Goal: Task Accomplishment & Management: Use online tool/utility

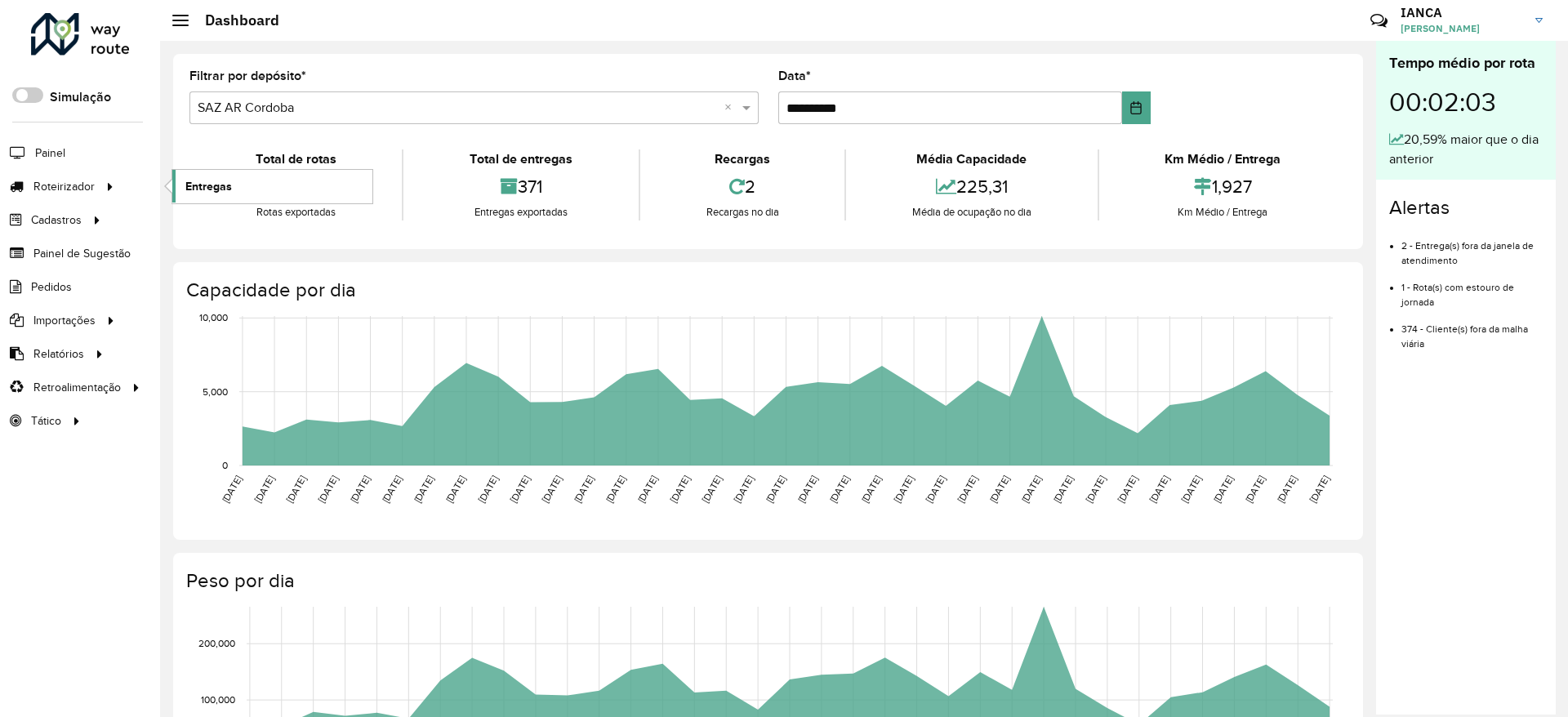
click at [248, 186] on link "Entregas" at bounding box center [272, 186] width 200 height 32
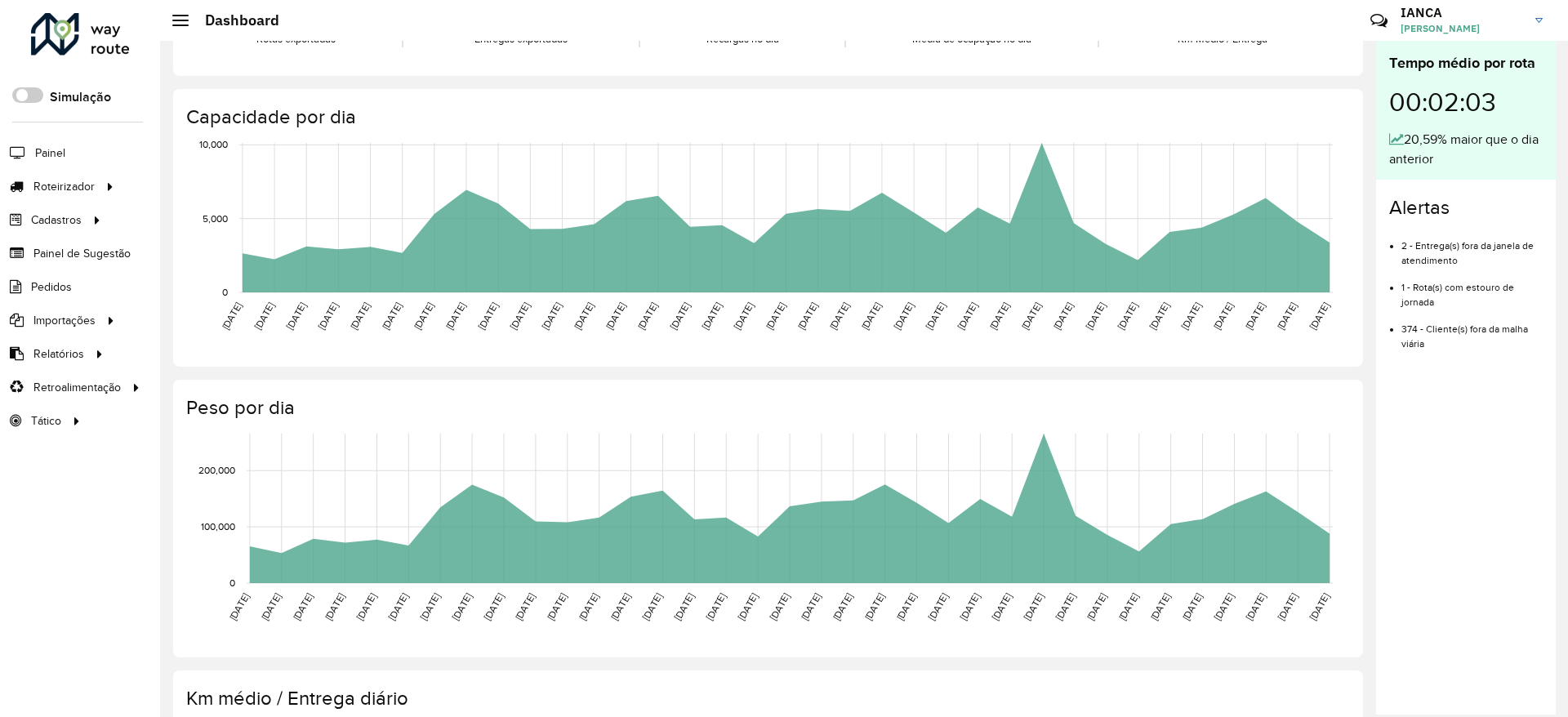
scroll to position [418, 0]
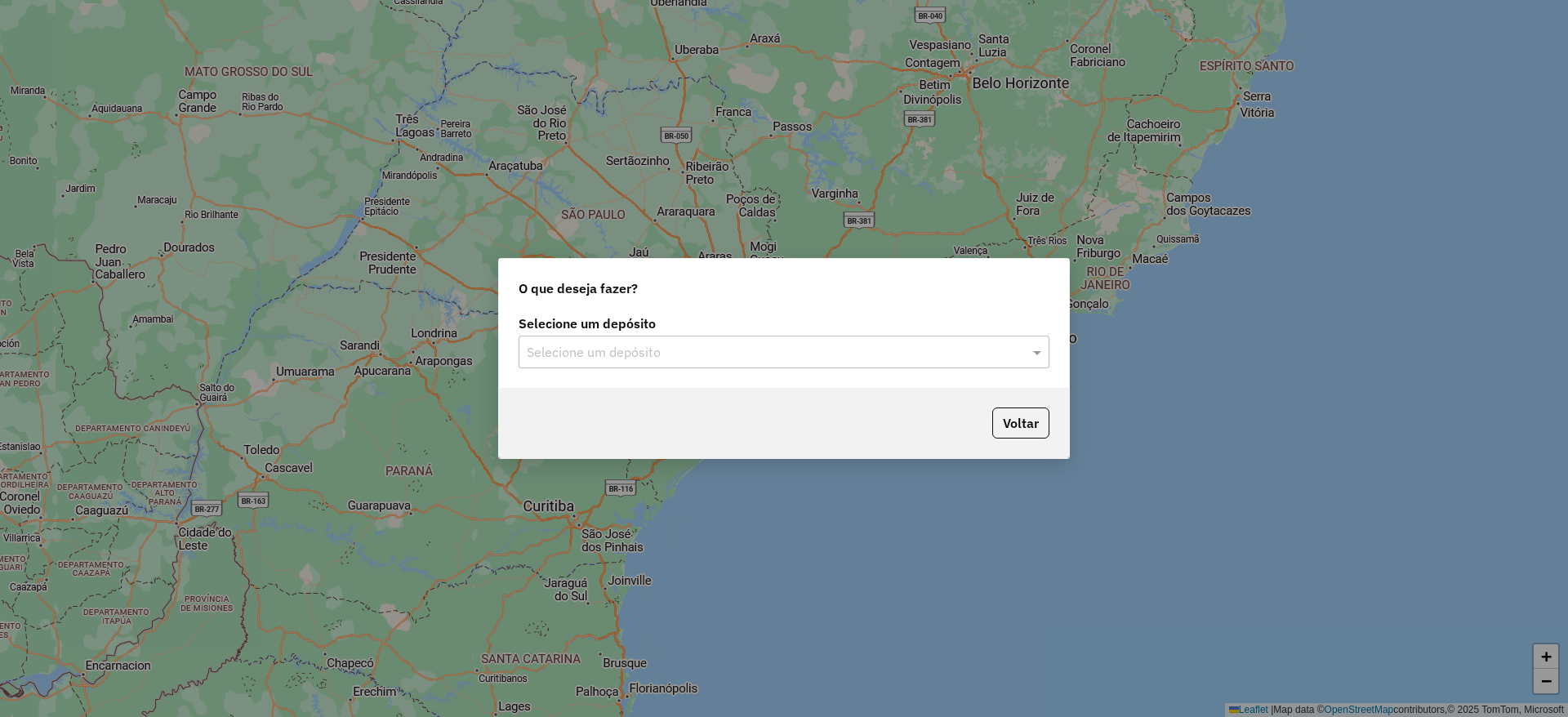
click at [677, 353] on input "text" at bounding box center [767, 352] width 482 height 20
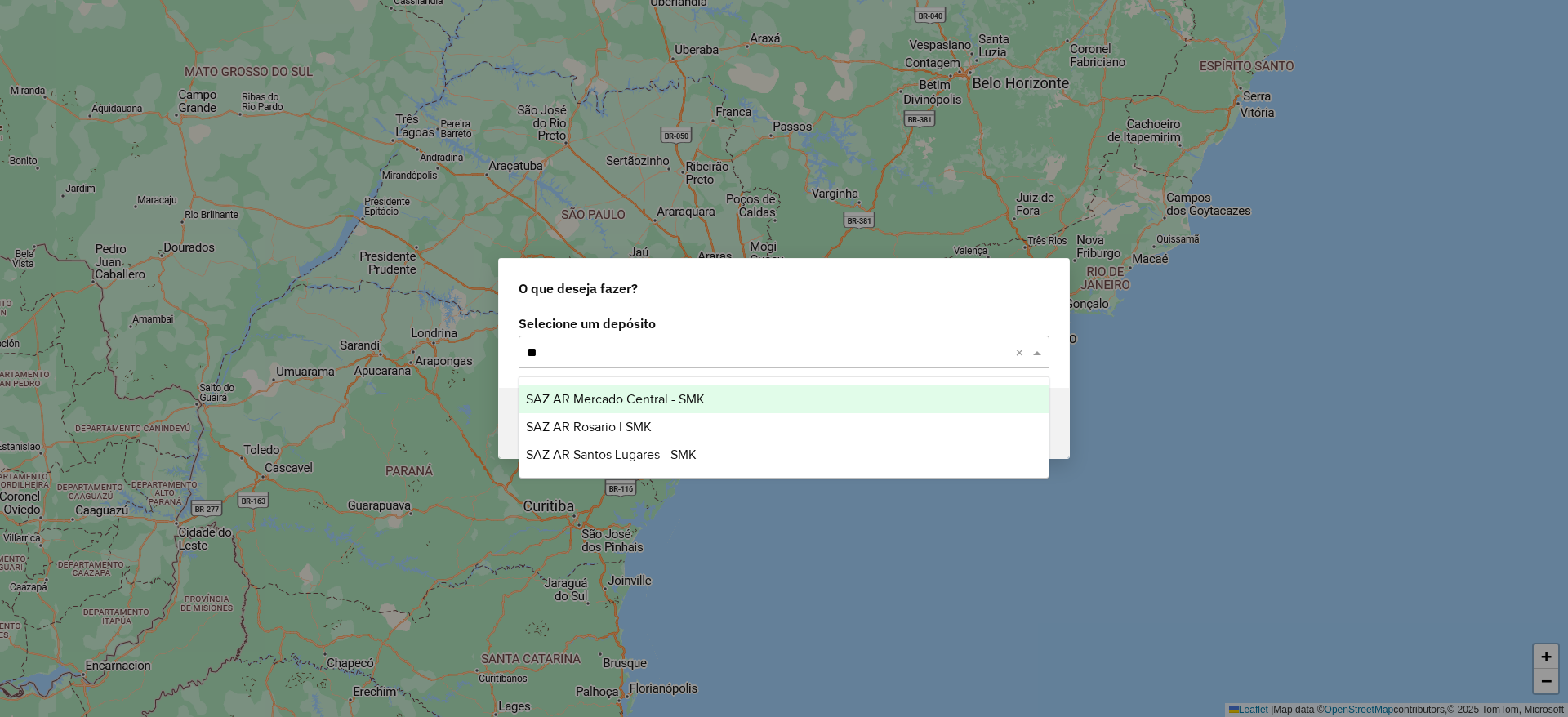
type input "***"
click at [696, 399] on span "SAZ AR Mercado Central - SMK" at bounding box center [615, 399] width 179 height 14
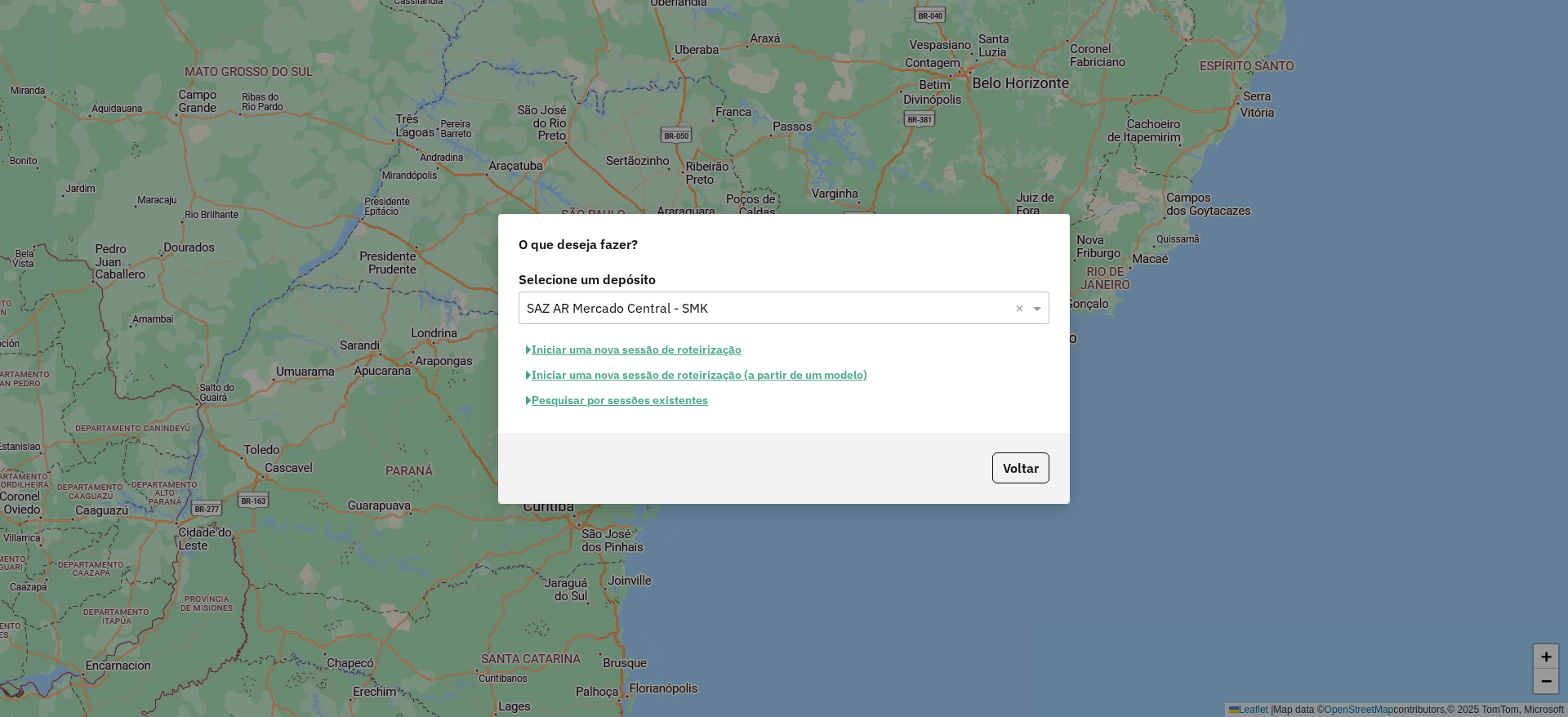
click at [689, 393] on button "Pesquisar por sessões existentes" at bounding box center [617, 401] width 197 height 26
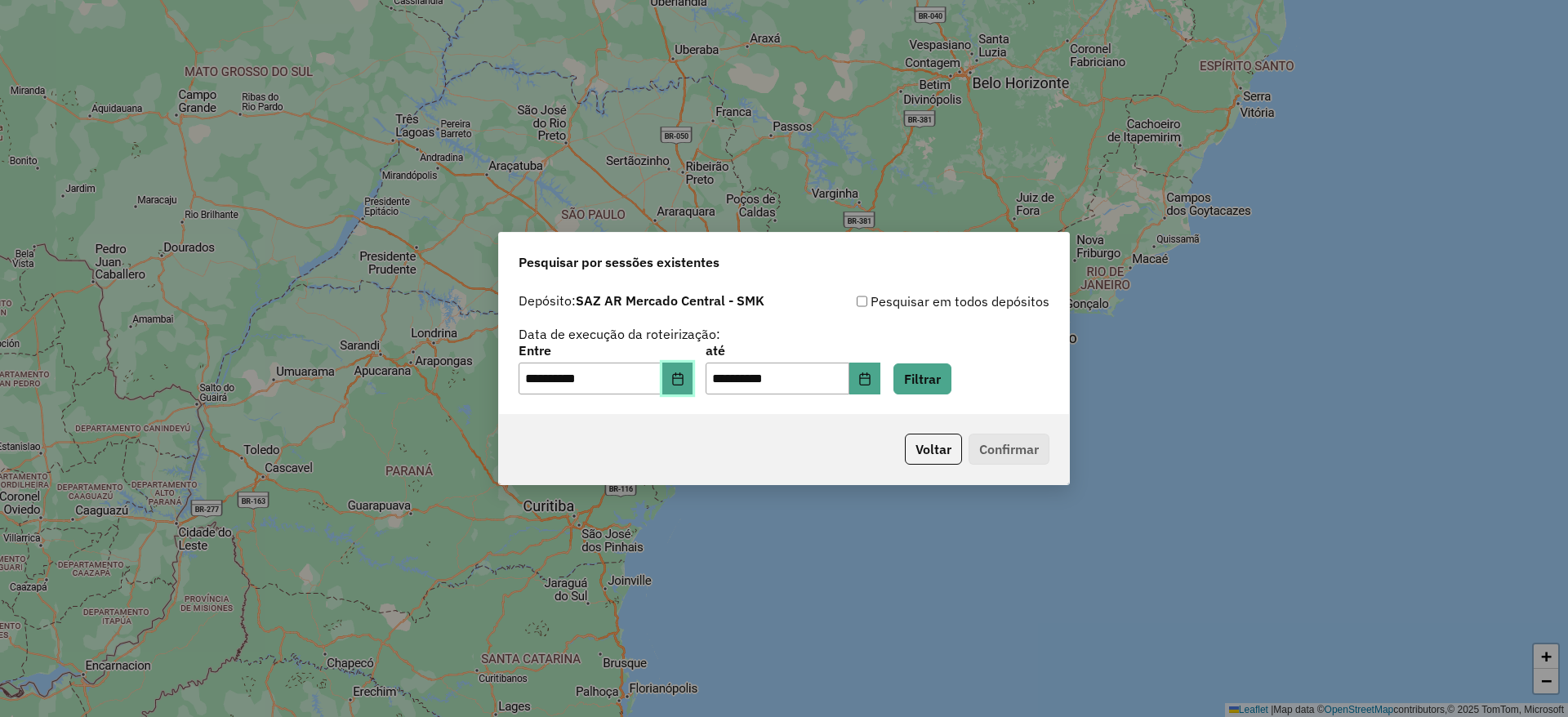
click at [683, 377] on icon "Choose Date" at bounding box center [677, 379] width 10 height 13
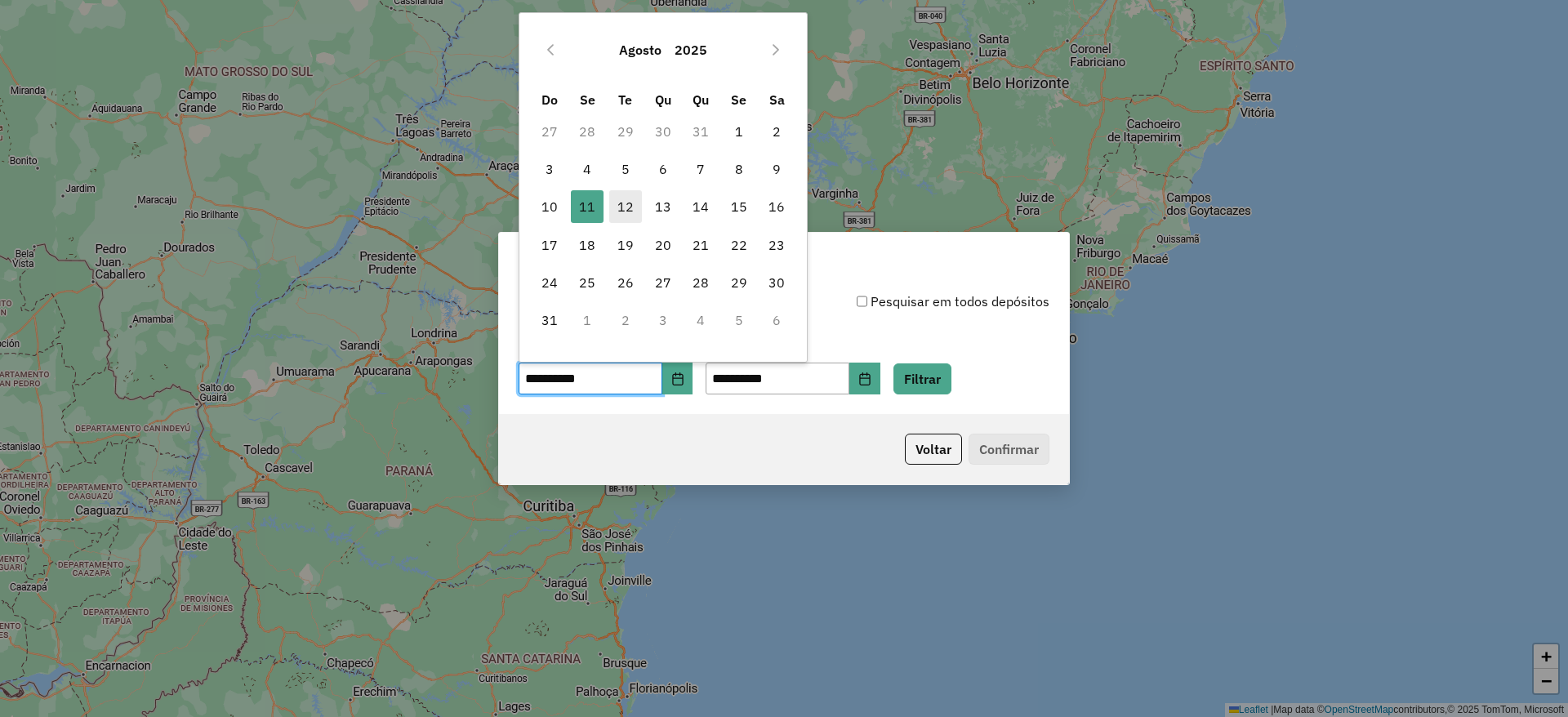
click at [625, 209] on span "12" at bounding box center [625, 206] width 32 height 32
type input "**********"
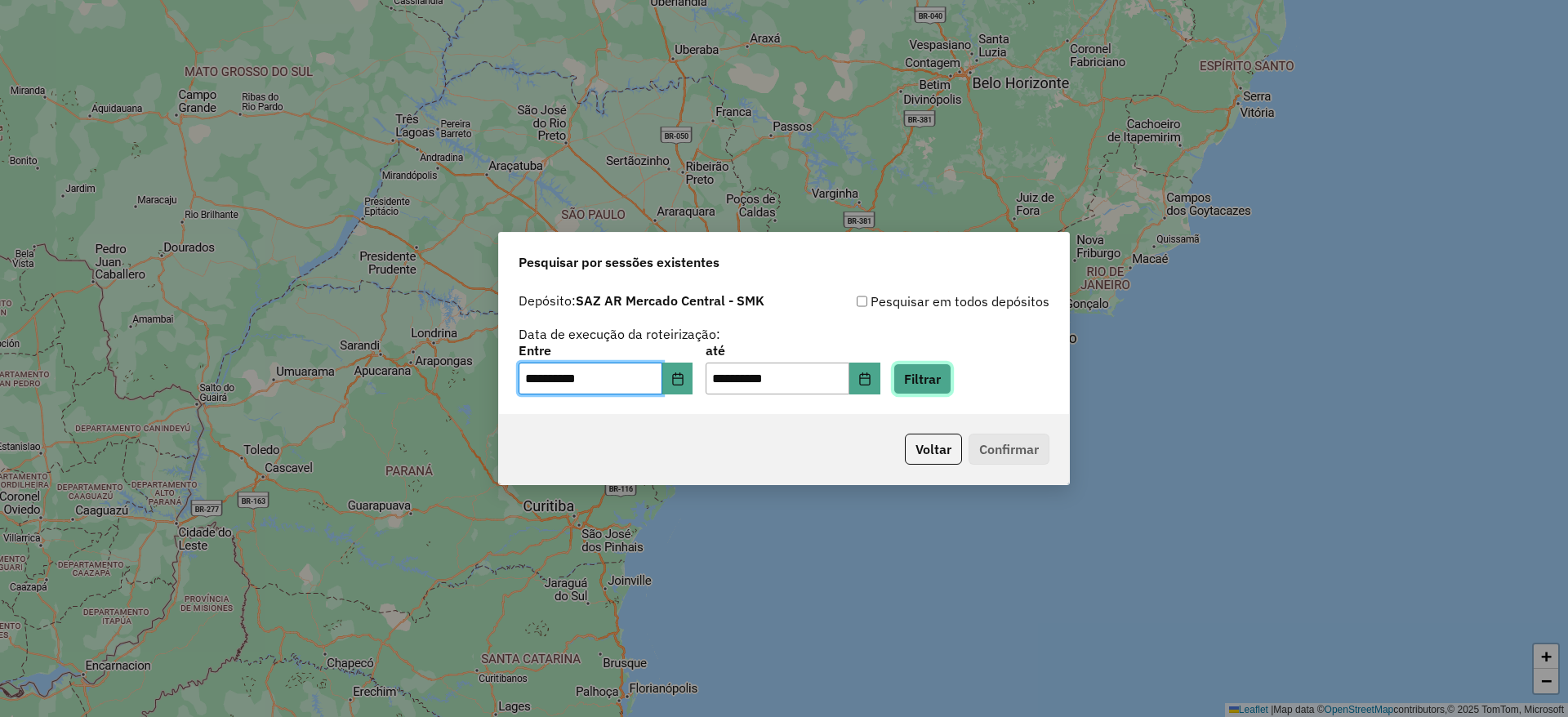
click at [931, 367] on button "Filtrar" at bounding box center [921, 379] width 58 height 31
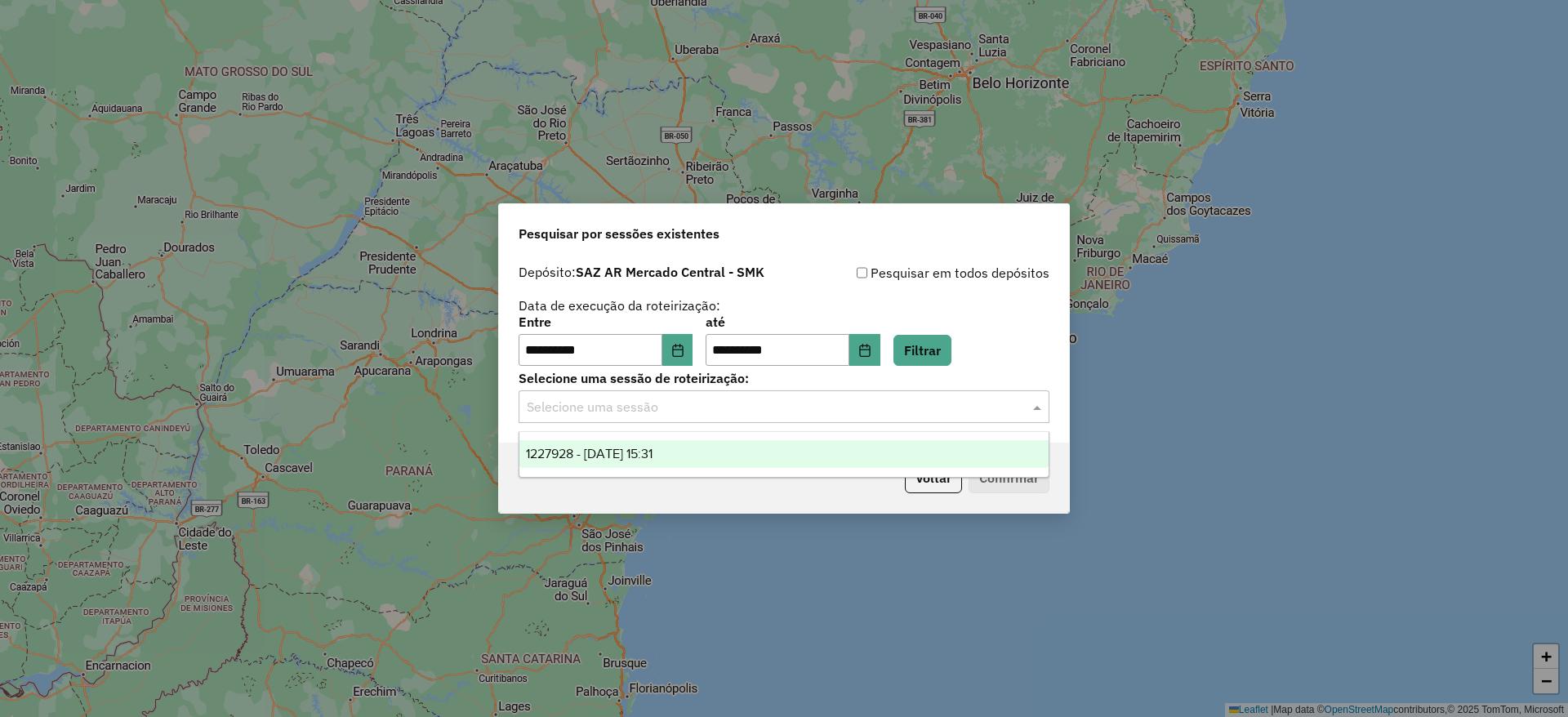
drag, startPoint x: 685, startPoint y: 414, endPoint x: 666, endPoint y: 459, distance: 48.8
click at [684, 414] on input "text" at bounding box center [767, 407] width 482 height 20
click at [652, 452] on span "1227928 - 12/08/2025 15:31" at bounding box center [589, 454] width 127 height 14
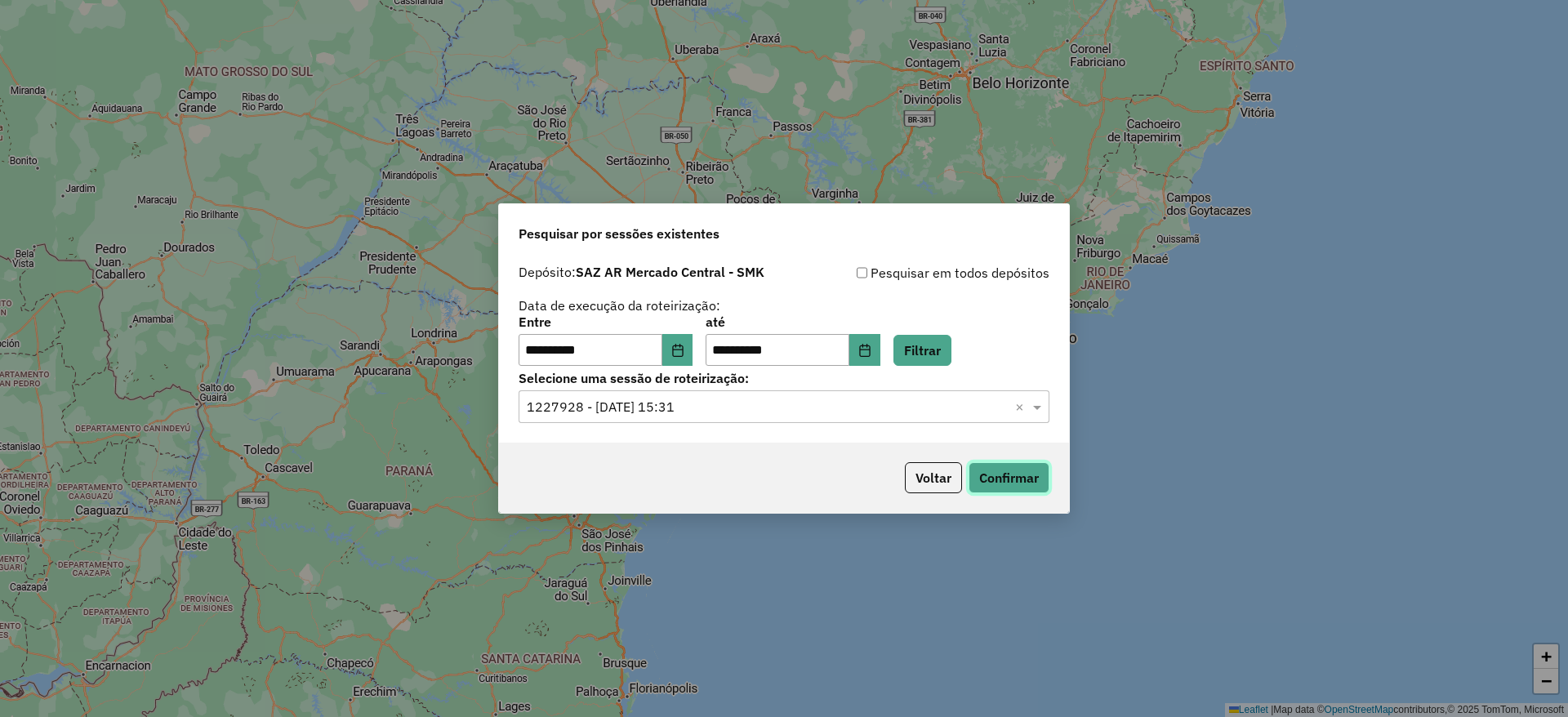
click at [985, 483] on button "Confirmar" at bounding box center [1008, 477] width 80 height 31
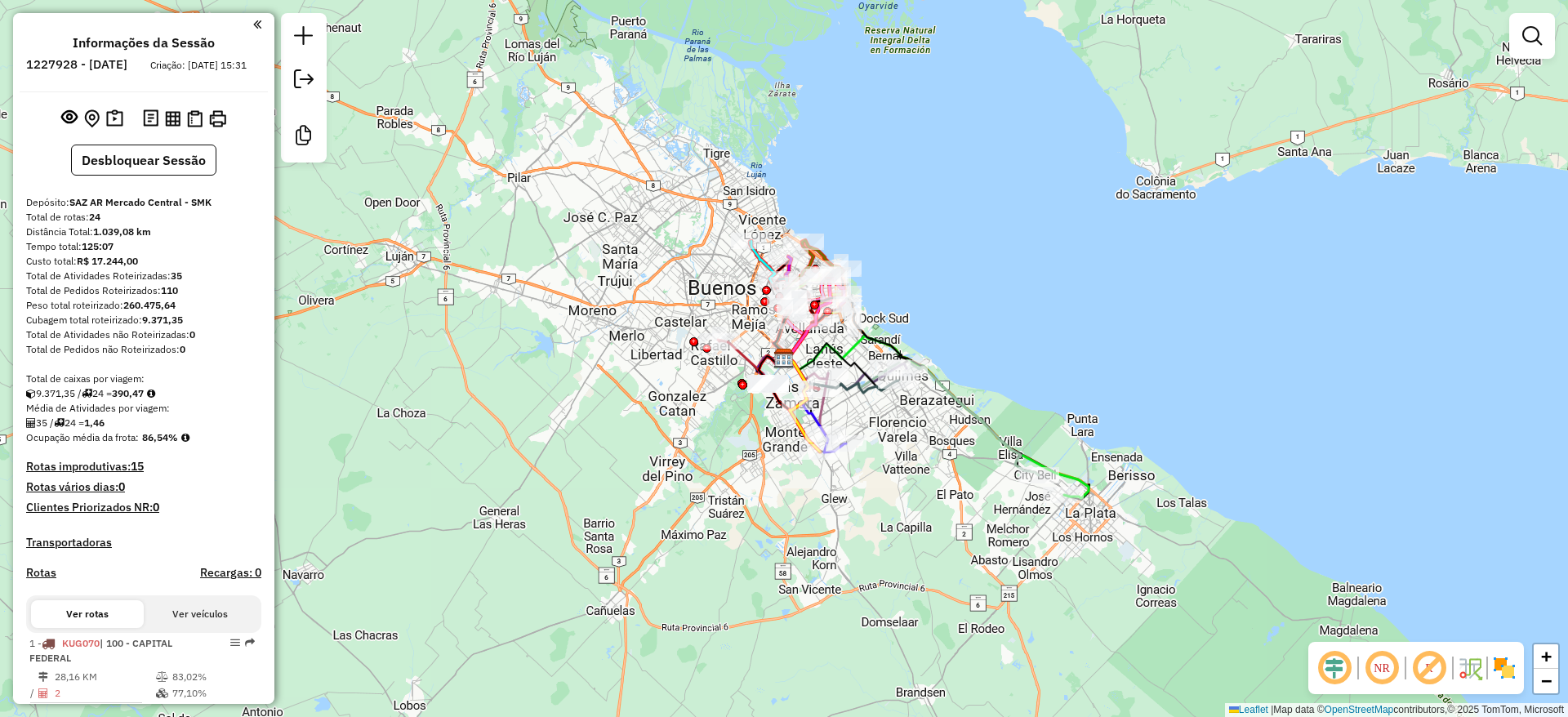
click at [1507, 668] on img at bounding box center [1505, 669] width 27 height 27
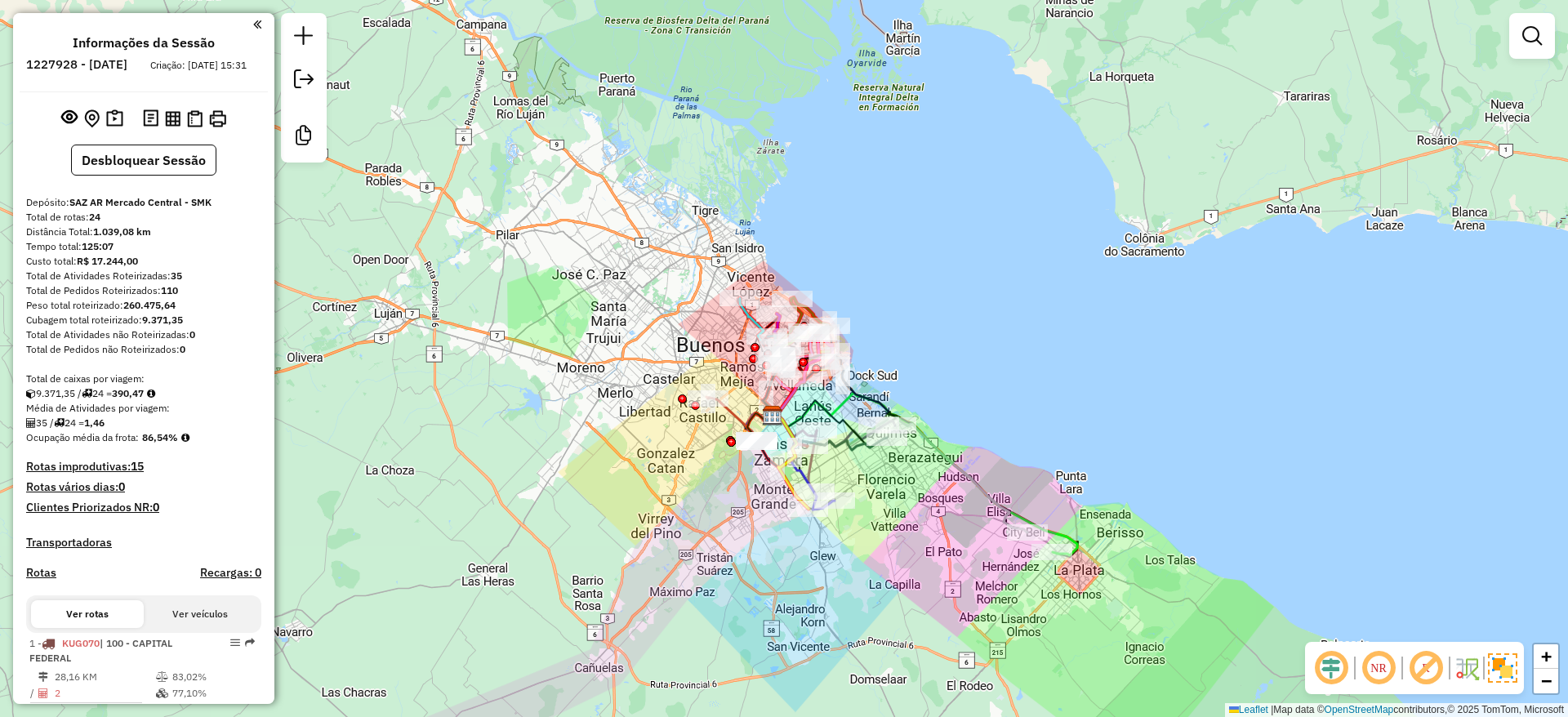
drag, startPoint x: 951, startPoint y: 553, endPoint x: 940, endPoint y: 610, distance: 58.1
click at [940, 610] on div "Janela de atendimento Grade de atendimento Capacidade Transportadoras Veículos …" at bounding box center [784, 358] width 1568 height 717
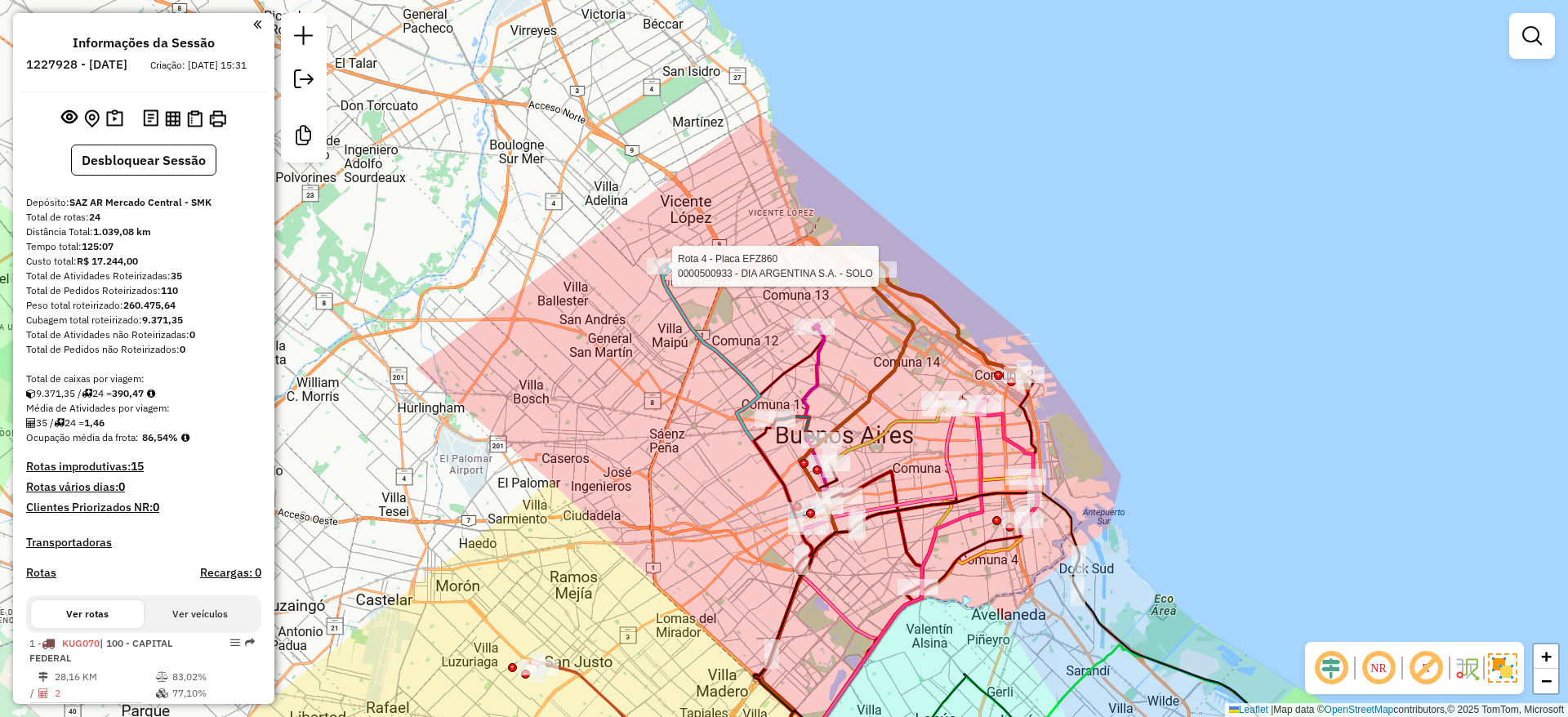
select select "**********"
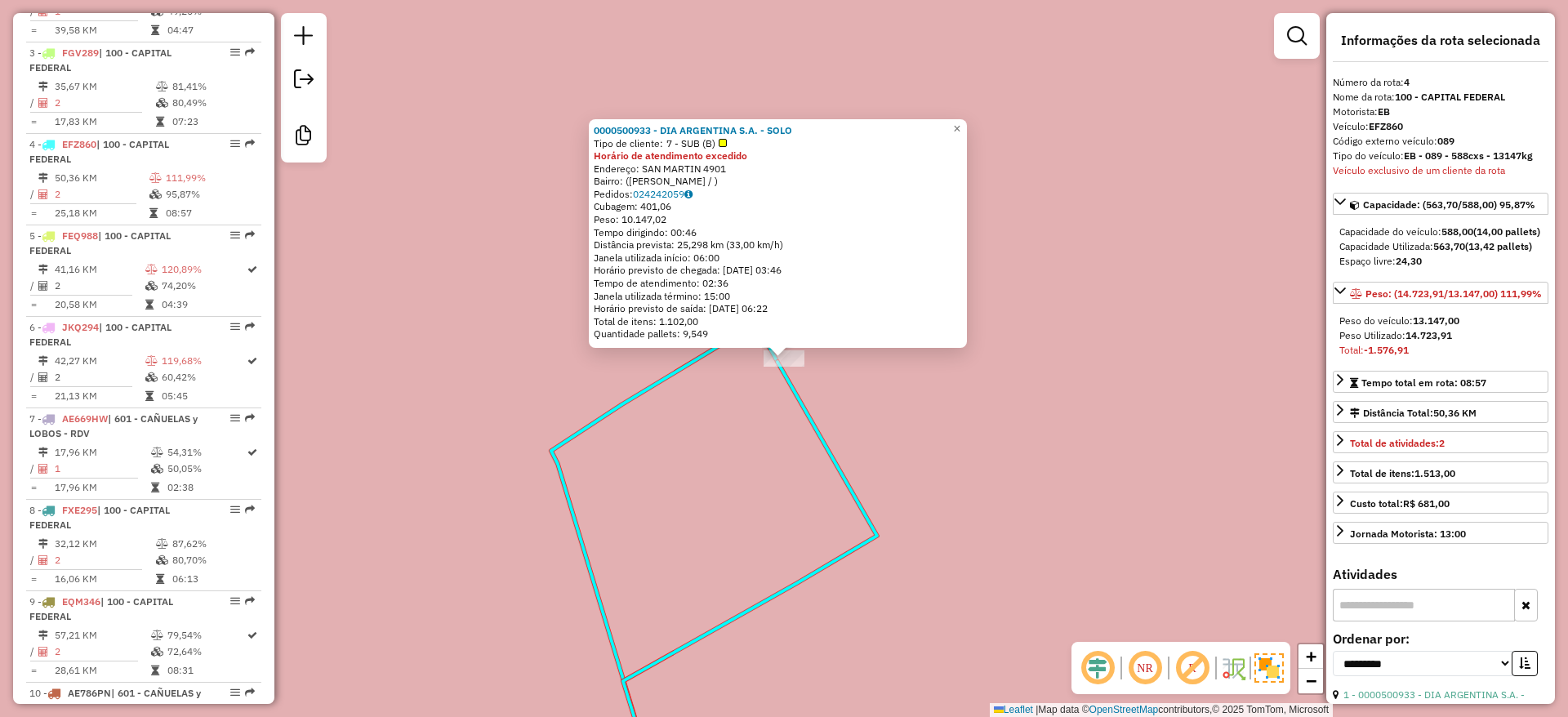
scroll to position [909, 0]
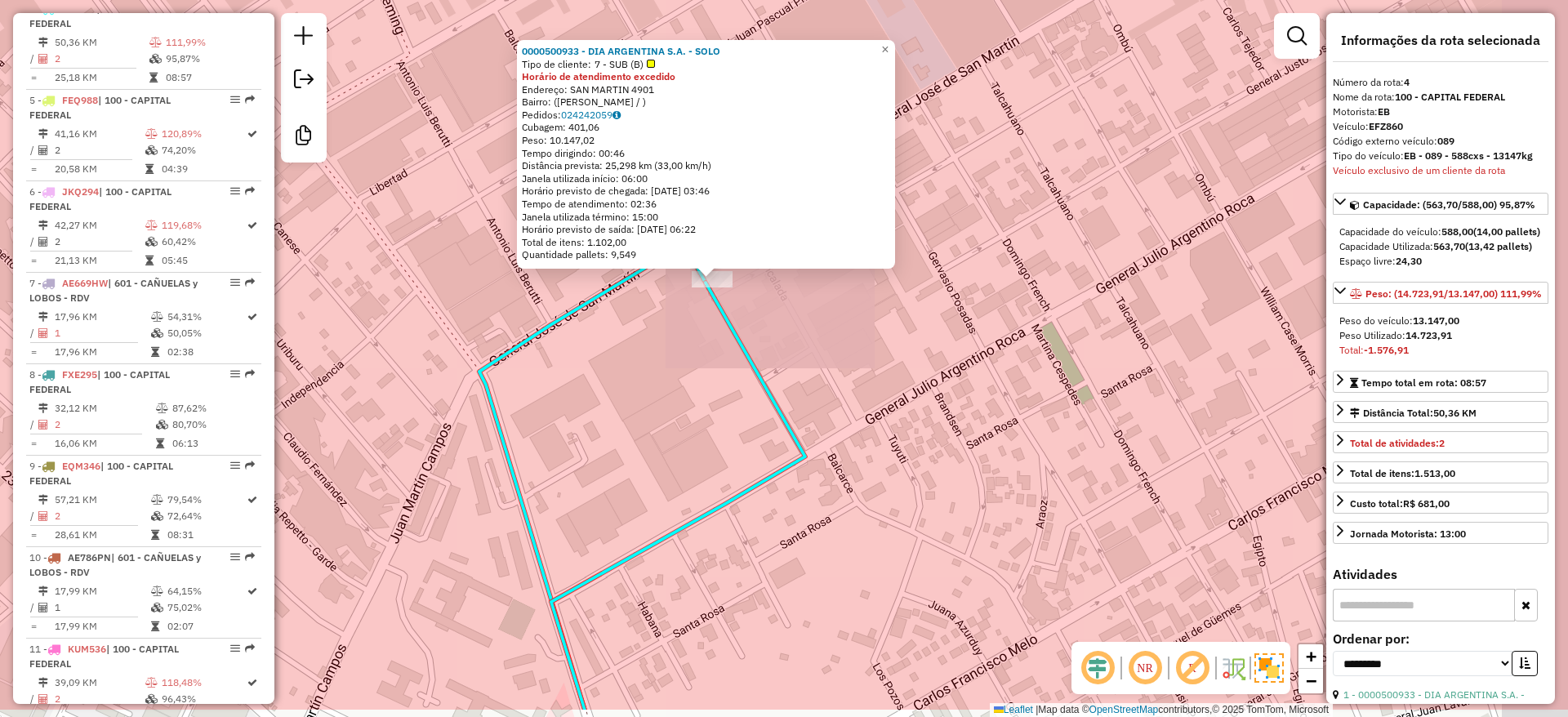
drag, startPoint x: 780, startPoint y: 389, endPoint x: 626, endPoint y: 306, distance: 174.9
click at [696, 337] on div "0000500933 - DIA ARGENTINA S.A. - SOLO Tipo de cliente: 7 - SUB (B) Horário de …" at bounding box center [784, 358] width 1568 height 717
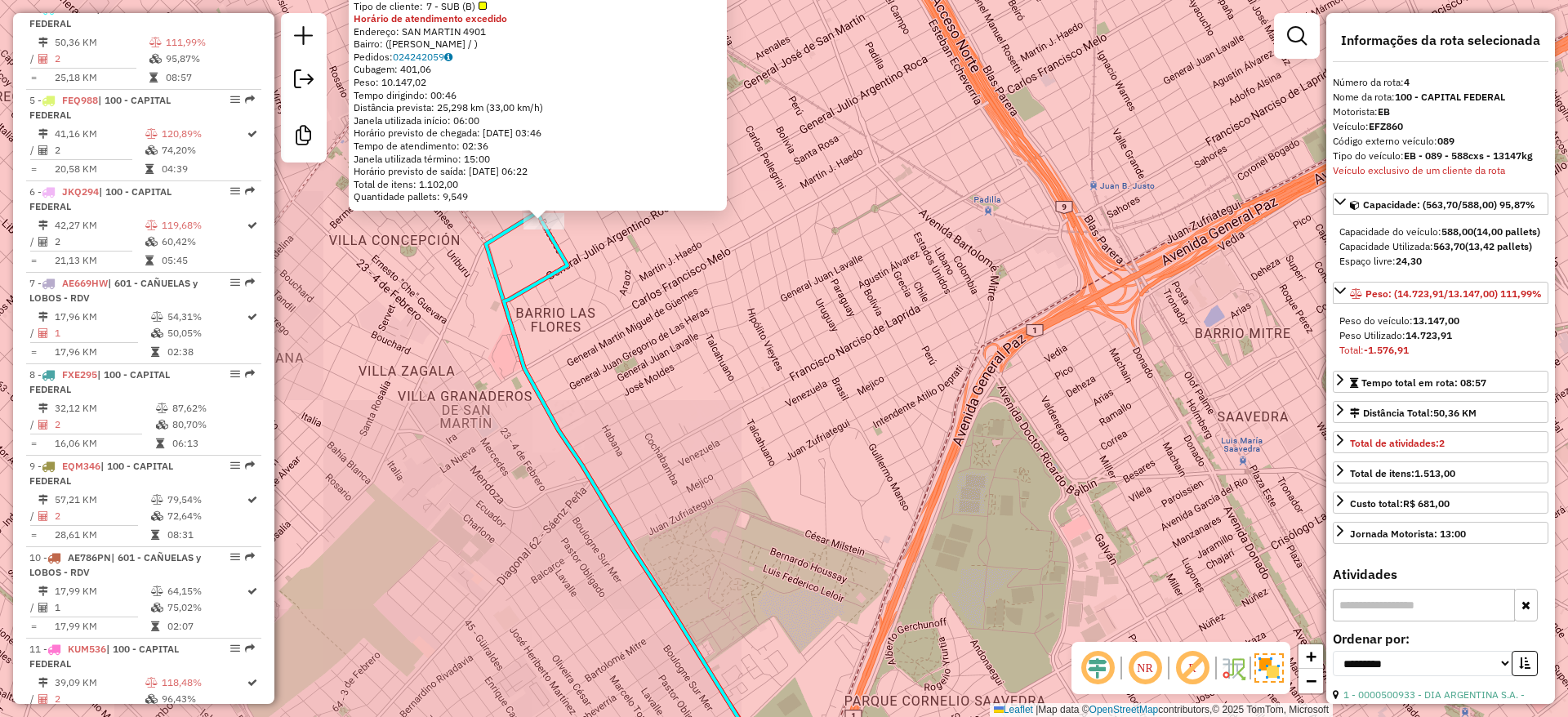
drag, startPoint x: 810, startPoint y: 353, endPoint x: 561, endPoint y: 233, distance: 276.4
click at [679, 270] on div "0000500933 - DIA ARGENTINA S.A. - SOLO Tipo de cliente: 7 - SUB (B) Horário de …" at bounding box center [784, 358] width 1568 height 717
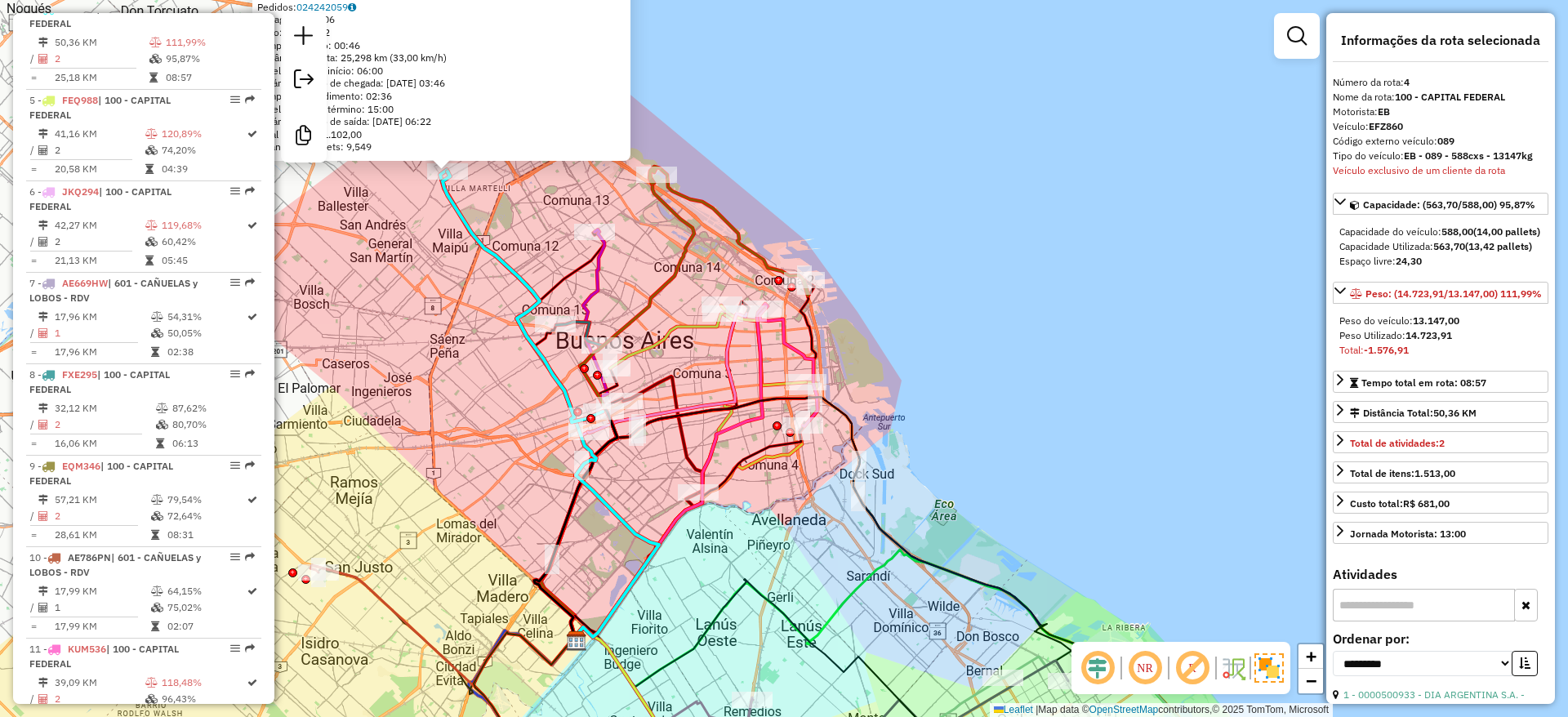
drag, startPoint x: 651, startPoint y: 294, endPoint x: 634, endPoint y: 286, distance: 18.8
click at [604, 291] on icon at bounding box center [579, 436] width 77 height 413
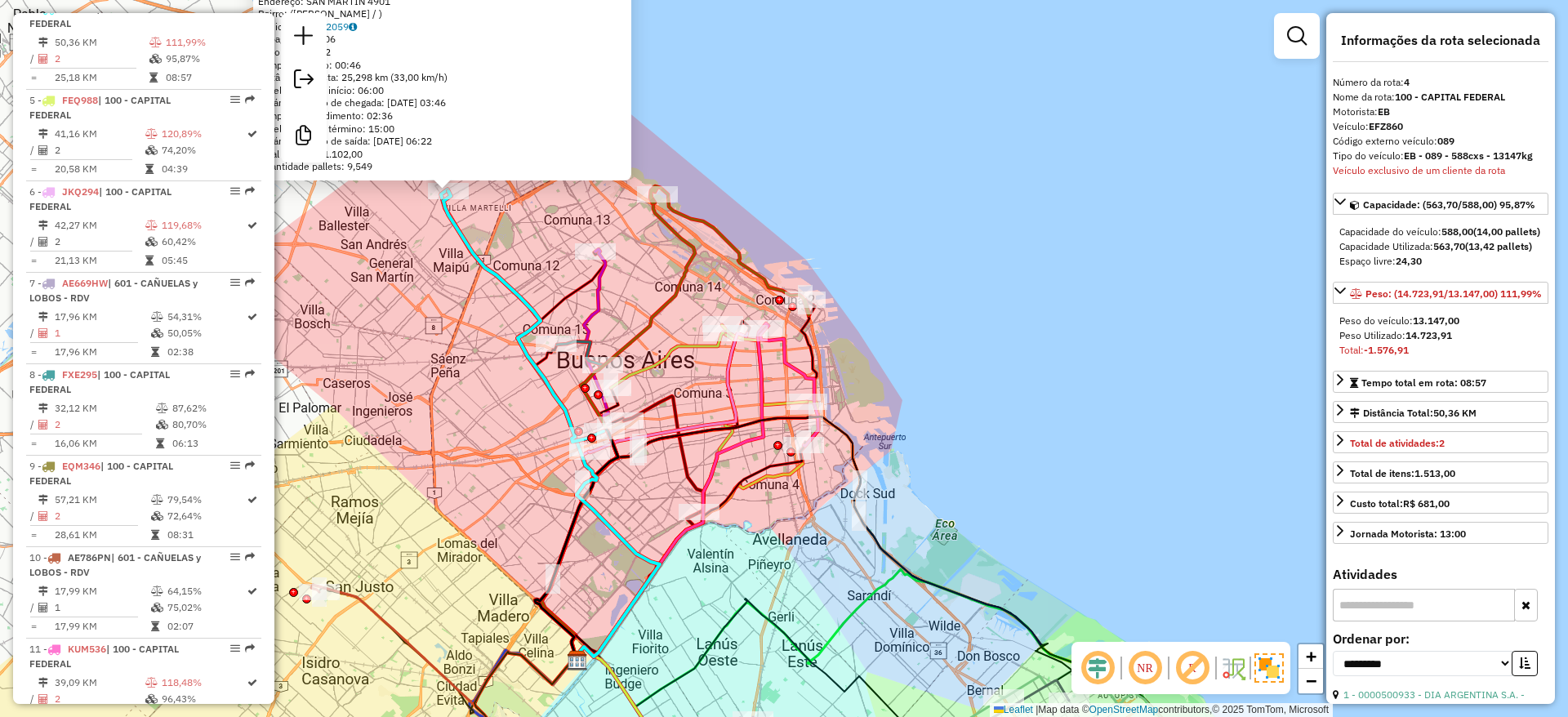
click at [715, 222] on icon at bounding box center [729, 251] width 159 height 129
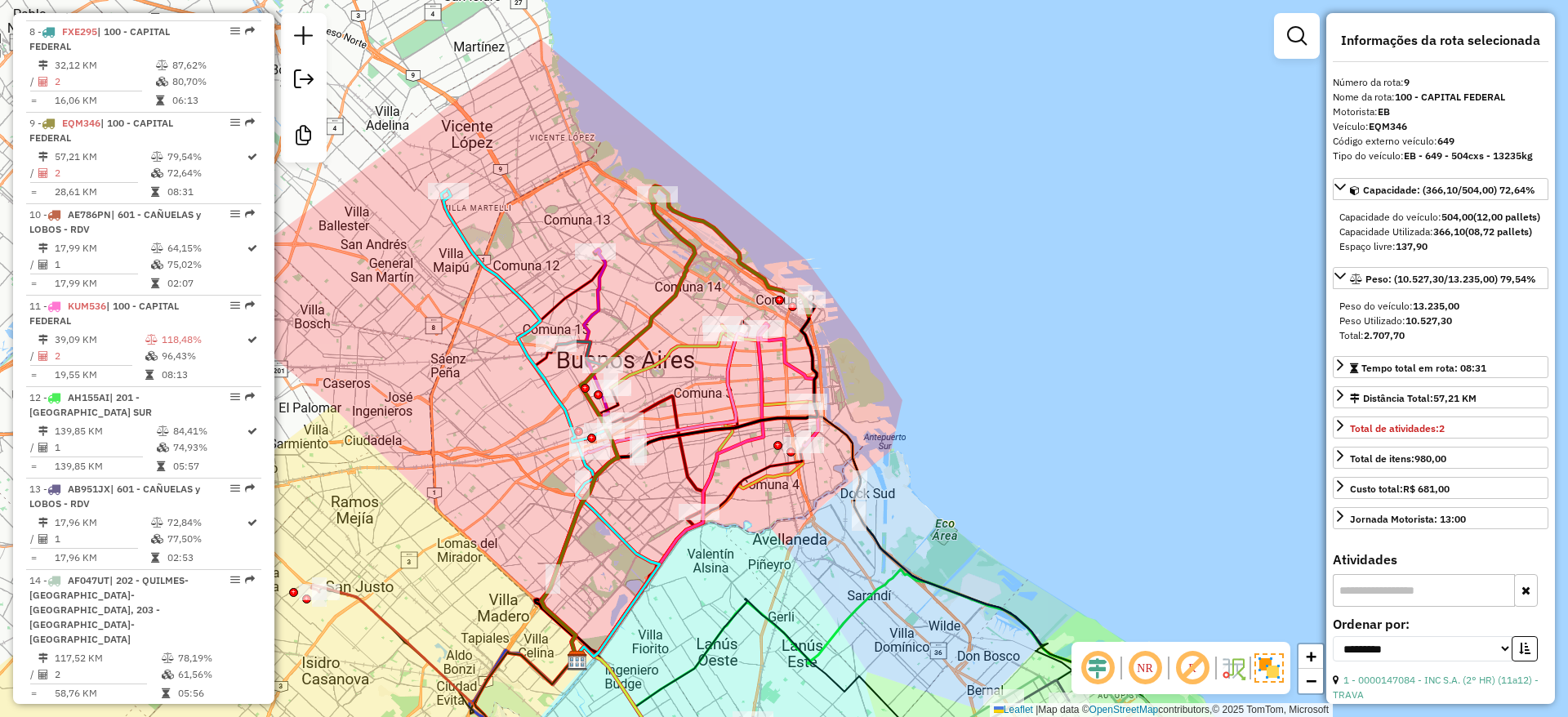
scroll to position [1367, 0]
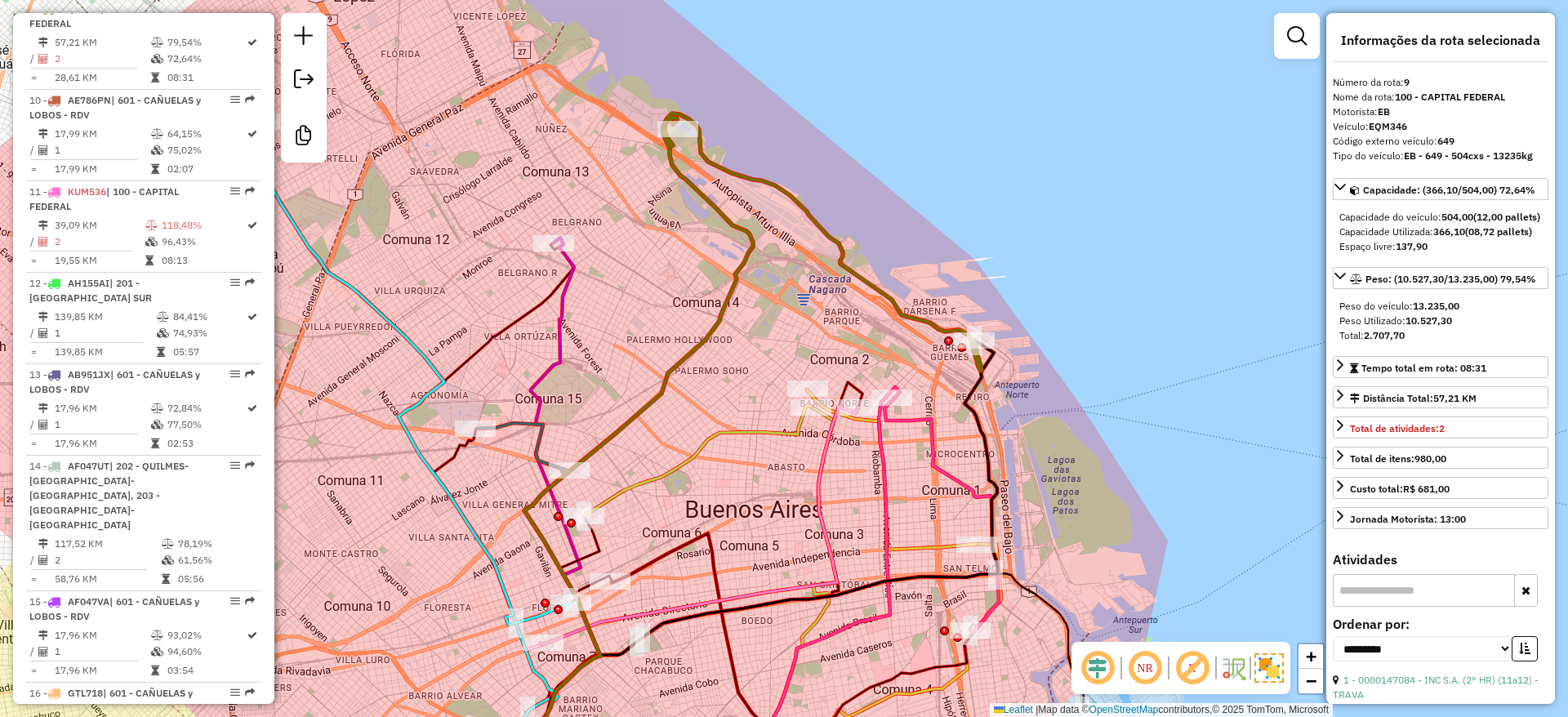
drag, startPoint x: 671, startPoint y: 254, endPoint x: 695, endPoint y: 246, distance: 25.3
click at [695, 246] on div "Janela de atendimento Grade de atendimento Capacidade Transportadoras Veículos …" at bounding box center [784, 358] width 1568 height 717
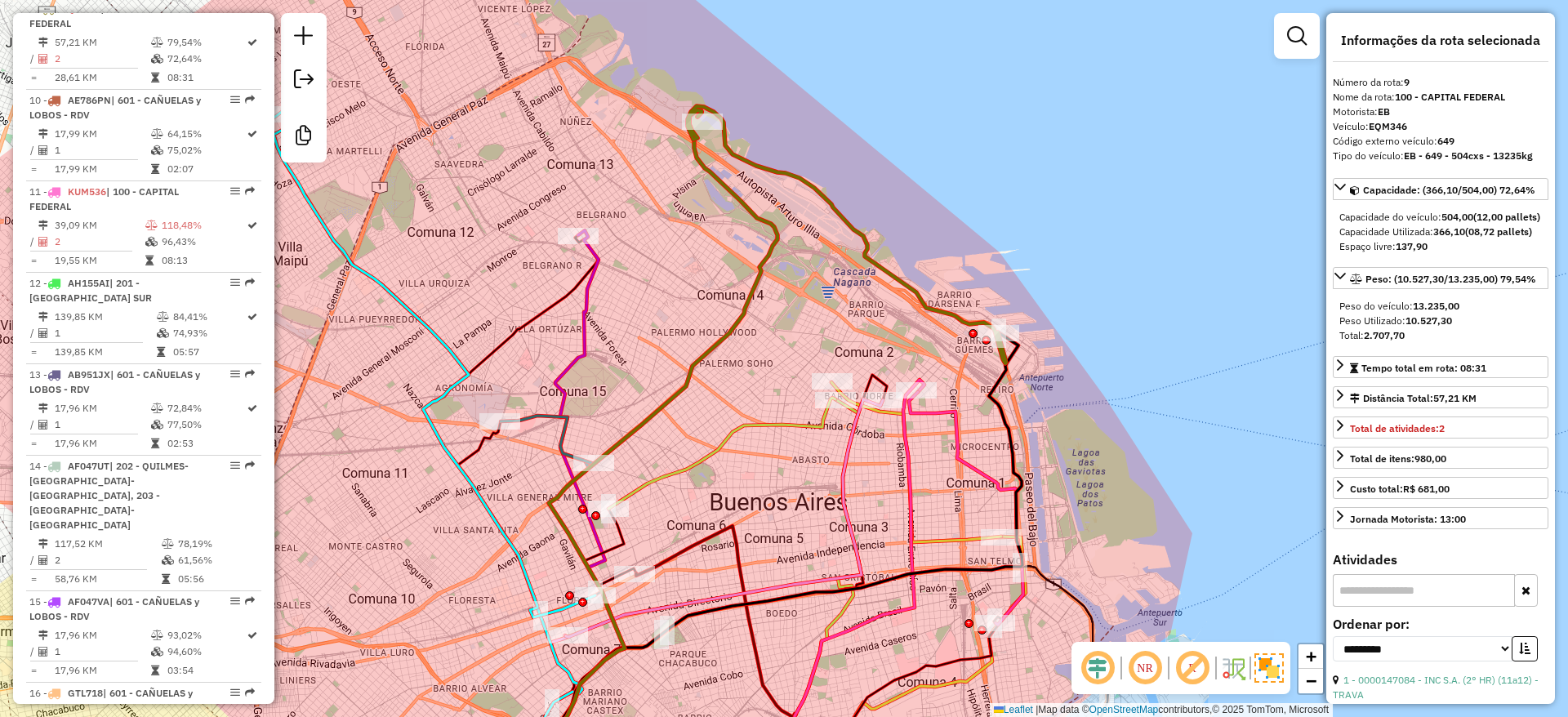
click at [592, 278] on icon at bounding box center [578, 510] width 93 height 559
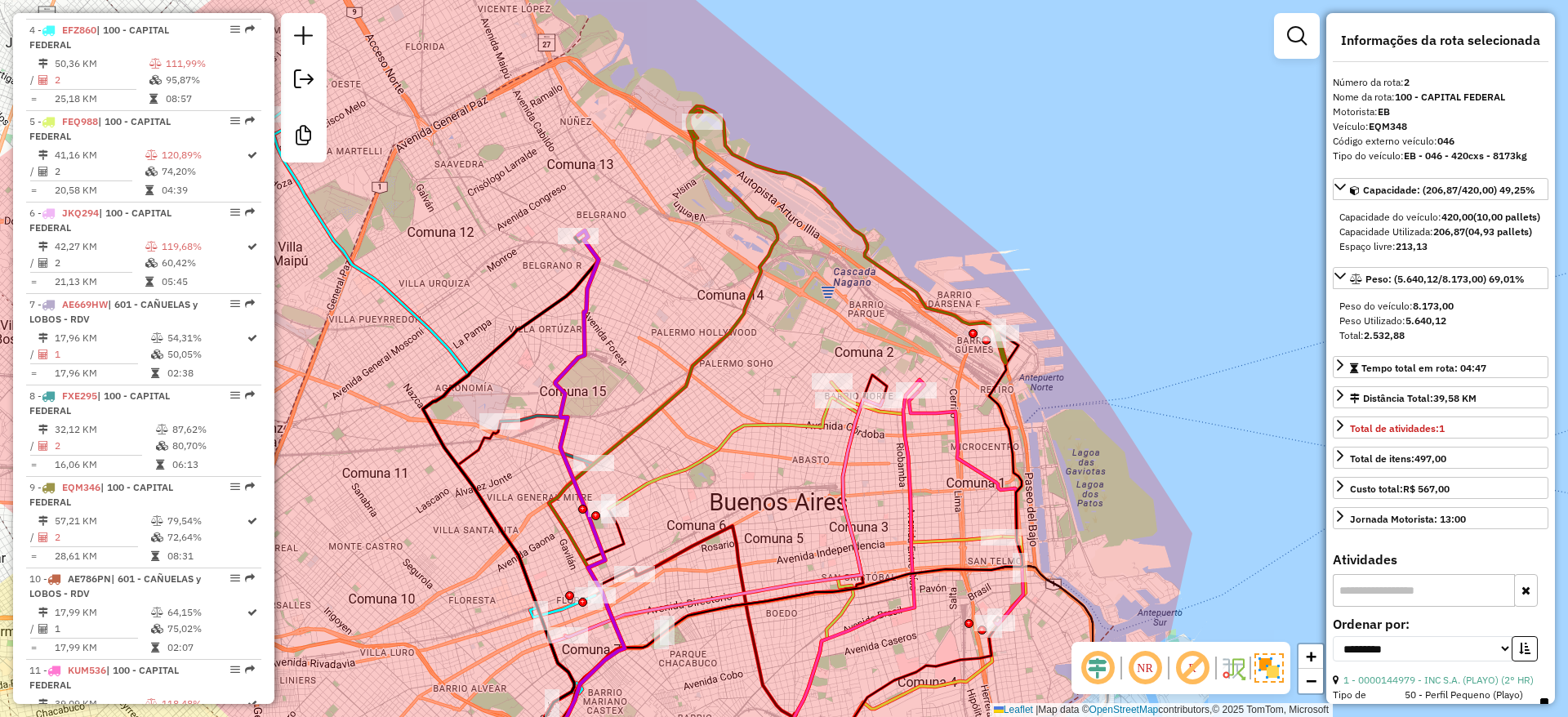
scroll to position [726, 0]
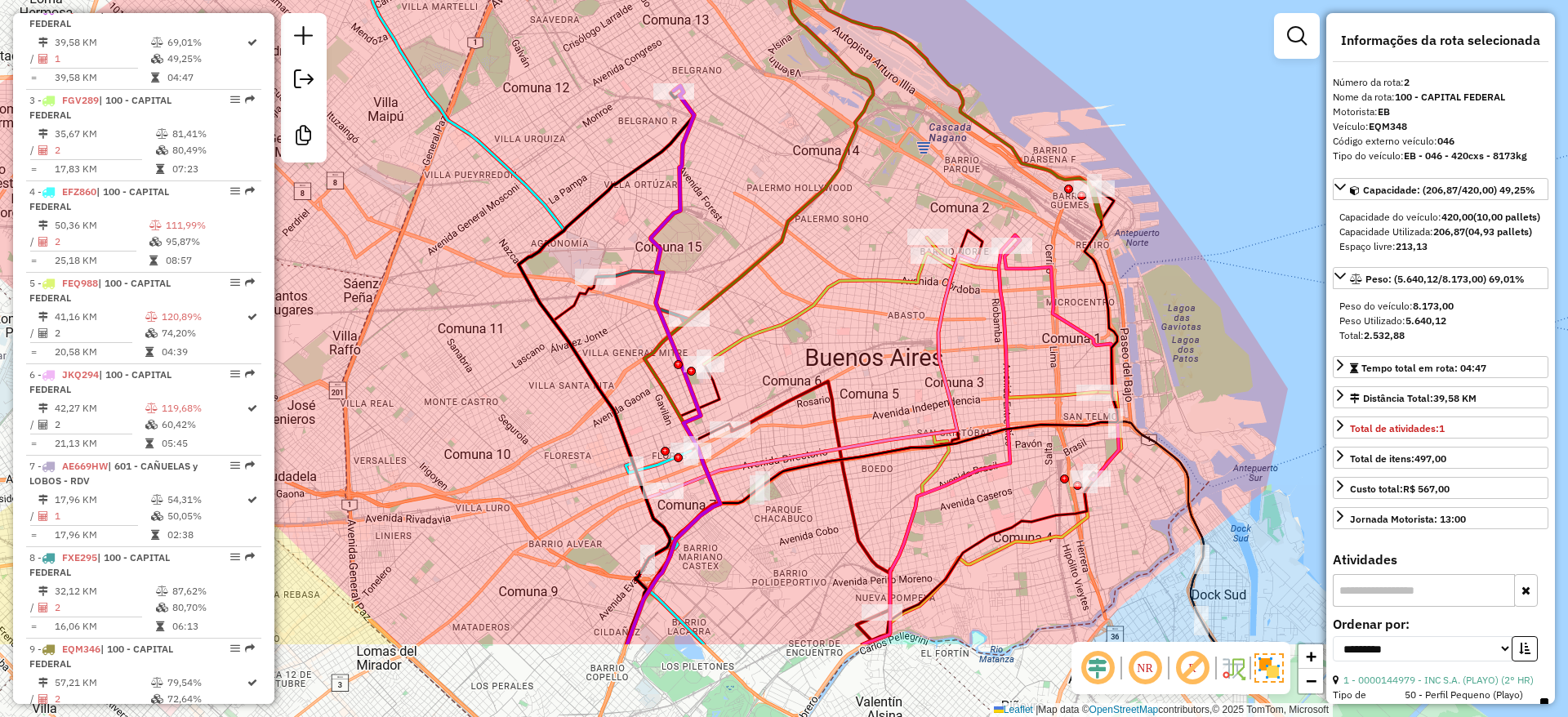
drag, startPoint x: 604, startPoint y: 304, endPoint x: 699, endPoint y: 159, distance: 173.3
click at [699, 159] on div "Janela de atendimento Grade de atendimento Capacidade Transportadoras Veículos …" at bounding box center [784, 358] width 1568 height 717
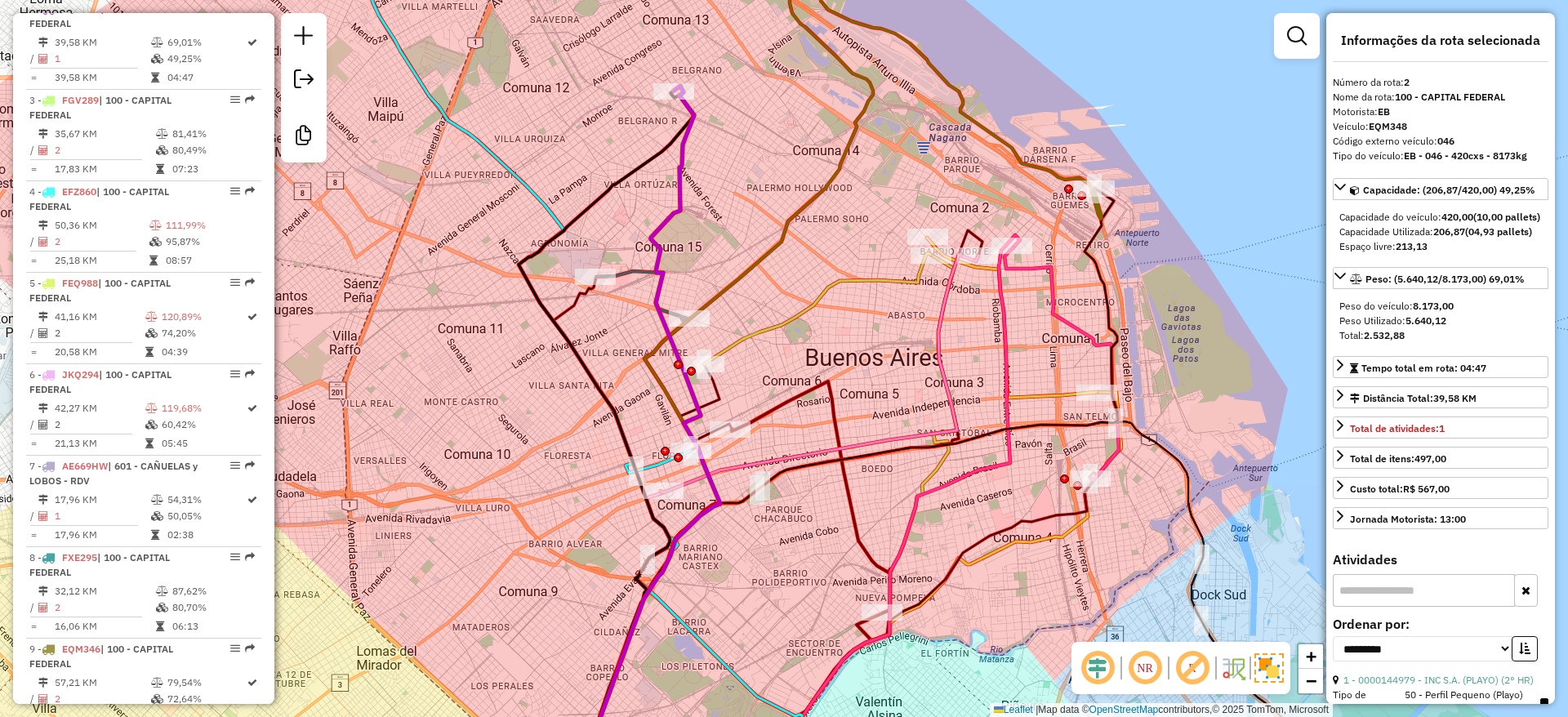
click at [935, 372] on icon at bounding box center [819, 373] width 317 height 238
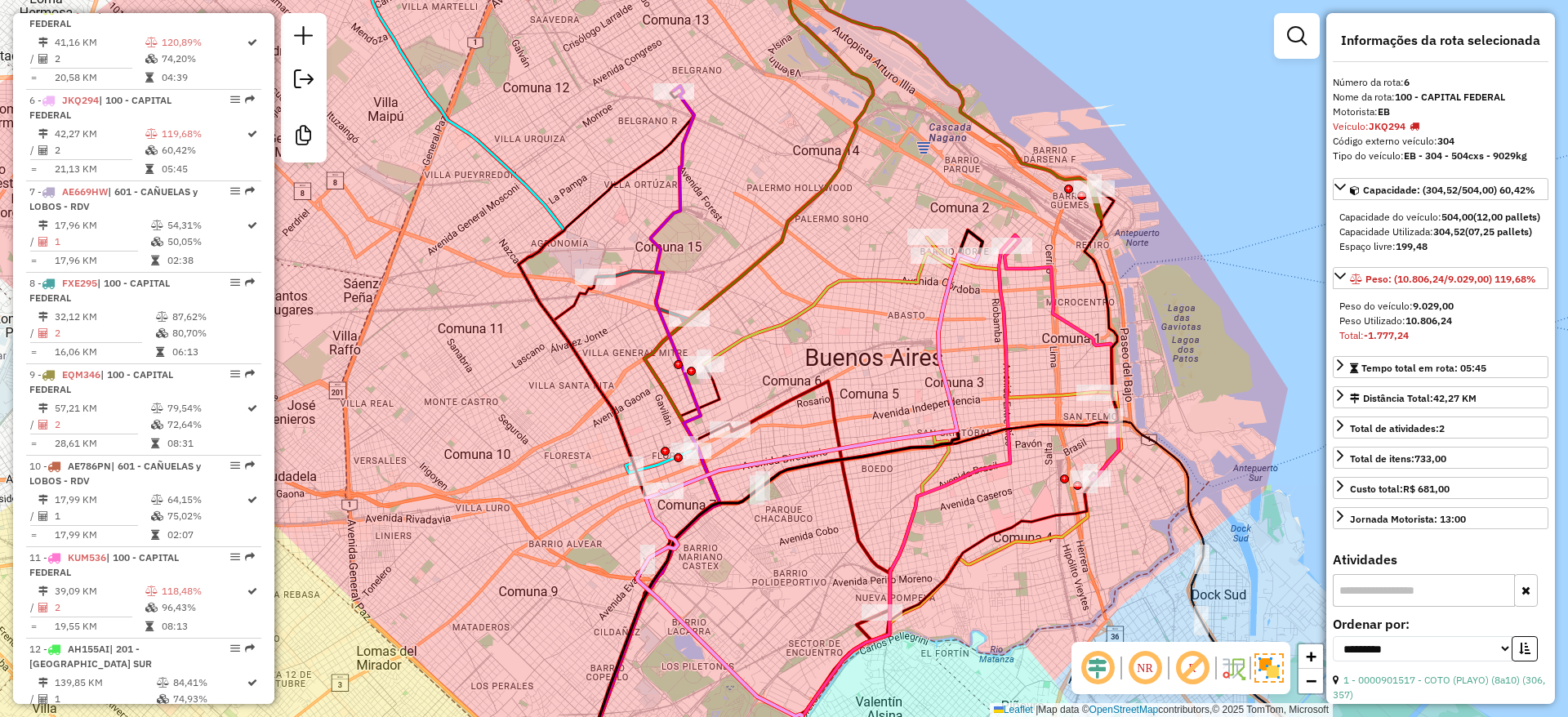
scroll to position [1092, 0]
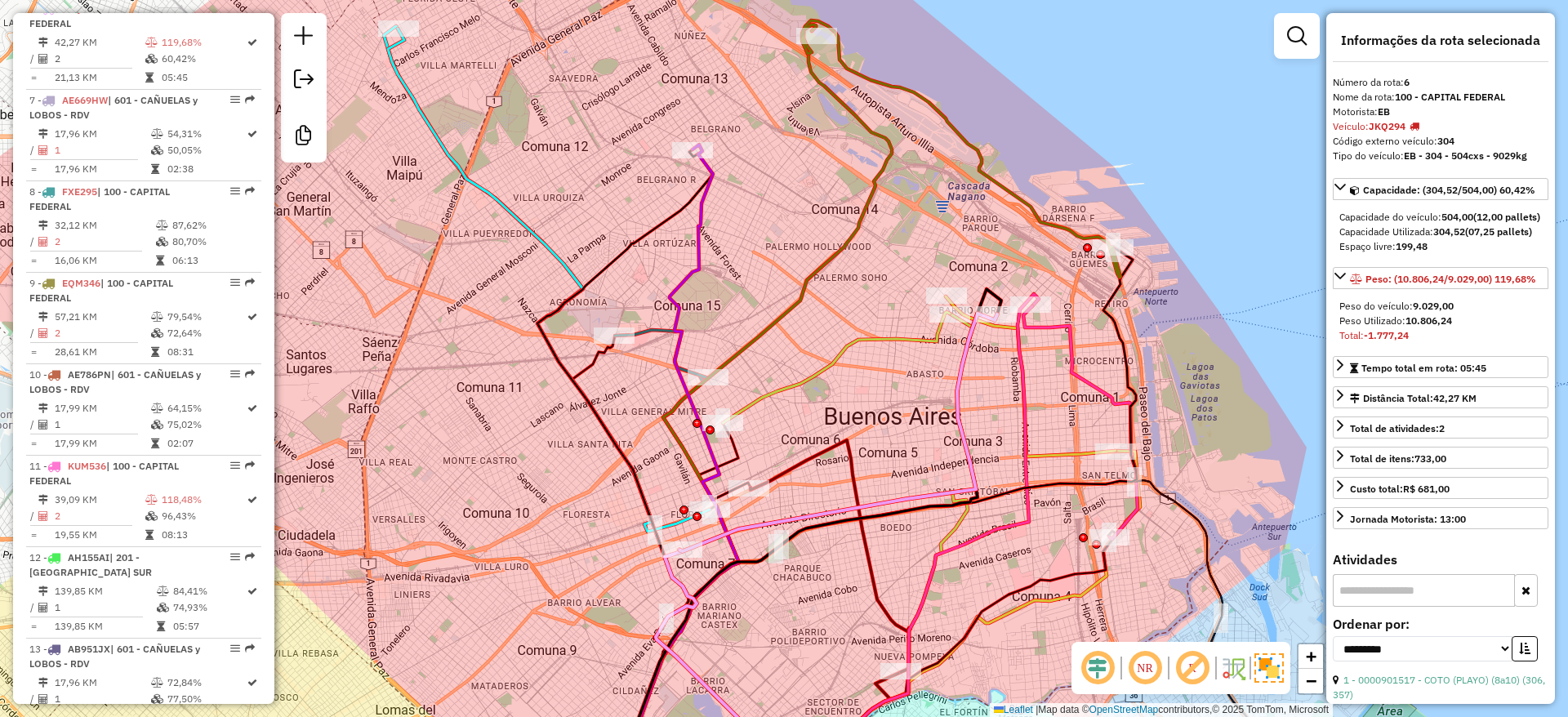
drag, startPoint x: 900, startPoint y: 365, endPoint x: 995, endPoint y: 457, distance: 132.2
click at [921, 425] on div "Janela de atendimento Grade de atendimento Capacidade Transportadoras Veículos …" at bounding box center [784, 358] width 1568 height 717
click at [645, 337] on icon at bounding box center [663, 355] width 93 height 48
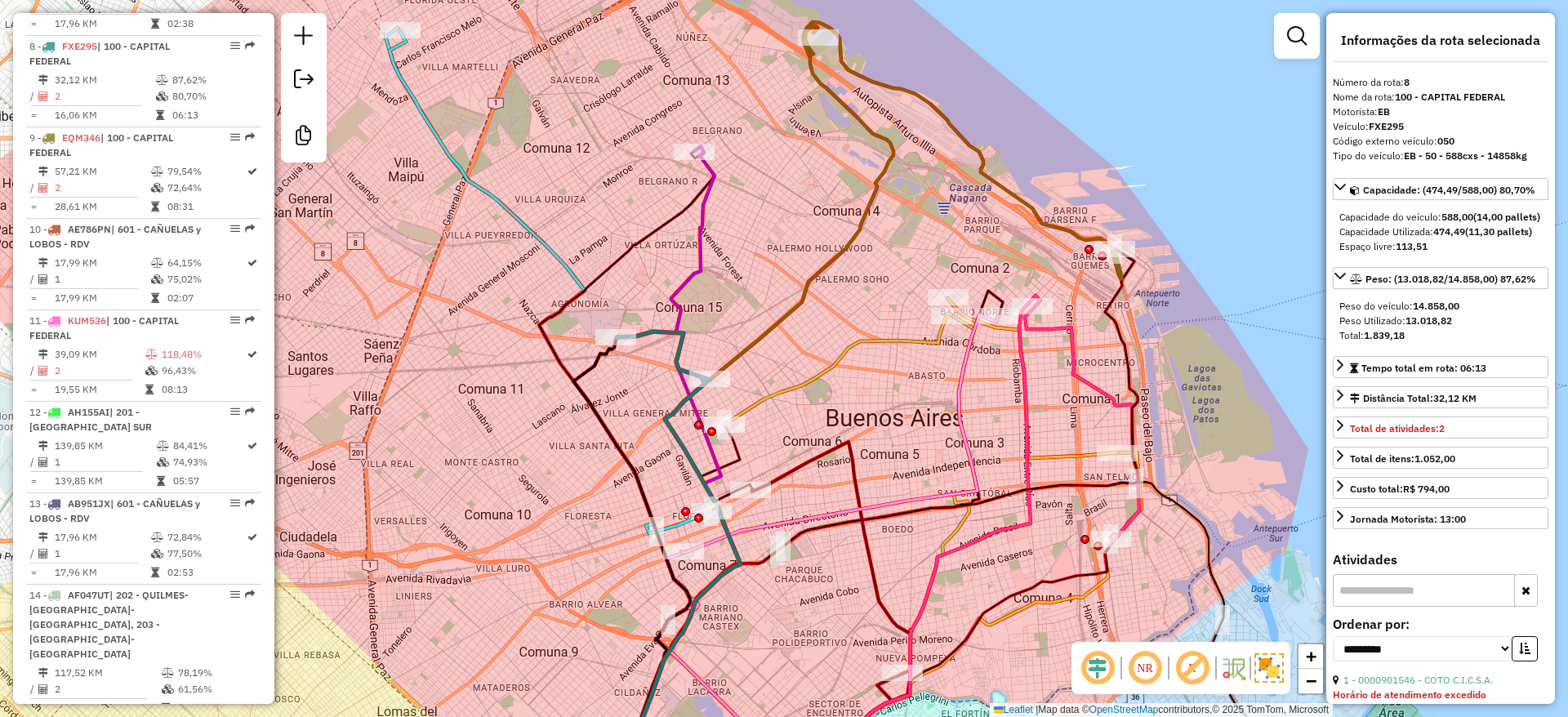
scroll to position [1275, 0]
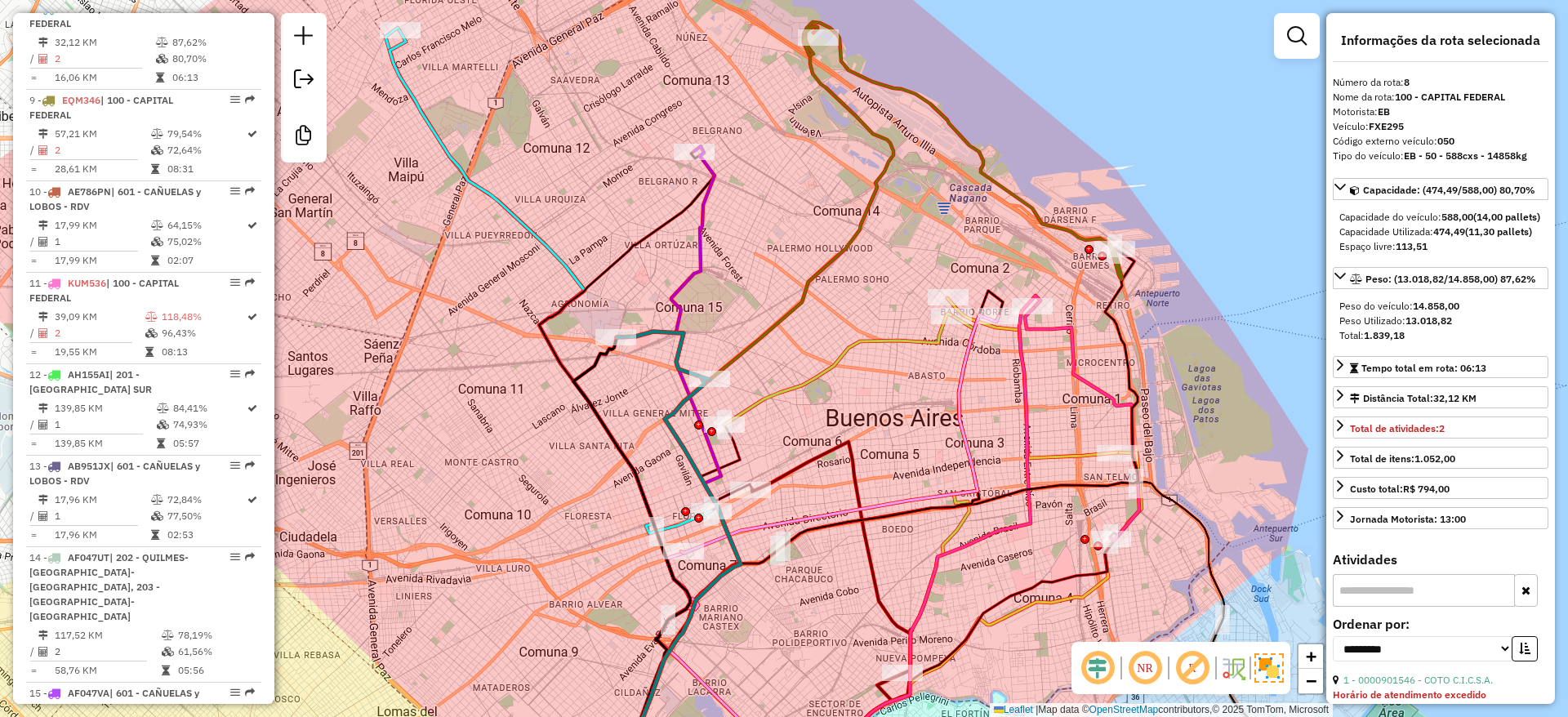
click at [773, 408] on div "Janela de atendimento Grade de atendimento Capacidade Transportadoras Veículos …" at bounding box center [784, 358] width 1568 height 717
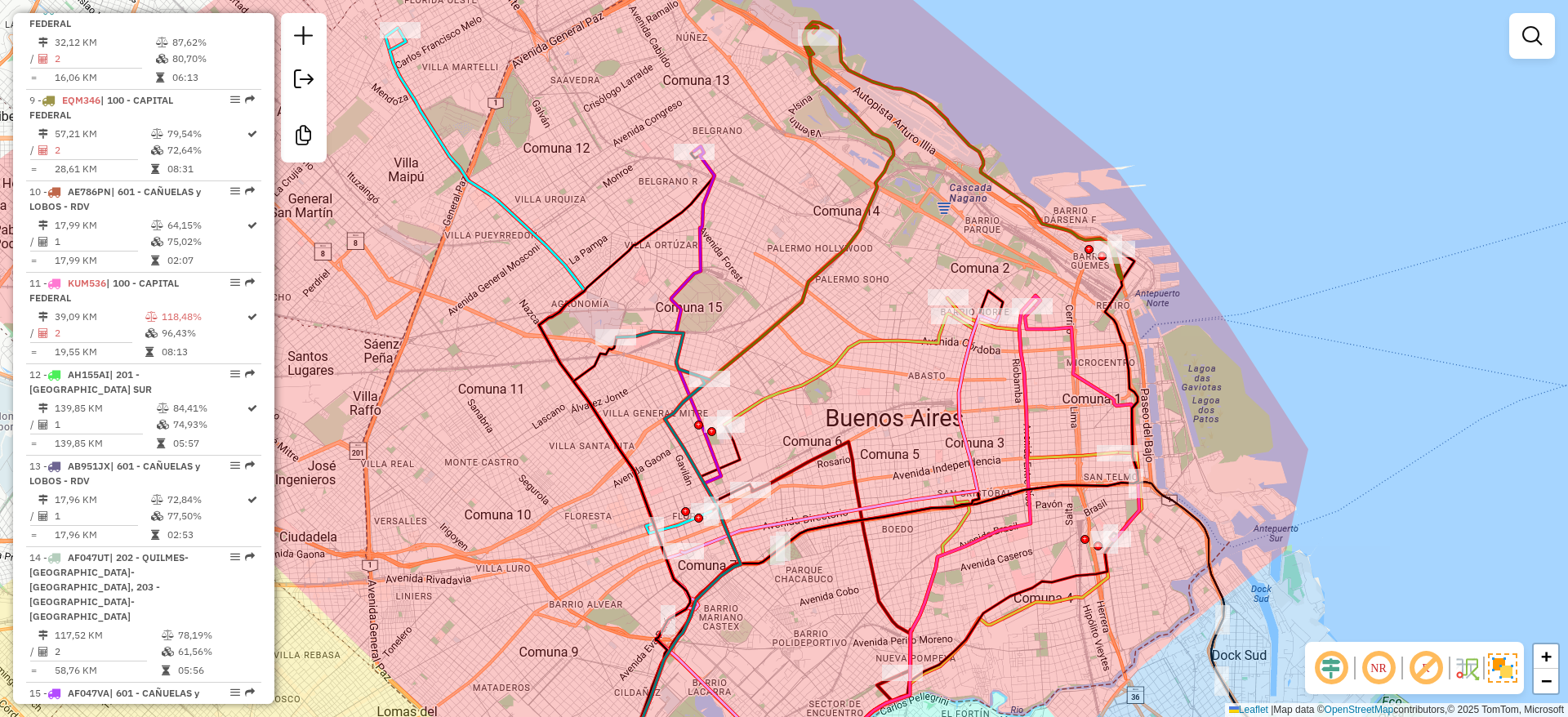
click at [819, 382] on icon at bounding box center [838, 368] width 227 height 111
select select "**********"
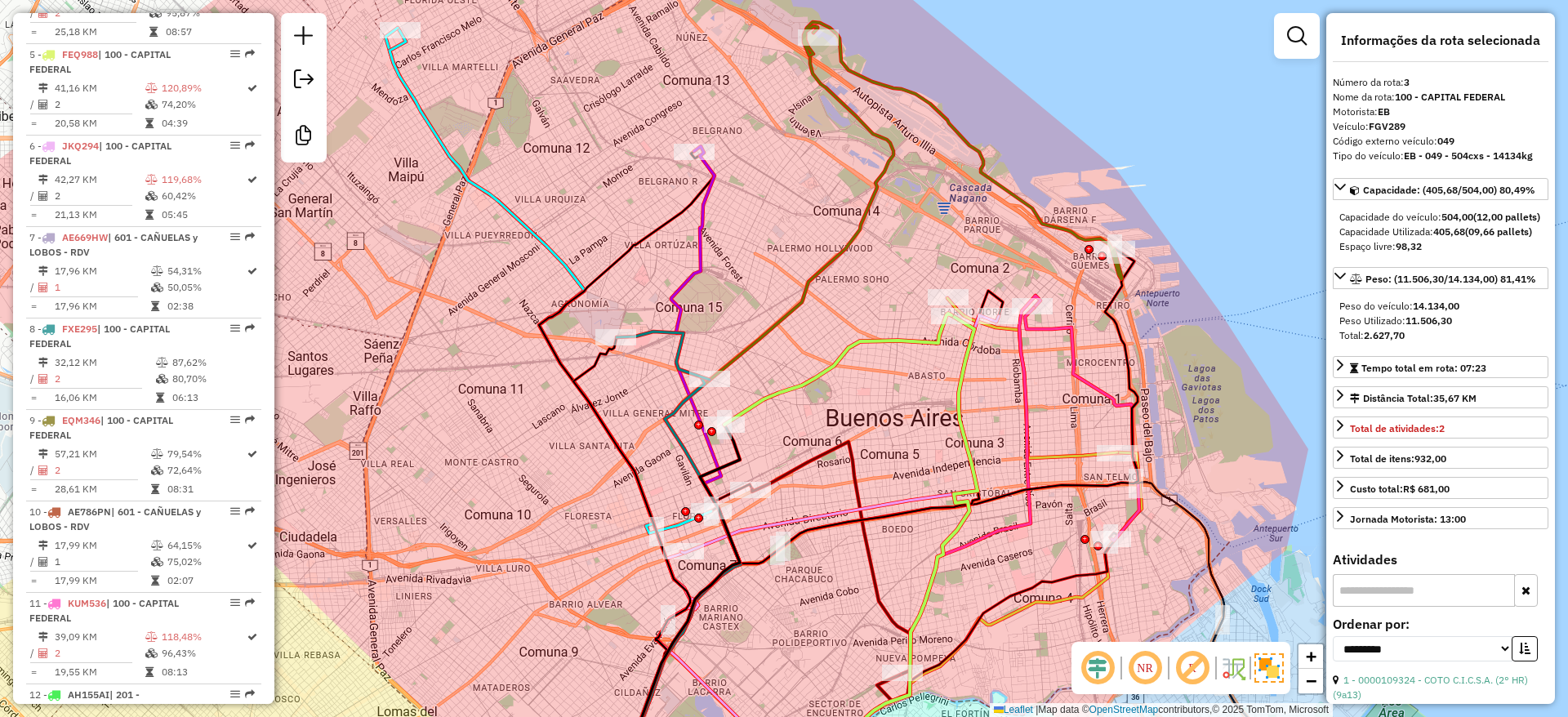
scroll to position [817, 0]
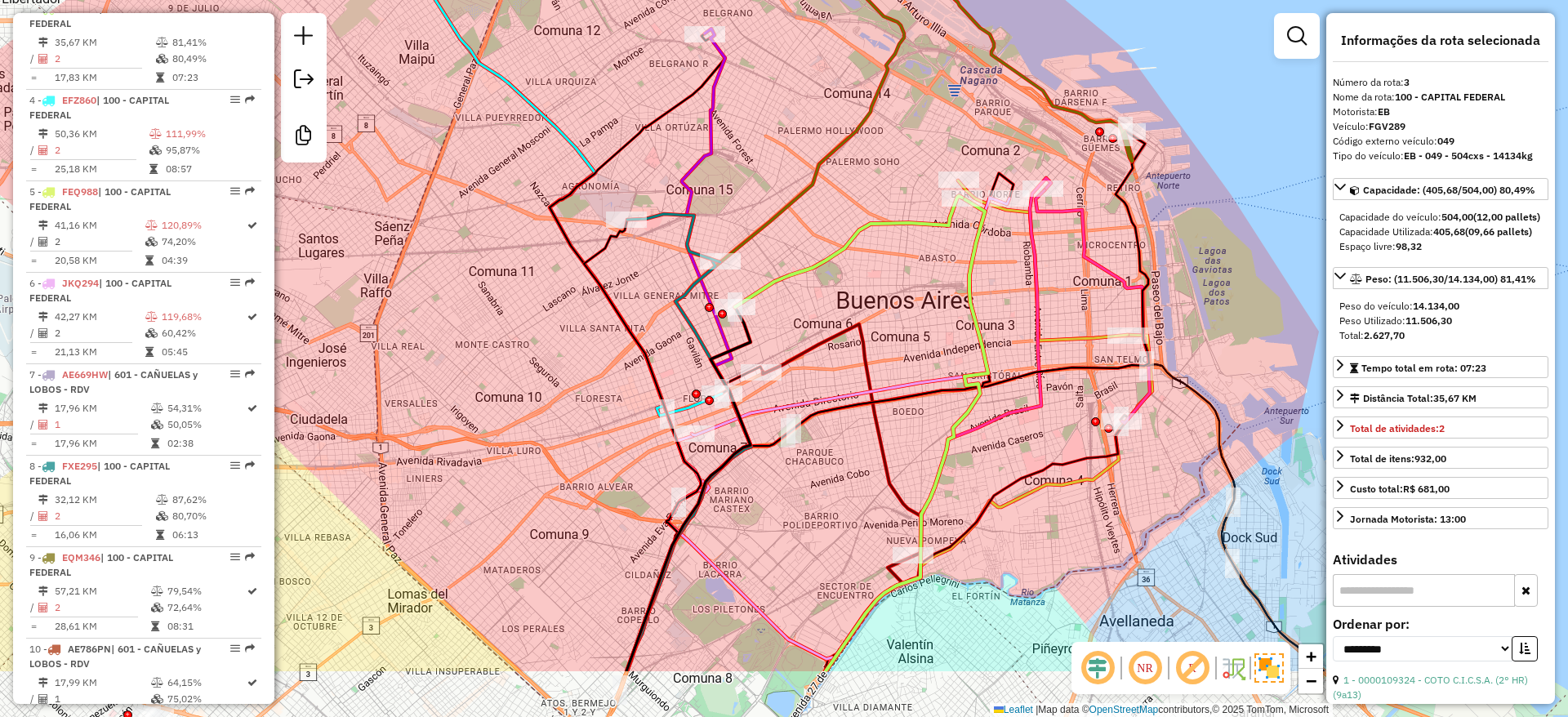
drag, startPoint x: 821, startPoint y: 382, endPoint x: 831, endPoint y: 260, distance: 122.4
click at [831, 260] on icon at bounding box center [848, 251] width 227 height 111
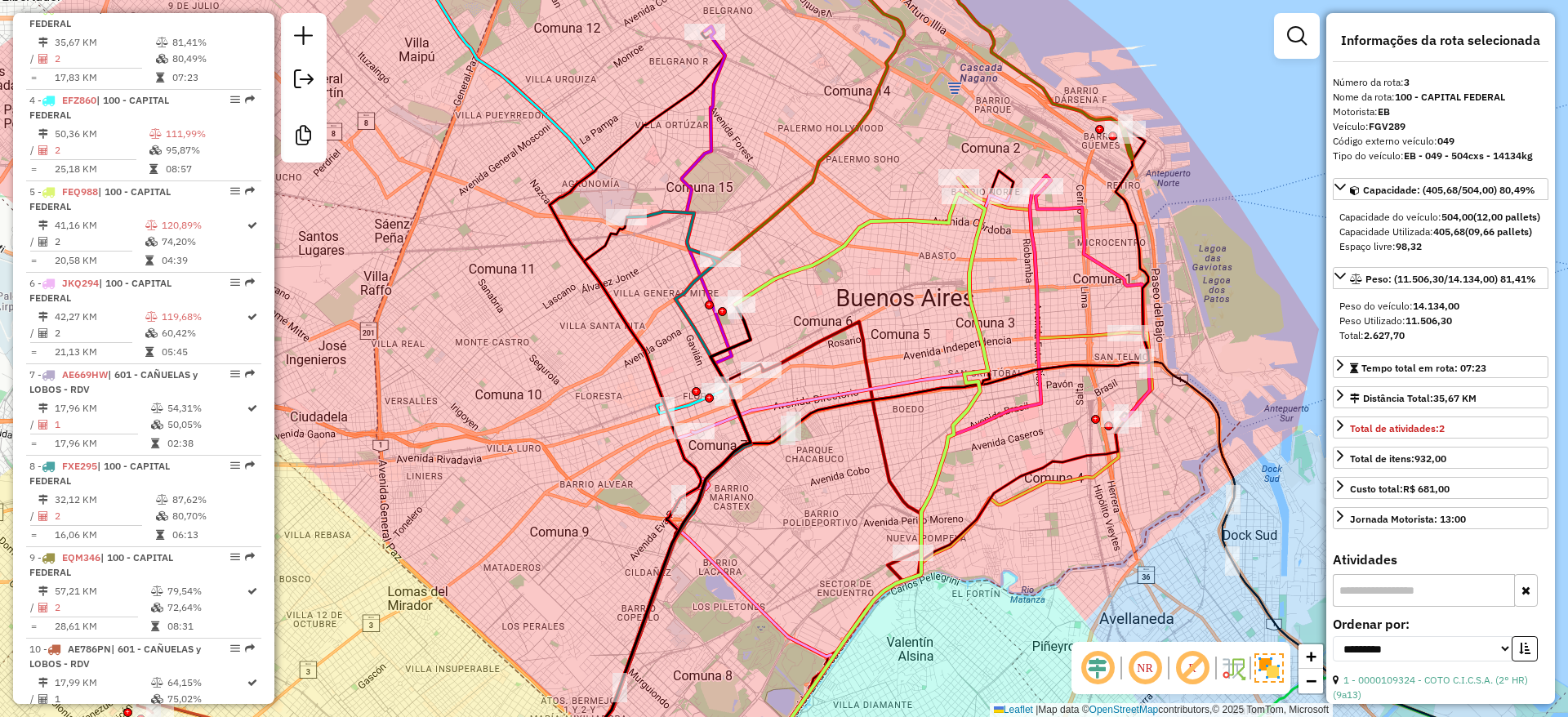
click at [1040, 272] on icon at bounding box center [897, 482] width 309 height 614
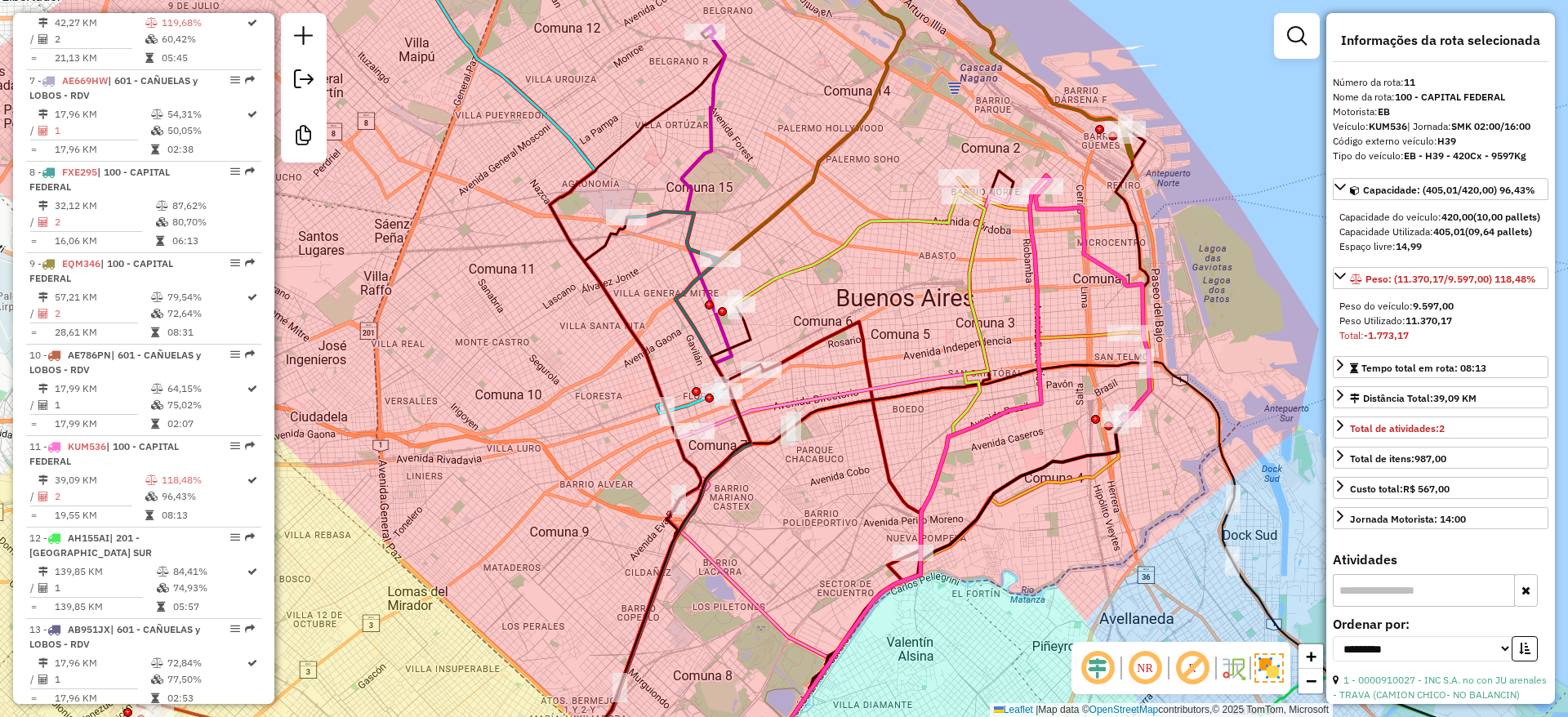
scroll to position [1550, 0]
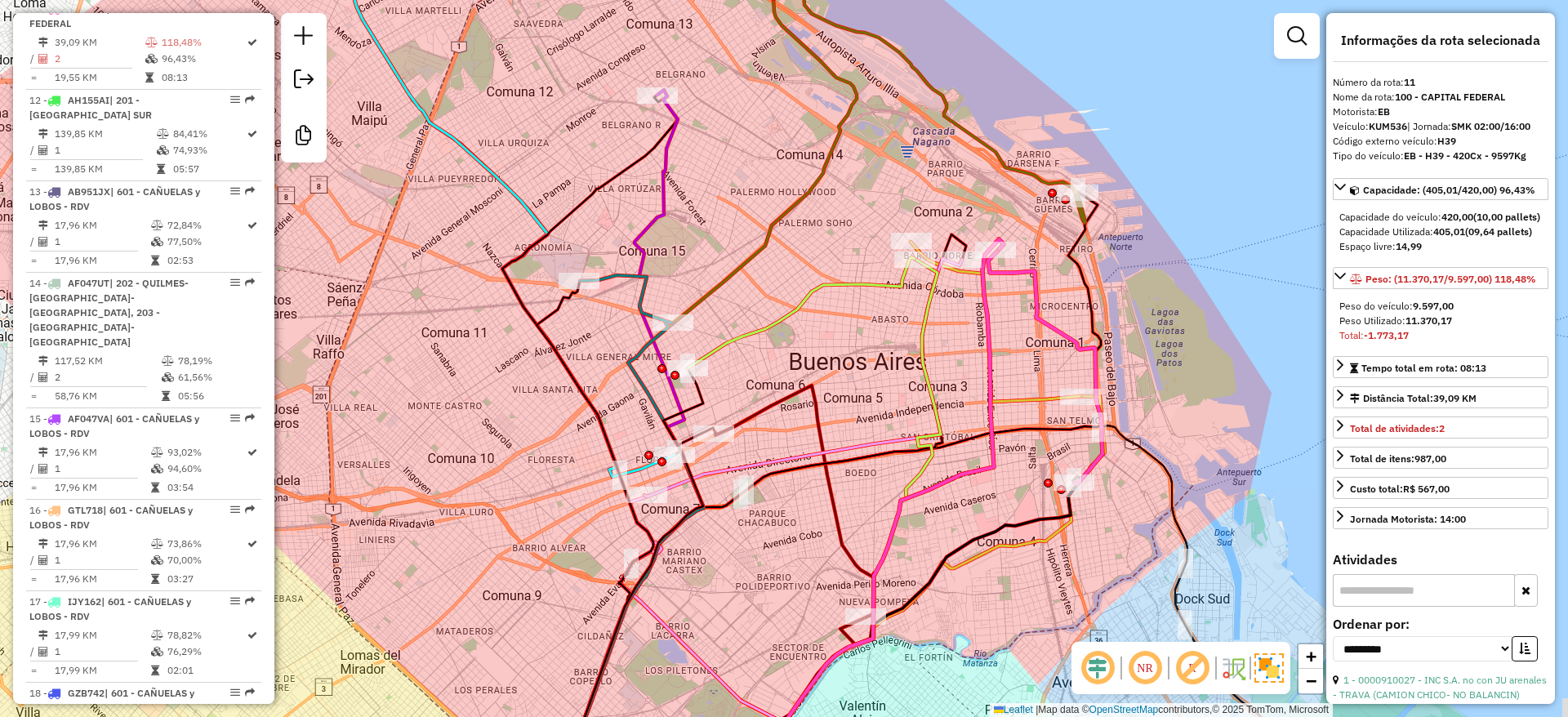
drag, startPoint x: 1041, startPoint y: 274, endPoint x: 1004, endPoint y: 347, distance: 81.8
click at [988, 341] on icon at bounding box center [849, 547] width 309 height 614
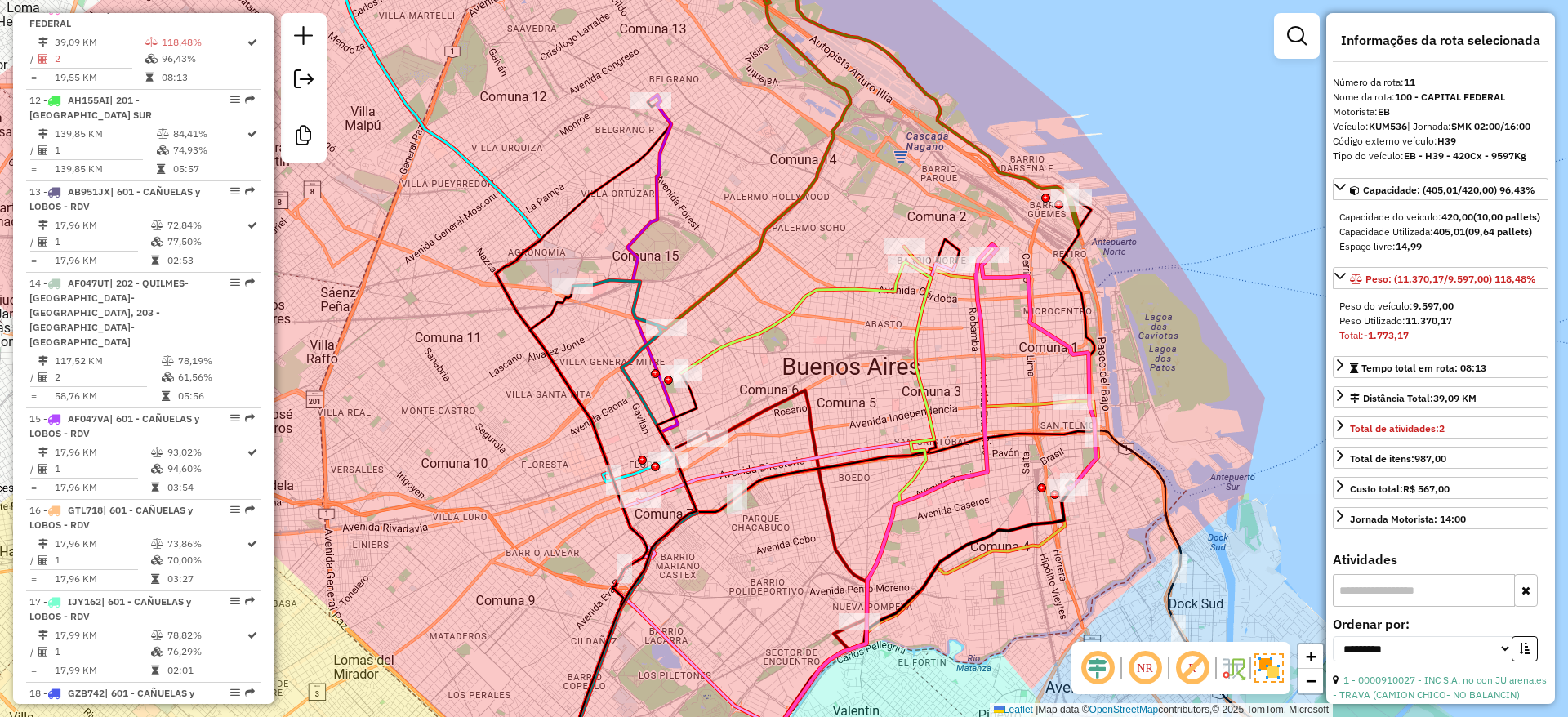
click at [1035, 401] on icon at bounding box center [989, 326] width 169 height 160
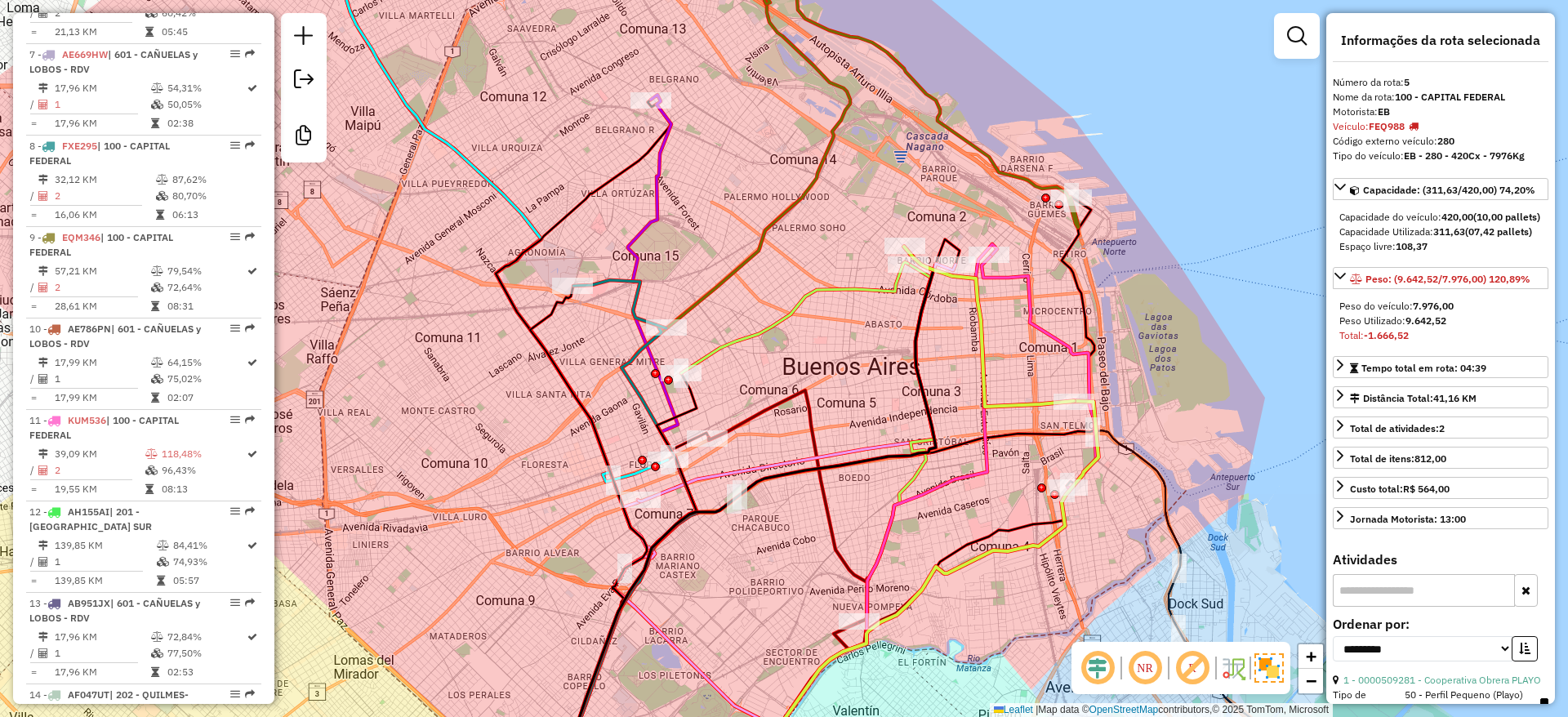
scroll to position [1000, 0]
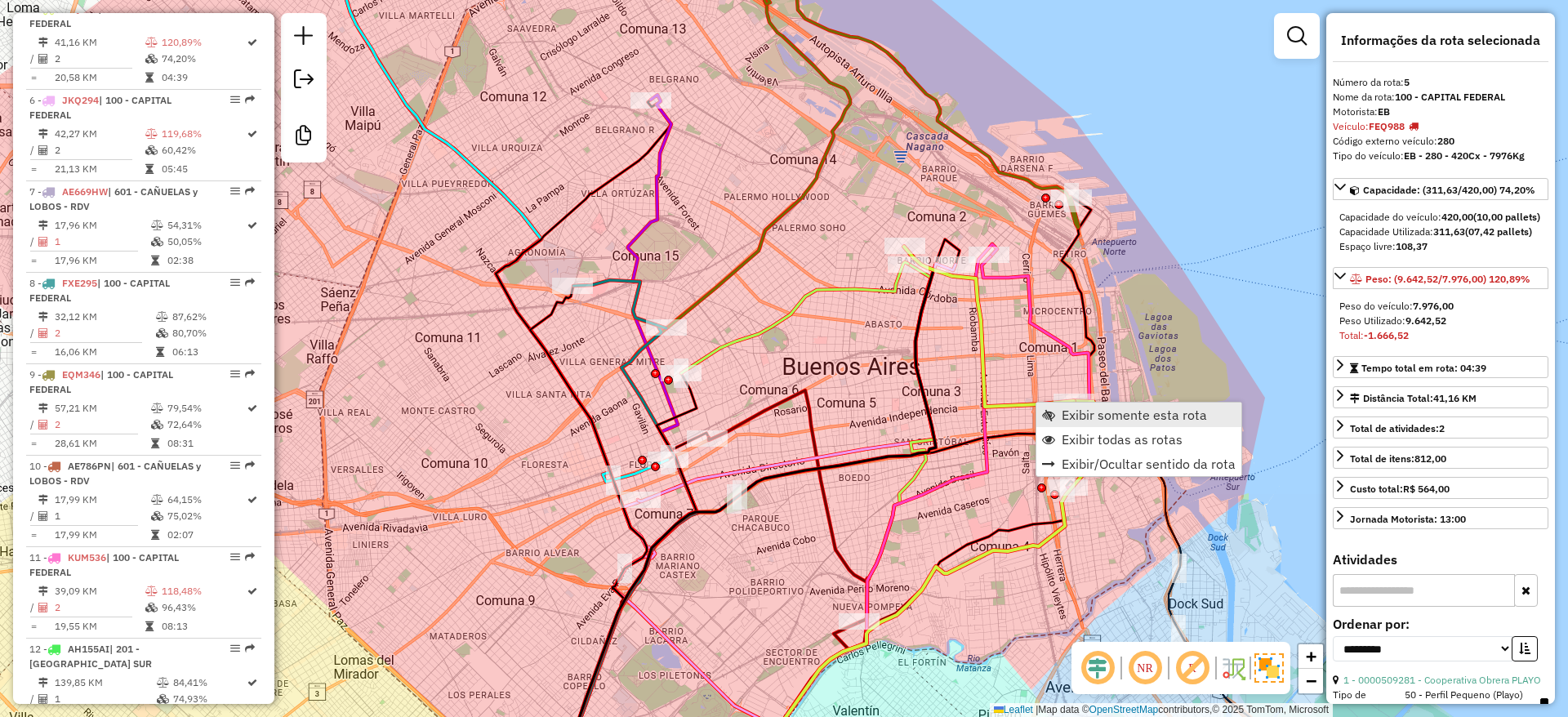
click at [1068, 415] on span "Exibir somente esta rota" at bounding box center [1133, 415] width 145 height 13
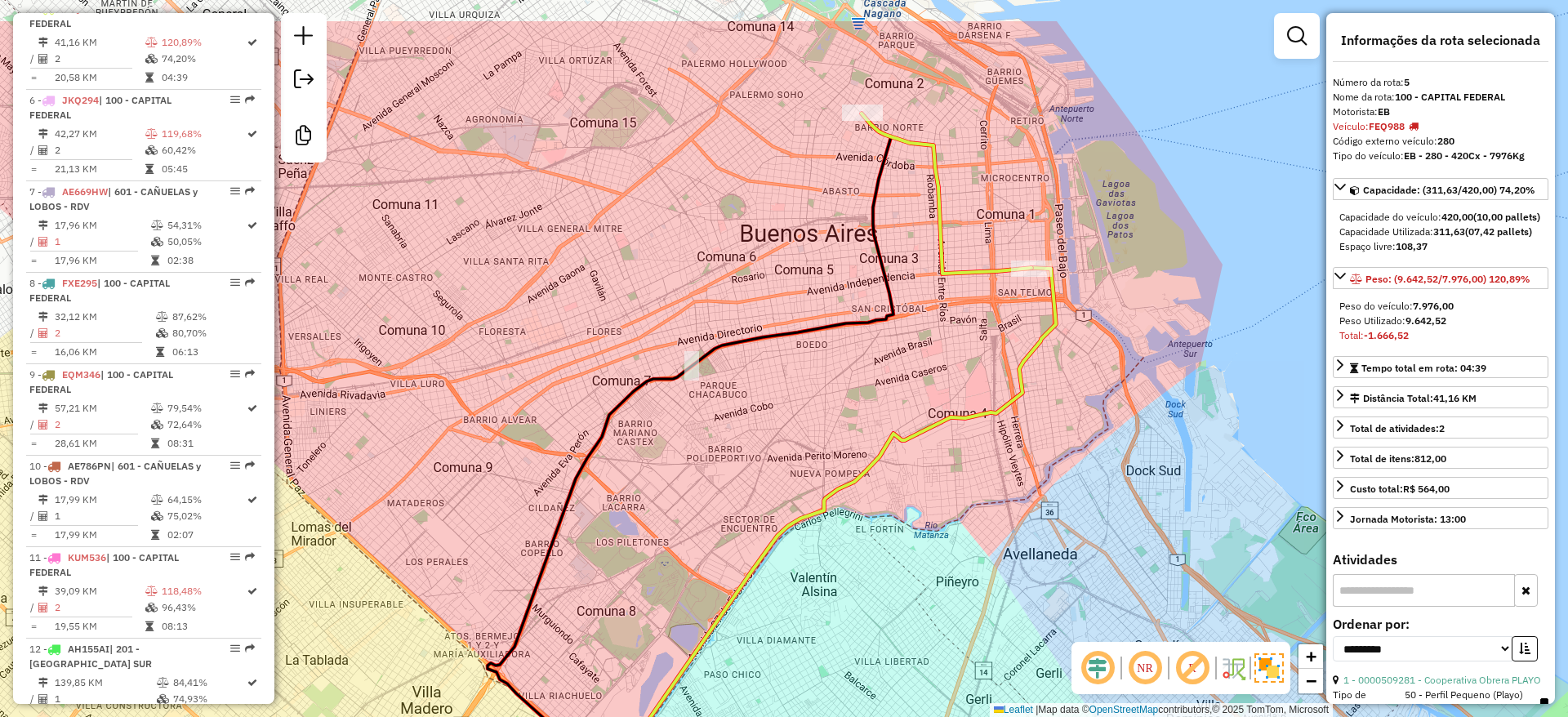
drag, startPoint x: 952, startPoint y: 444, endPoint x: 958, endPoint y: 492, distance: 48.4
click at [941, 526] on div "Janela de atendimento Grade de atendimento Capacidade Transportadoras Veículos …" at bounding box center [784, 358] width 1568 height 717
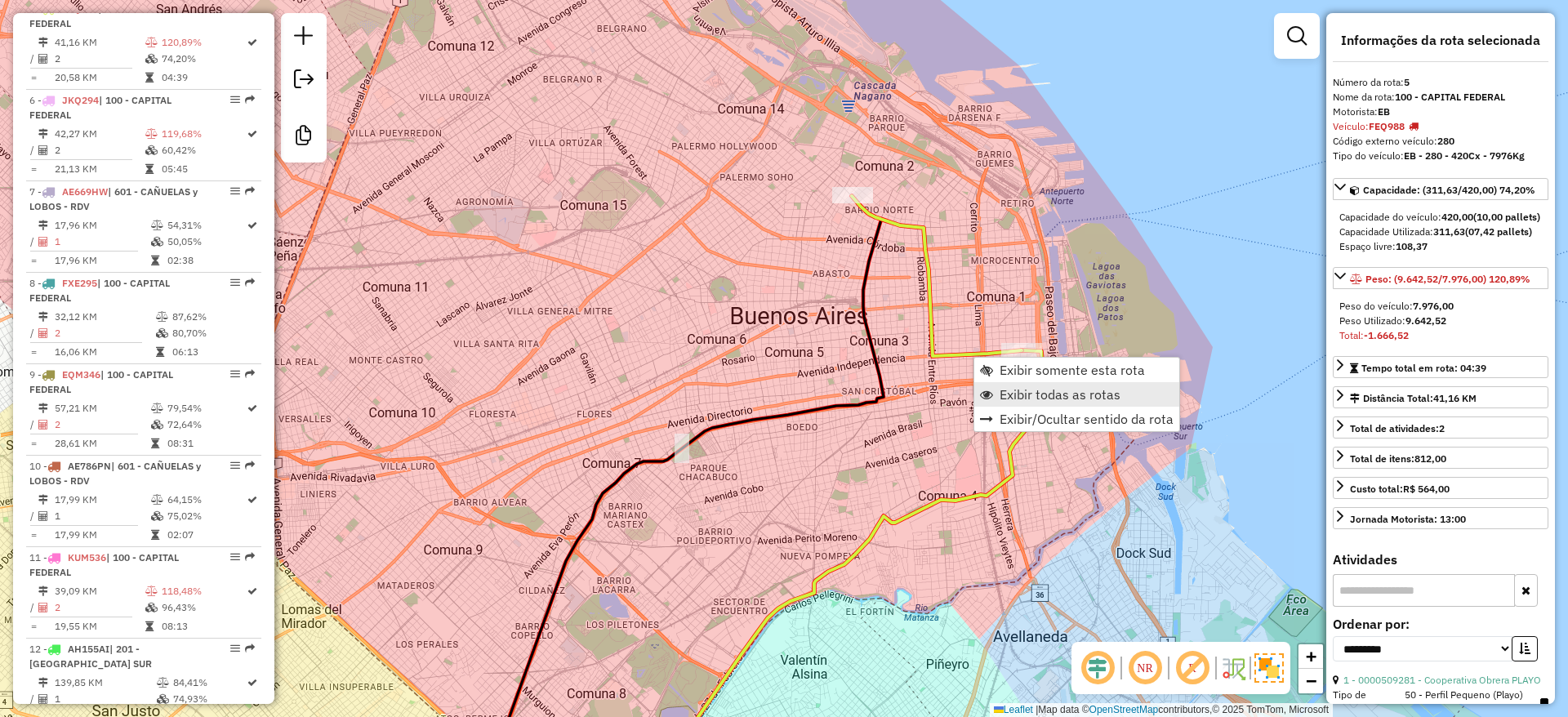
click at [1023, 388] on span "Exibir todas as rotas" at bounding box center [1060, 395] width 121 height 13
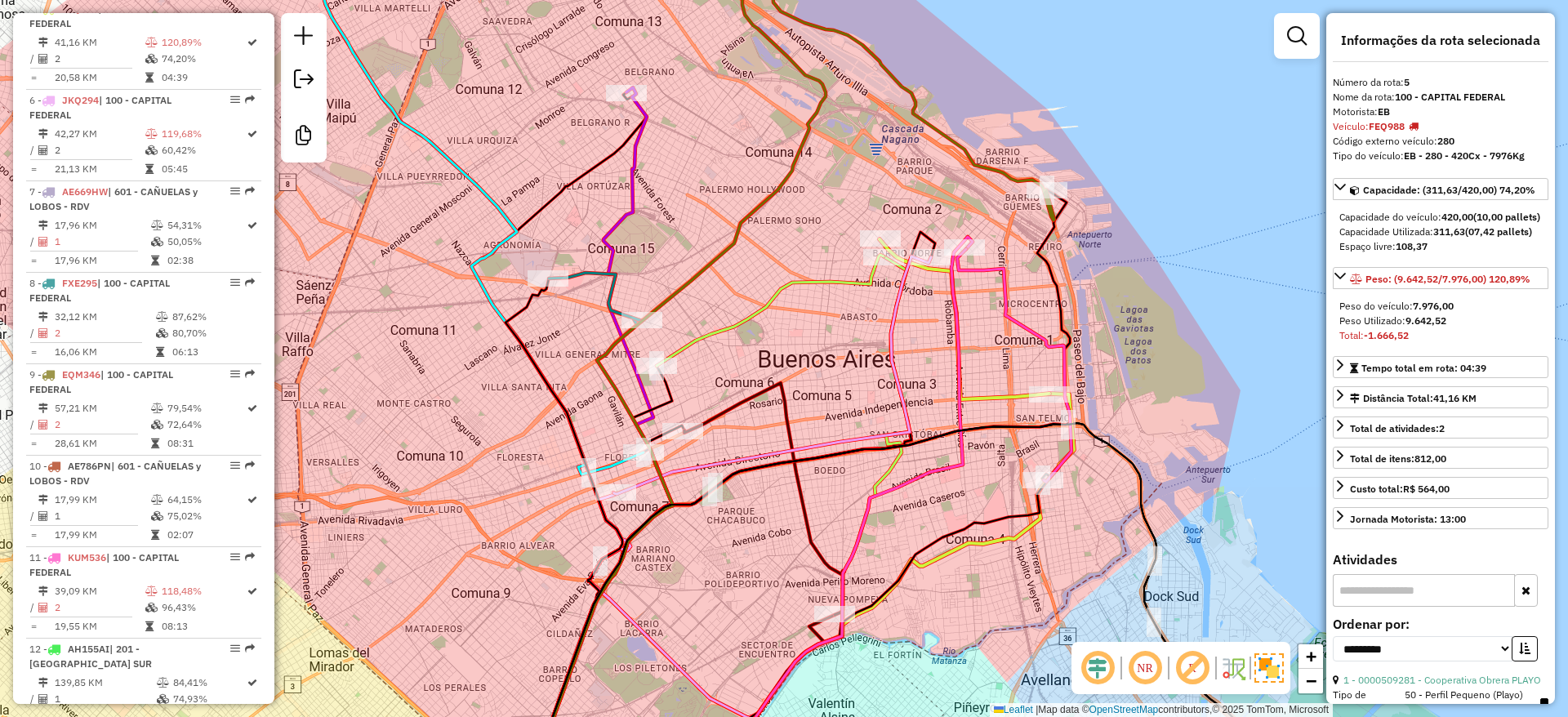
drag, startPoint x: 955, startPoint y: 307, endPoint x: 1027, endPoint y: 323, distance: 73.8
click at [981, 348] on div "Janela de atendimento Grade de atendimento Capacidade Transportadoras Veículos …" at bounding box center [784, 358] width 1568 height 717
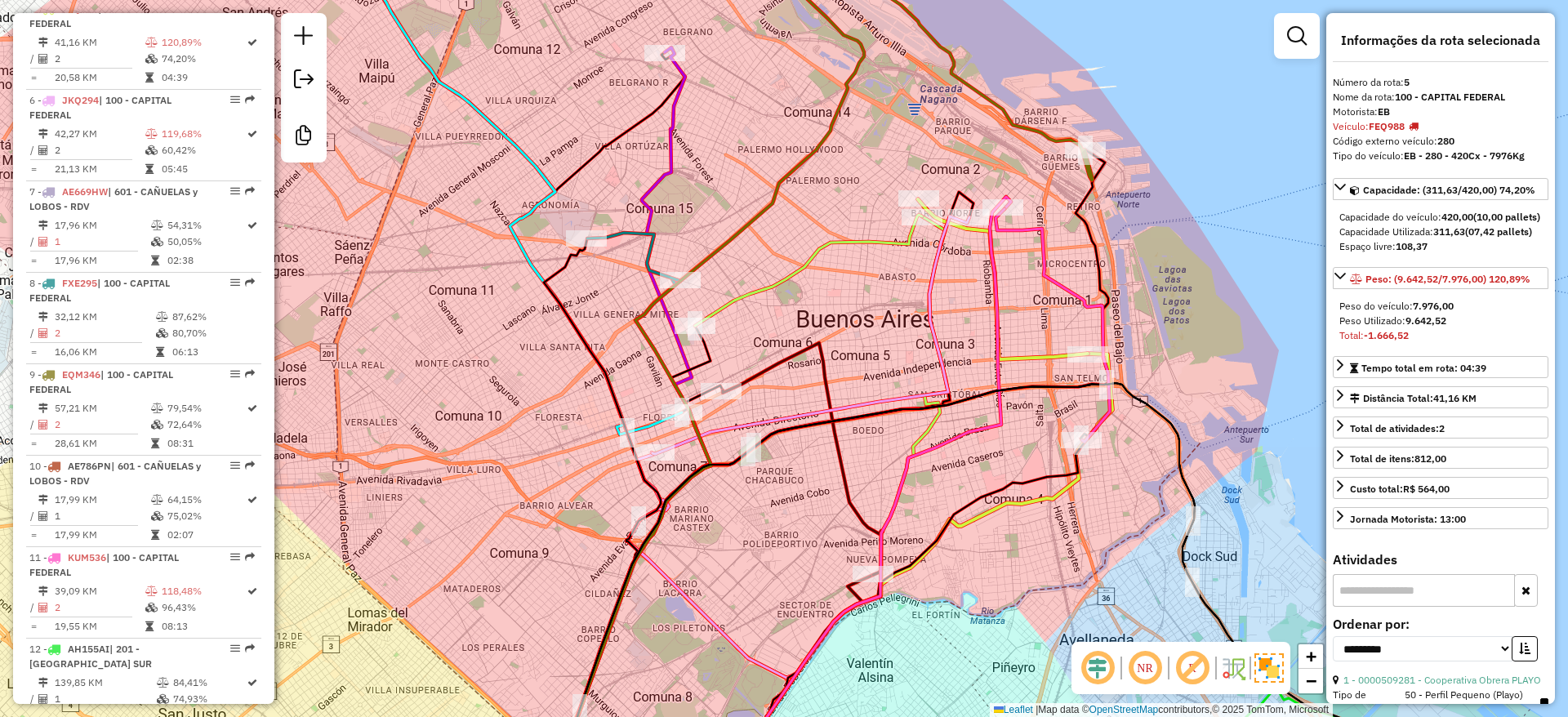
drag, startPoint x: 948, startPoint y: 412, endPoint x: 920, endPoint y: 404, distance: 29.1
click at [985, 388] on icon at bounding box center [989, 565] width 863 height 365
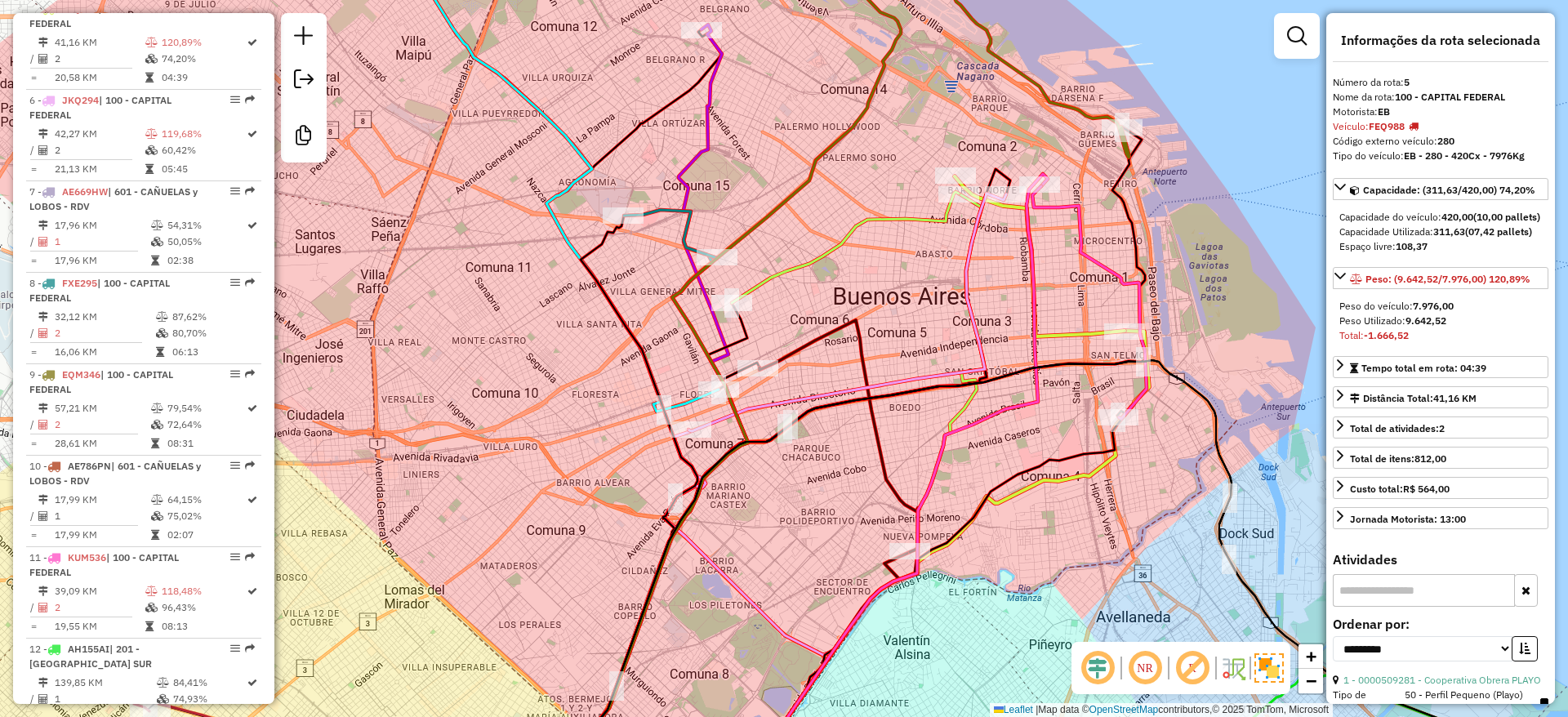
click at [883, 431] on icon at bounding box center [839, 436] width 160 height 232
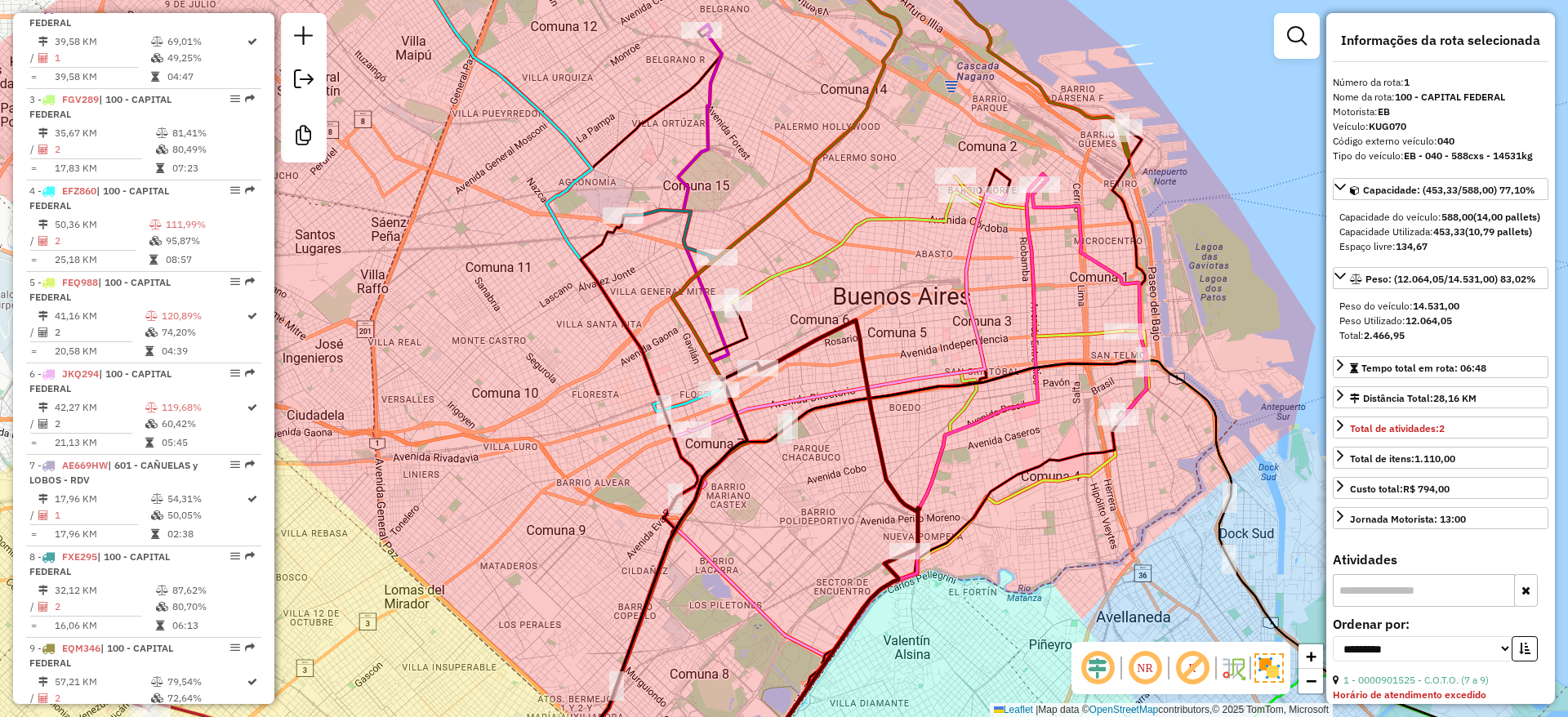
scroll to position [635, 0]
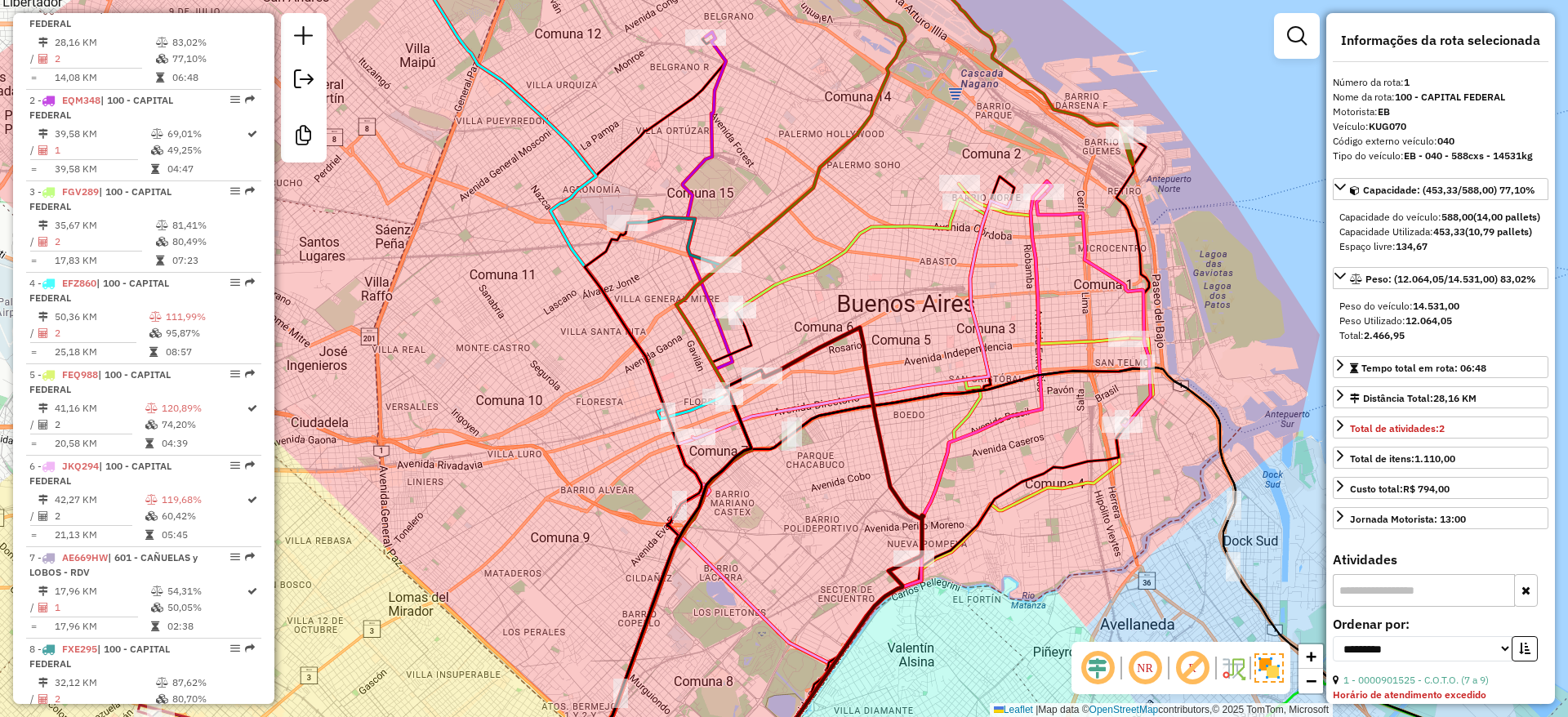
drag, startPoint x: 792, startPoint y: 312, endPoint x: 811, endPoint y: 347, distance: 39.8
click at [811, 346] on div "Janela de atendimento Grade de atendimento Capacidade Transportadoras Veículos …" at bounding box center [784, 358] width 1568 height 717
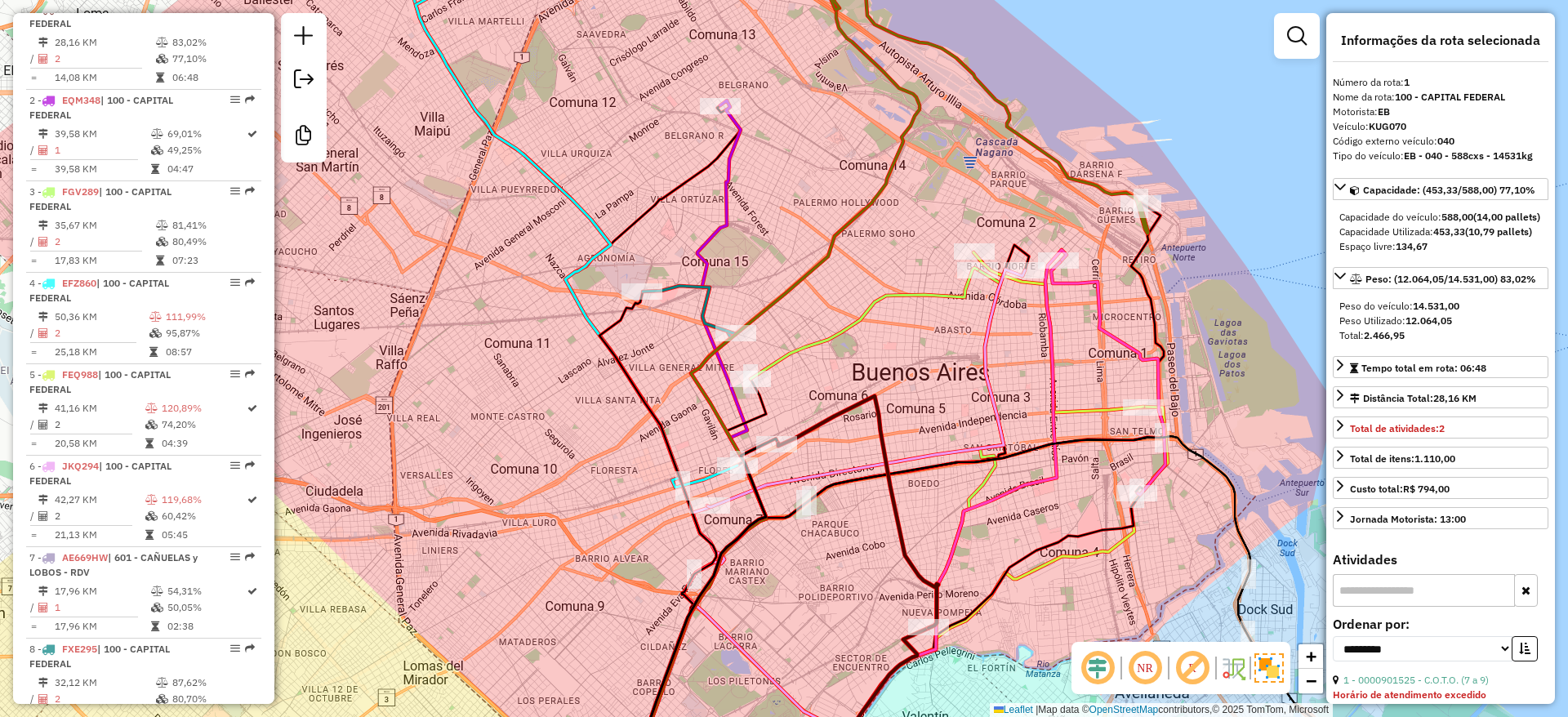
drag, startPoint x: 860, startPoint y: 342, endPoint x: 901, endPoint y: 370, distance: 49.6
click at [882, 353] on div "Janela de atendimento Grade de atendimento Capacidade Transportadoras Veículos …" at bounding box center [784, 358] width 1568 height 717
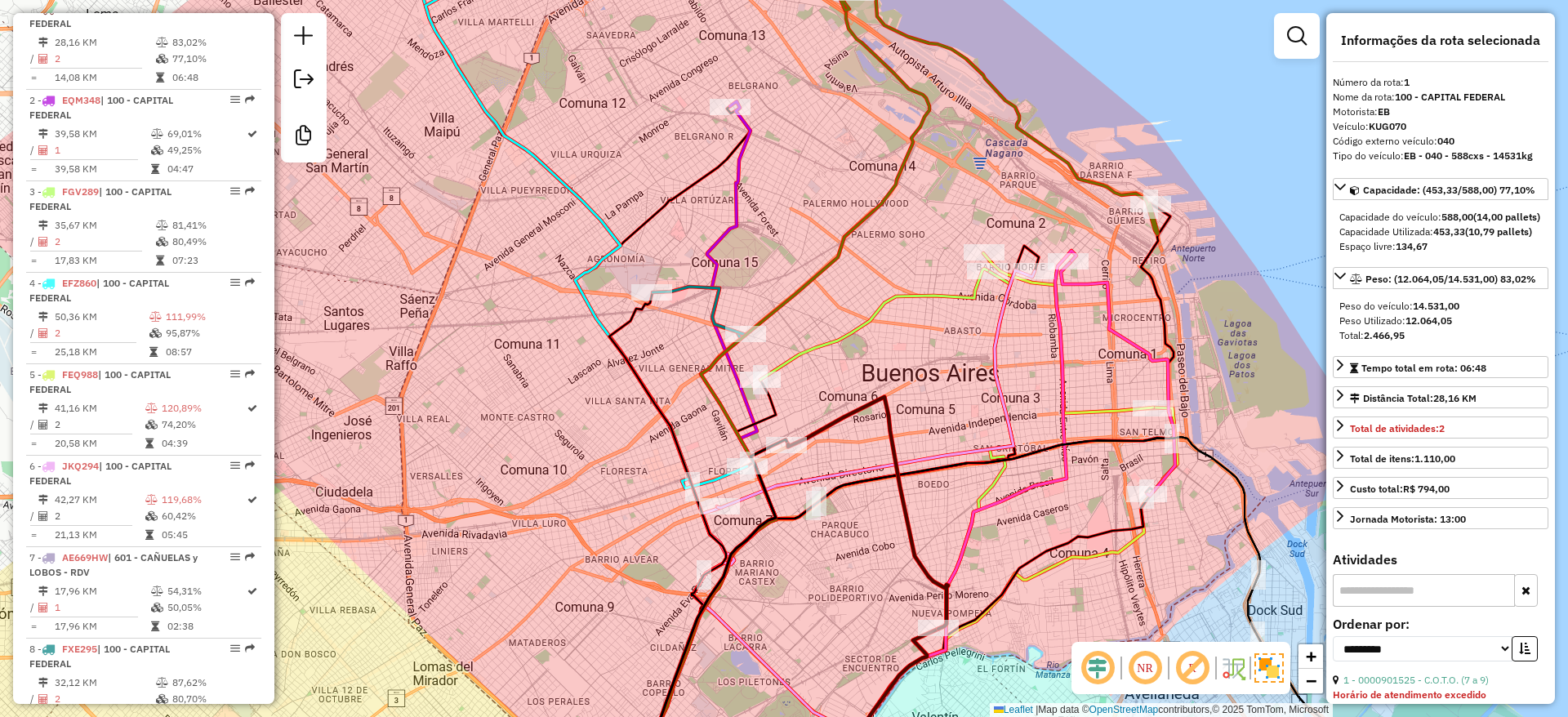
click at [1313, 25] on div at bounding box center [1296, 36] width 45 height 45
click at [1309, 27] on link at bounding box center [1296, 36] width 32 height 32
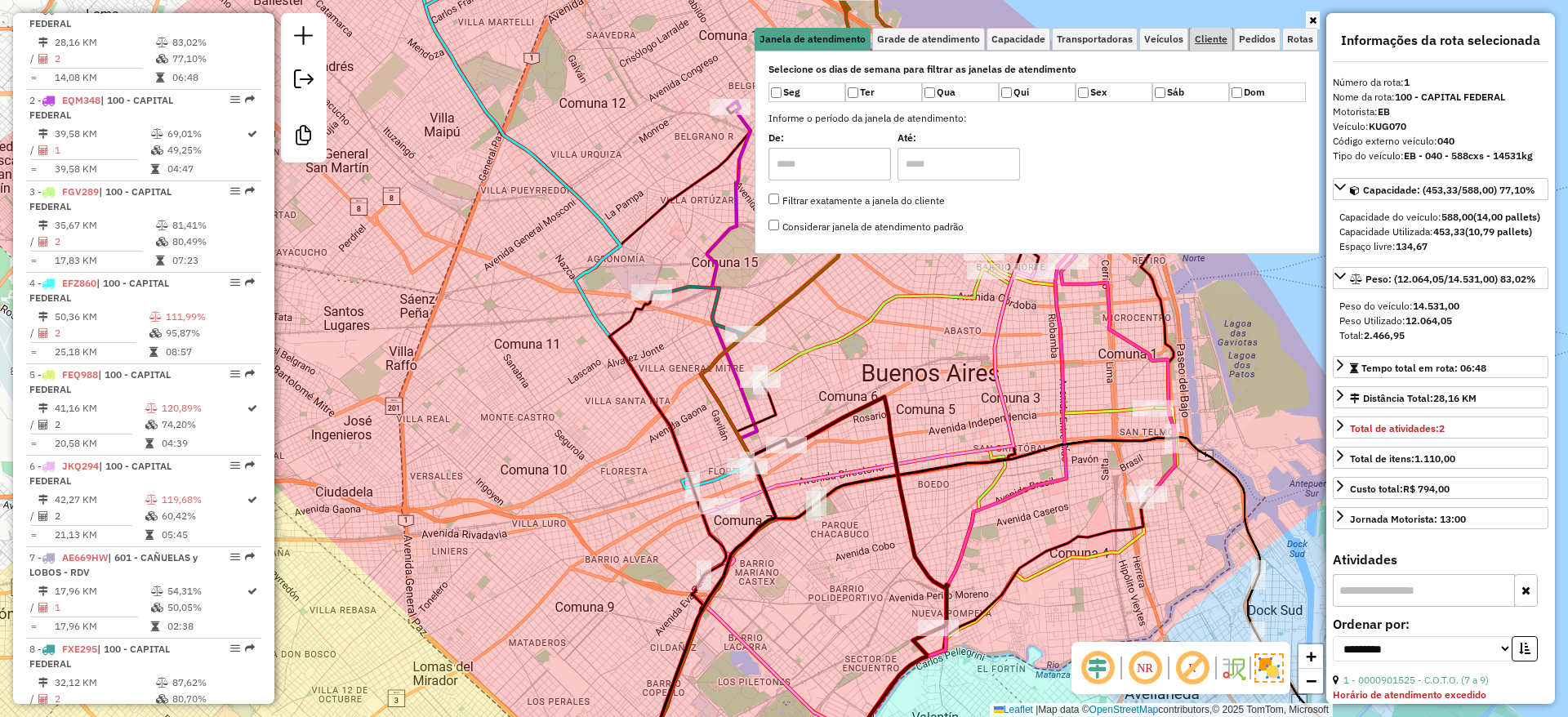
click at [1208, 42] on span "Cliente" at bounding box center [1211, 39] width 32 height 9
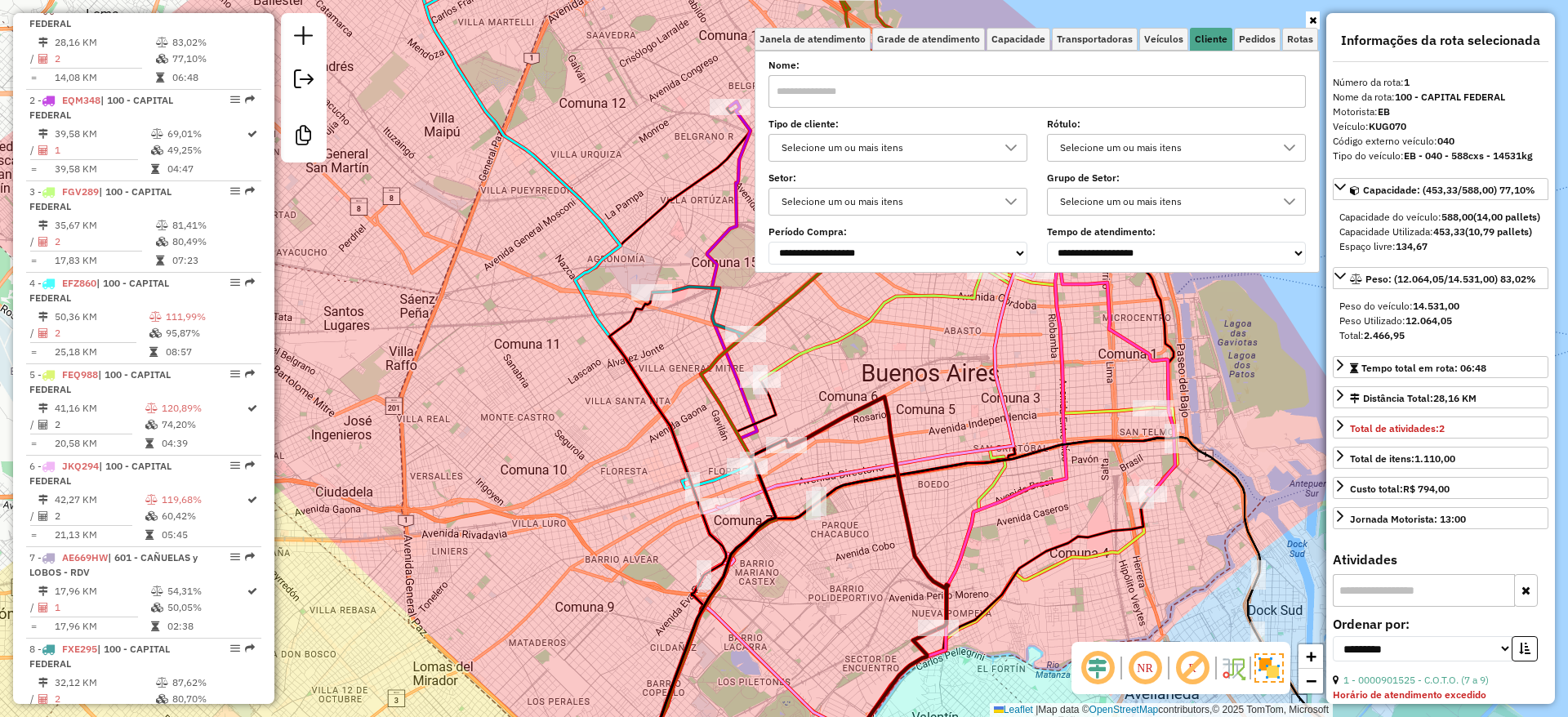
click at [898, 150] on div "Selecione um ou mais itens" at bounding box center [885, 148] width 220 height 27
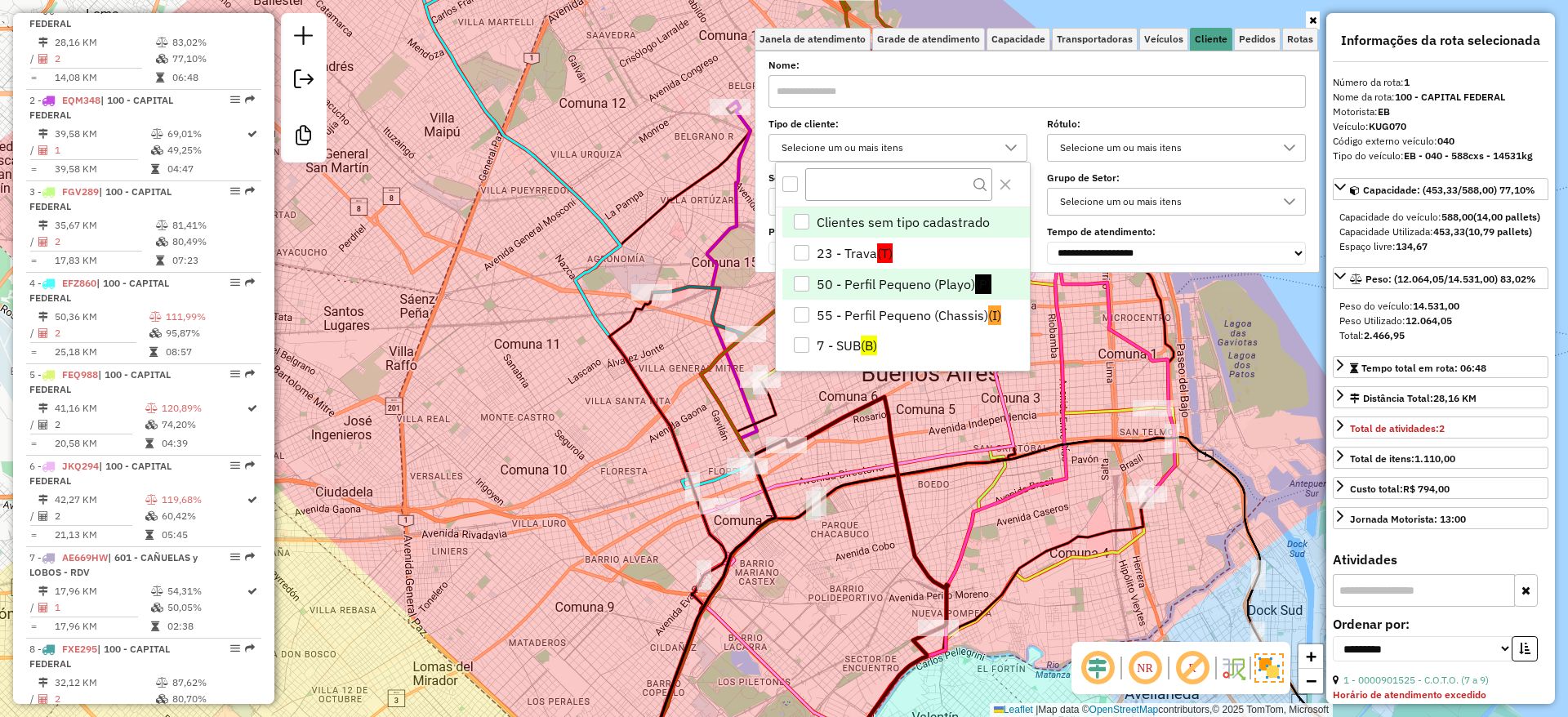
click at [862, 290] on li "50 - Perfil Pequeno (Playo) (P)" at bounding box center [905, 284] width 247 height 31
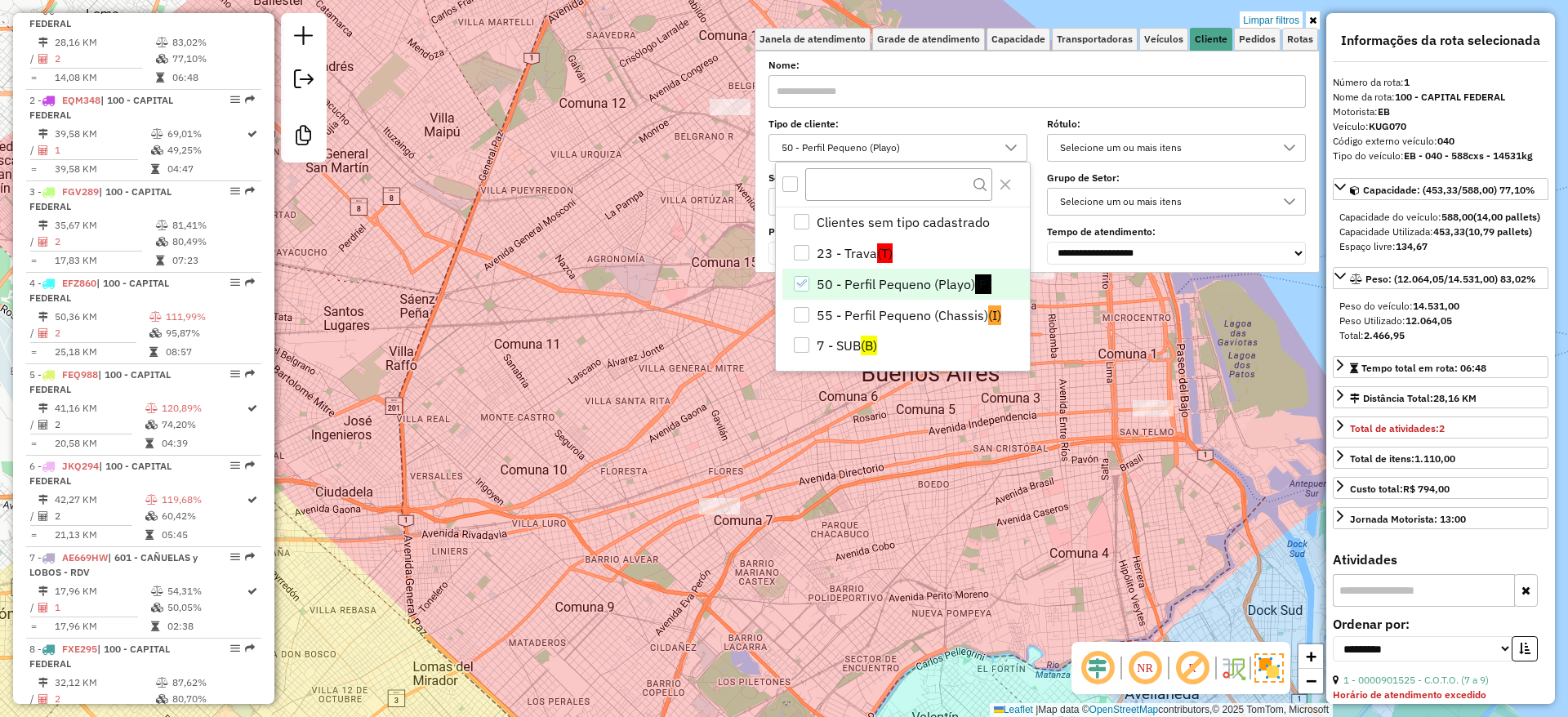
click at [903, 529] on div "Limpar filtros Janela de atendimento Grade de atendimento Capacidade Transporta…" at bounding box center [784, 358] width 1568 height 717
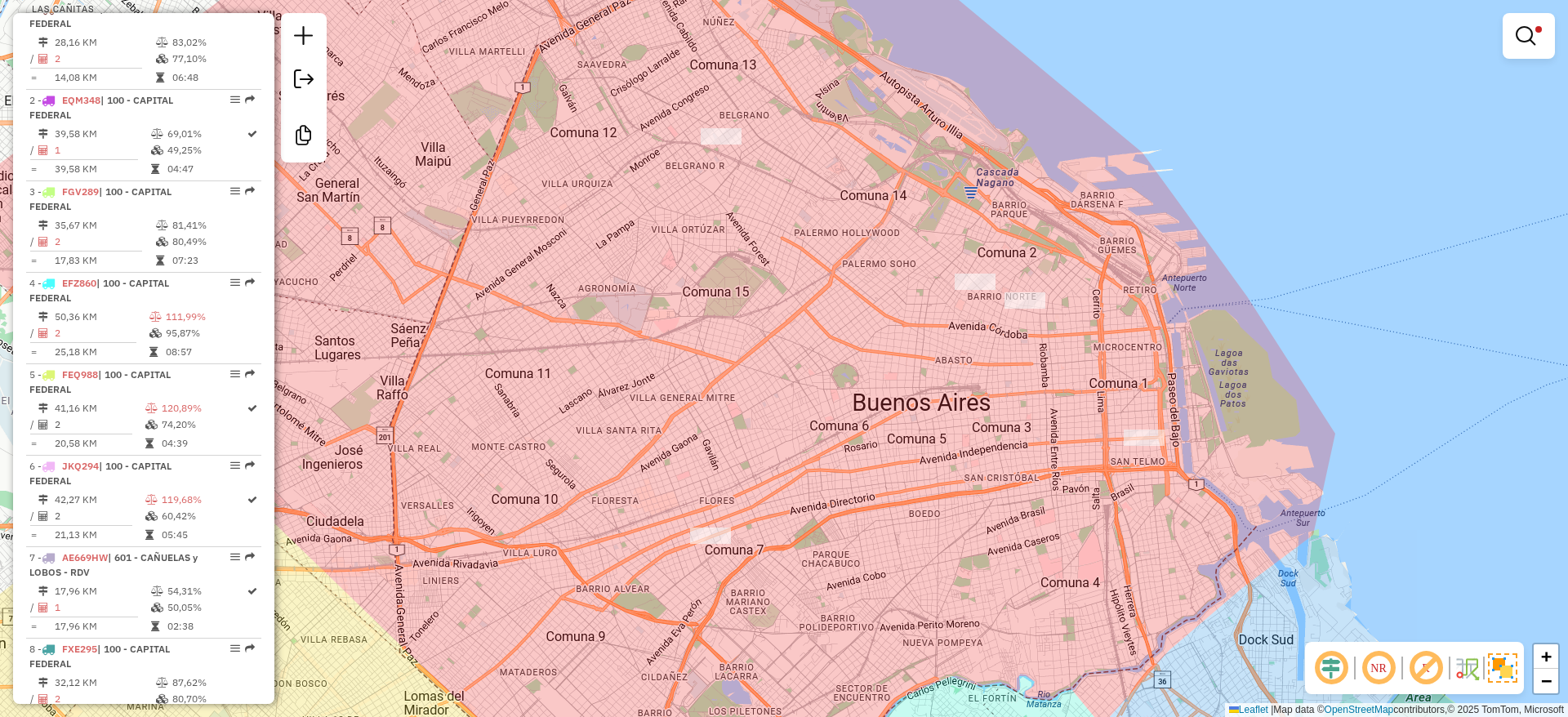
select select "**********"
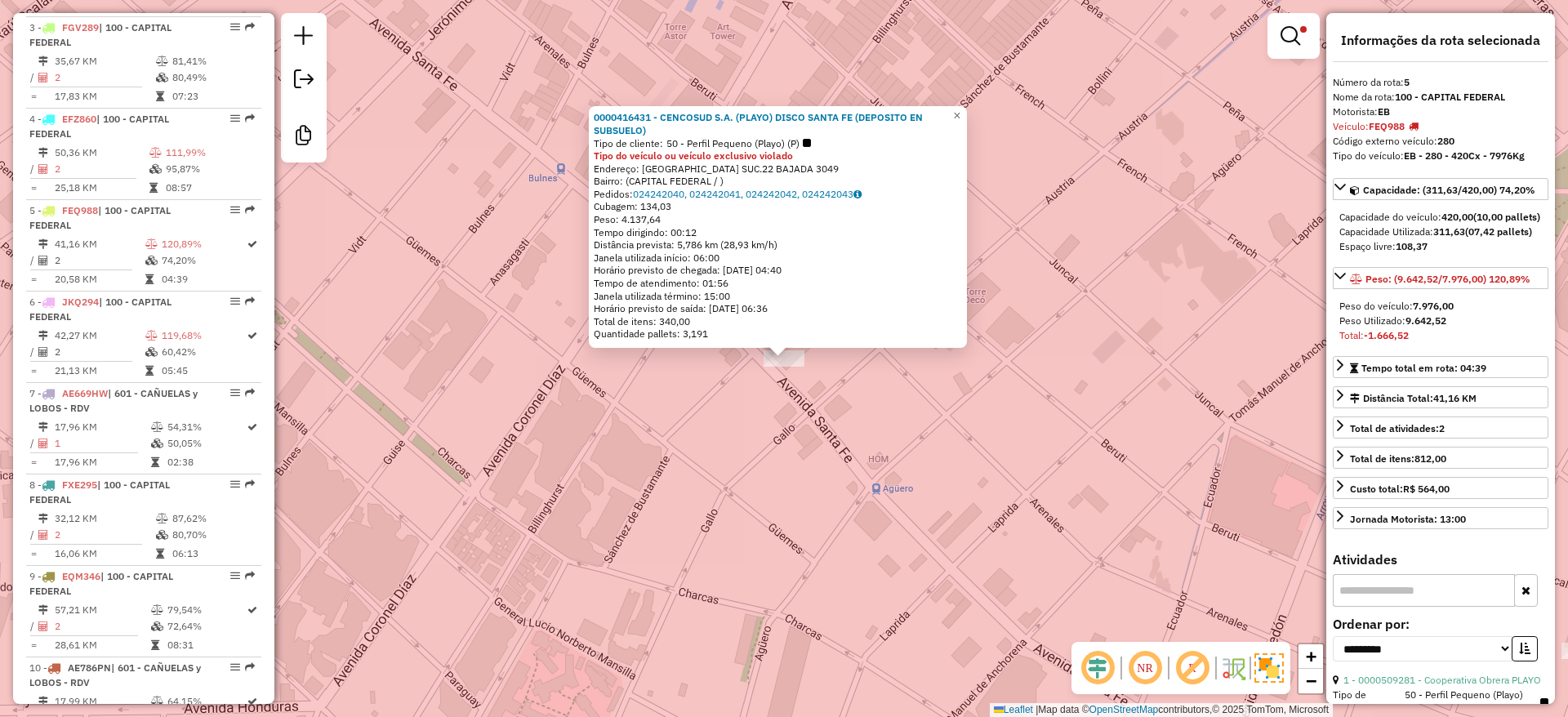
scroll to position [1000, 0]
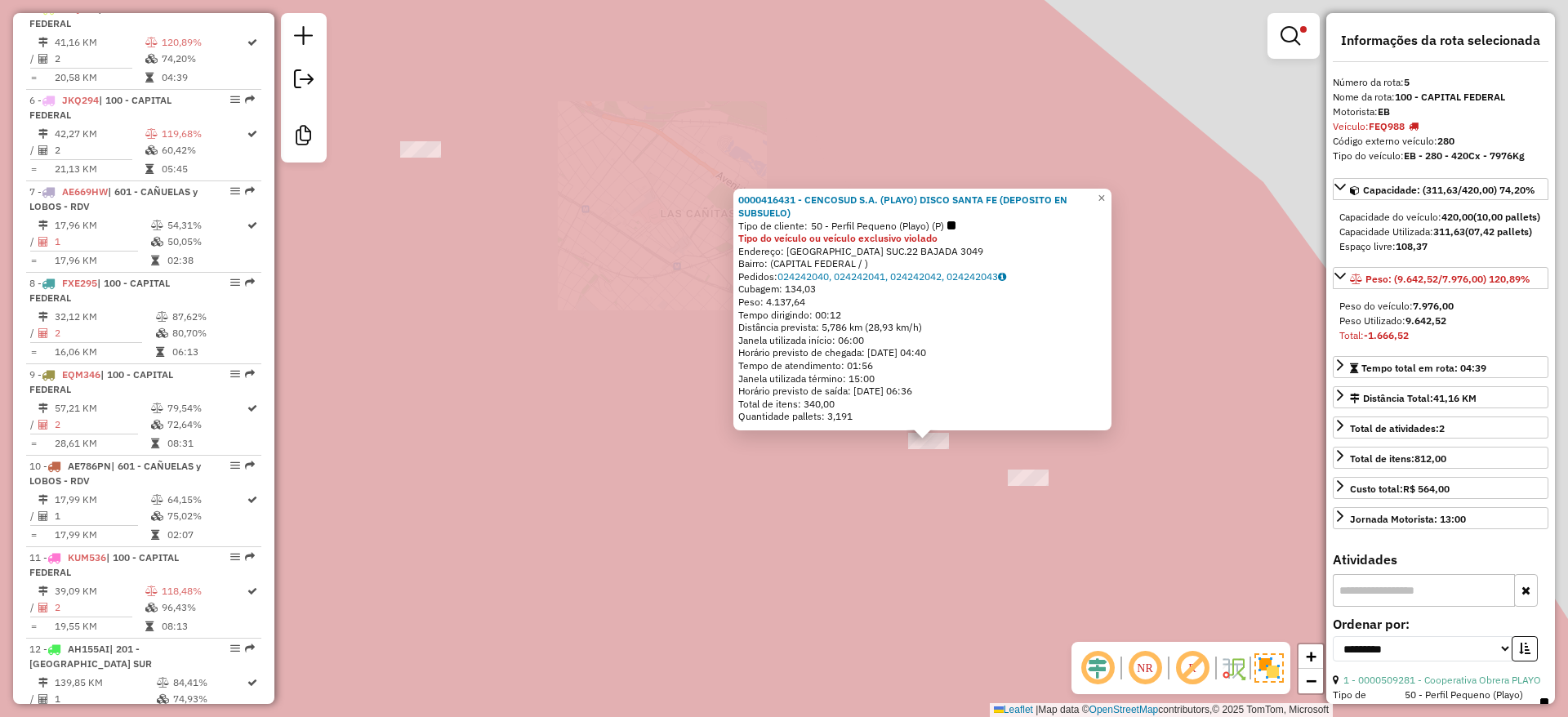
drag, startPoint x: 984, startPoint y: 501, endPoint x: 948, endPoint y: 438, distance: 72.6
click at [956, 453] on div "0000416431 - CENCOSUD S.A. (PLAYO) DISCO SANTA FE (DEPOSITO EN SUBSUELO) Tipo d…" at bounding box center [784, 358] width 1568 height 717
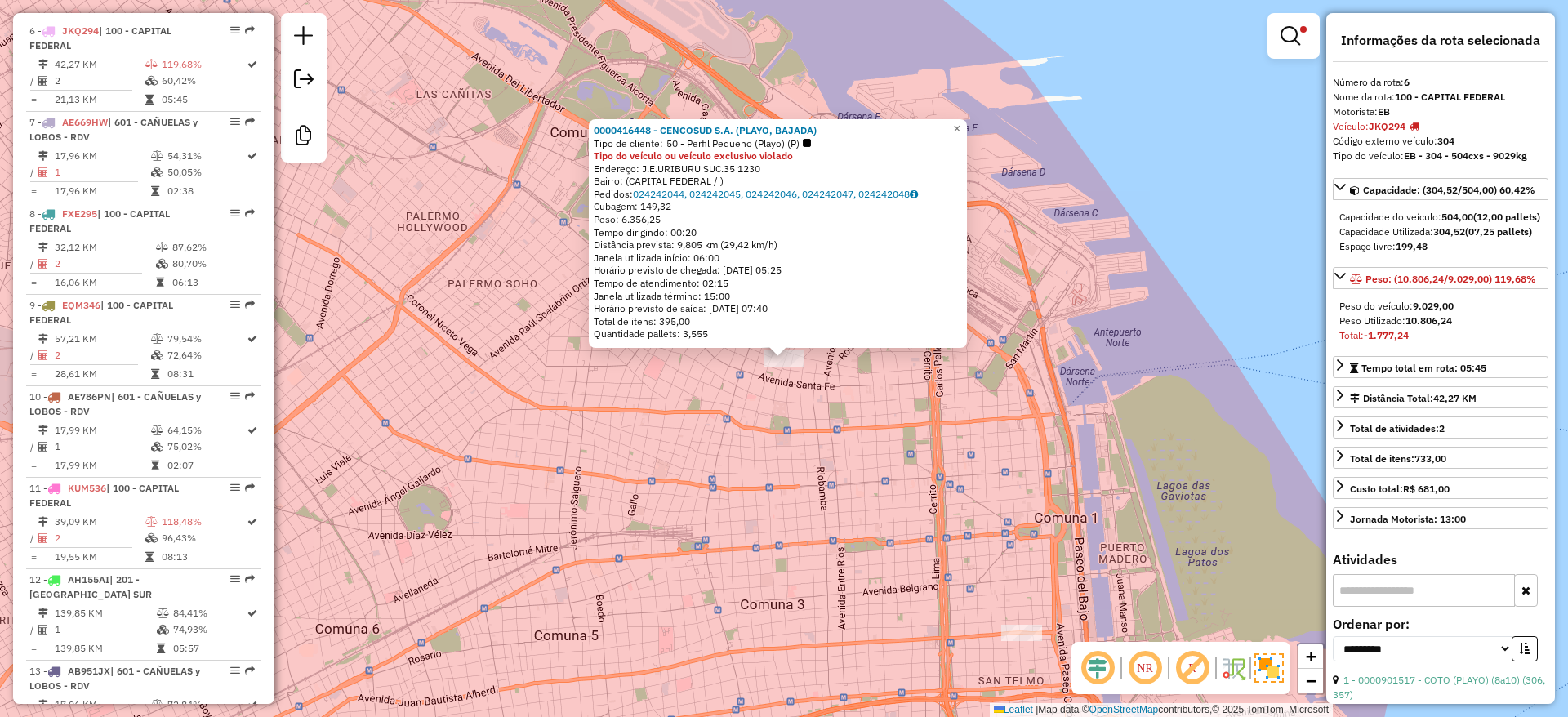
scroll to position [1092, 0]
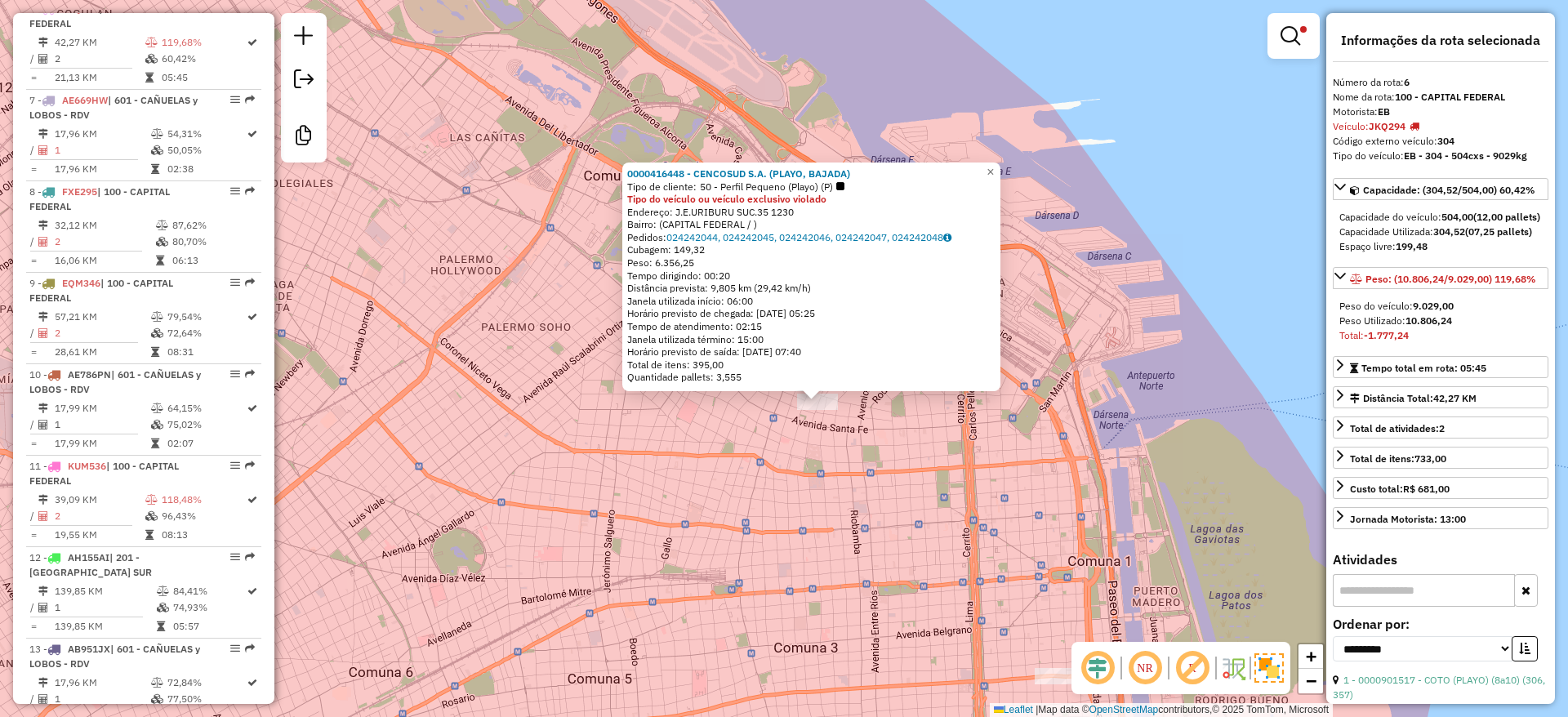
drag, startPoint x: 797, startPoint y: 507, endPoint x: 871, endPoint y: 403, distance: 127.6
click at [865, 411] on div "0000416448 - CENCOSUD S.A. (PLAYO, BAJADA) Tipo de cliente: 50 - Perfil Pequeno…" at bounding box center [784, 358] width 1568 height 717
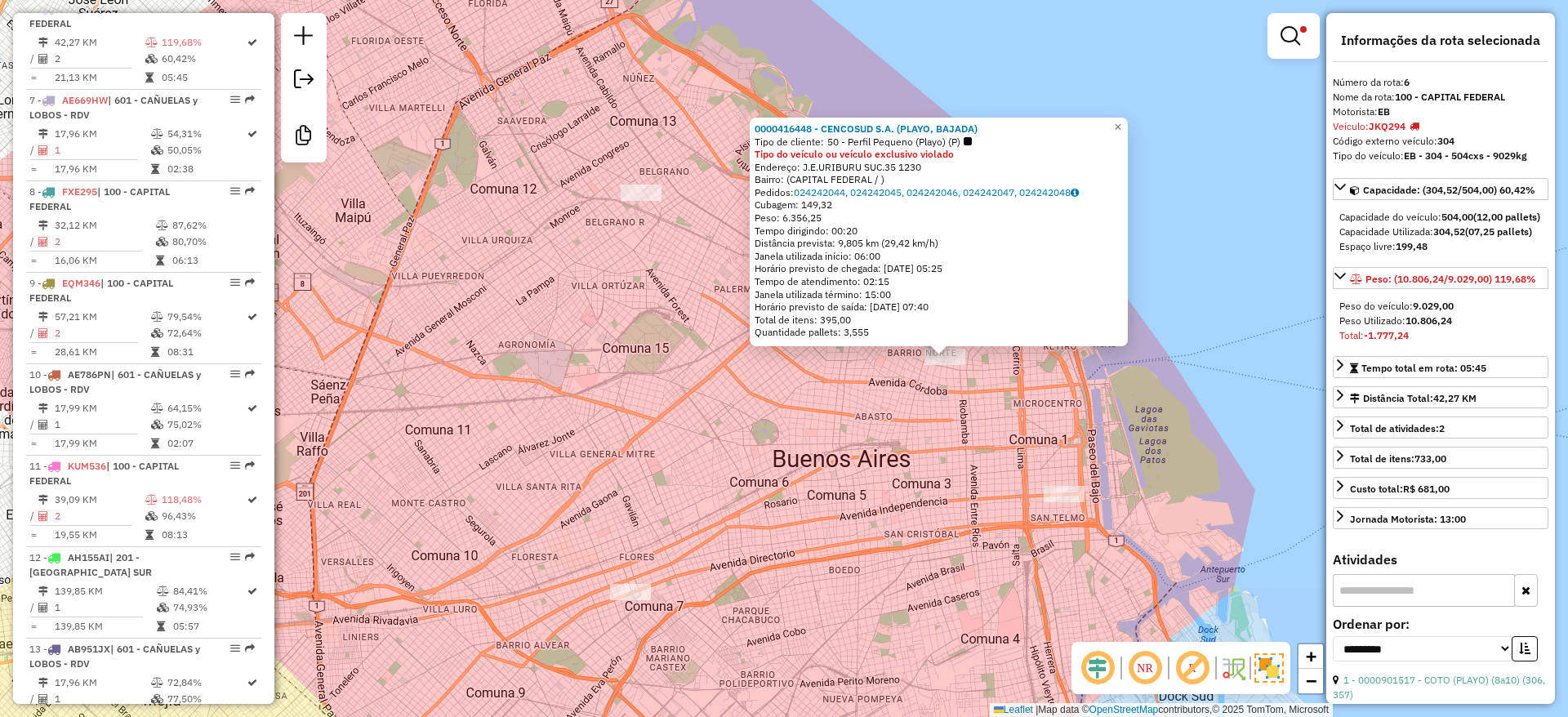
drag, startPoint x: 854, startPoint y: 433, endPoint x: 898, endPoint y: 442, distance: 44.9
click at [898, 442] on div "0000416448 - CENCOSUD S.A. (PLAYO, BAJADA) Tipo de cliente: 50 - Perfil Pequeno…" at bounding box center [784, 358] width 1568 height 717
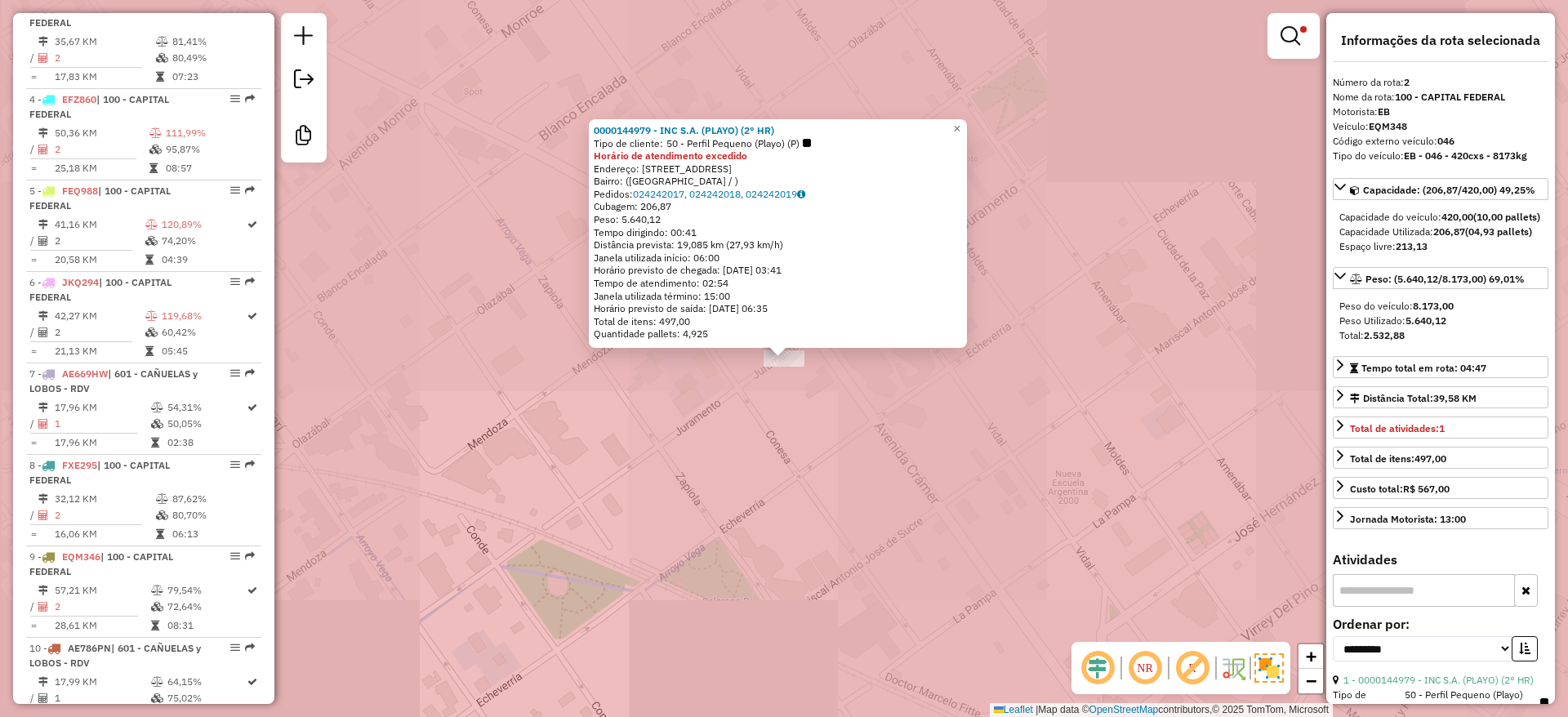
scroll to position [726, 0]
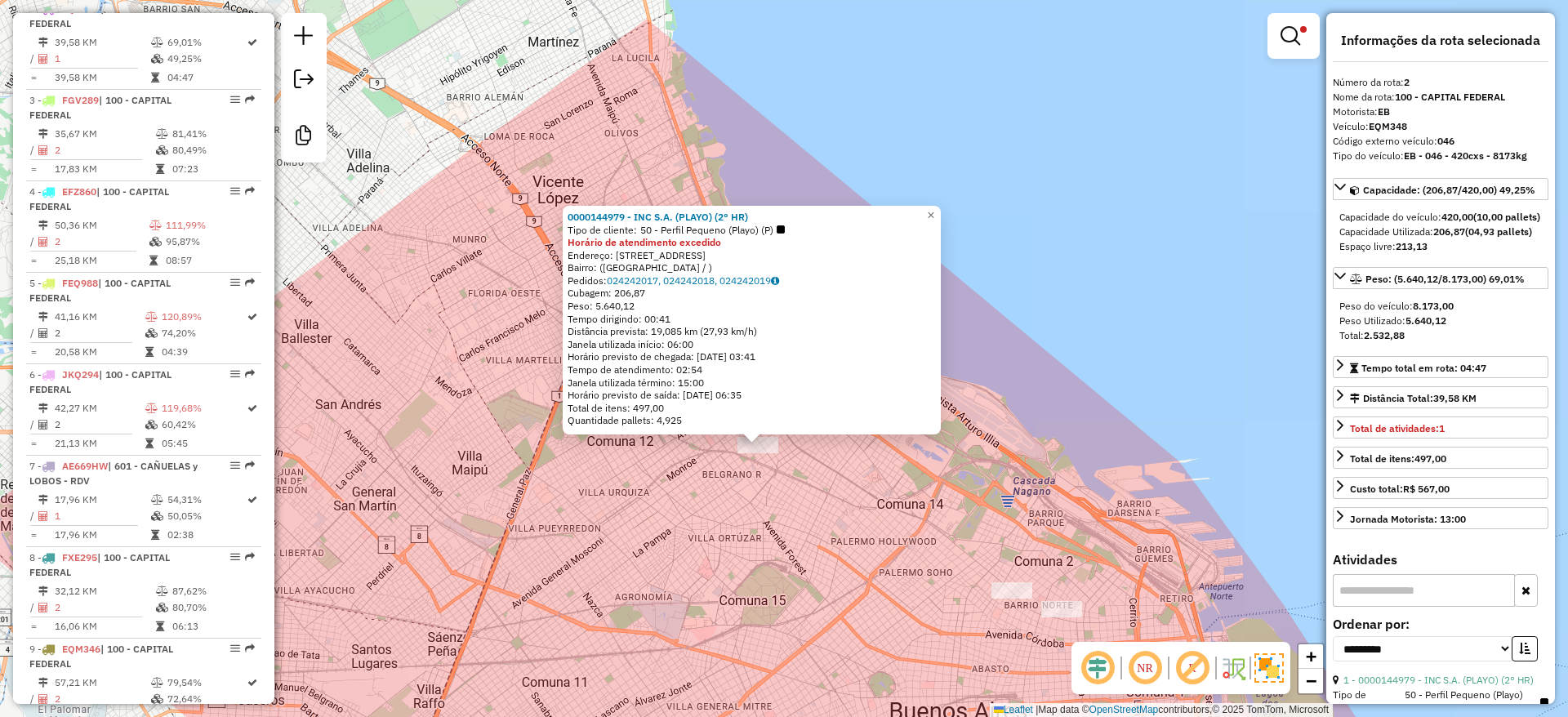
drag, startPoint x: 766, startPoint y: 321, endPoint x: 744, endPoint y: 226, distance: 97.5
click at [747, 241] on div "0000144979 - INC S.A. (PLAYO) (2° HR) Tipo de cliente: 50 - Perfil Pequeno (Pla…" at bounding box center [751, 318] width 368 height 217
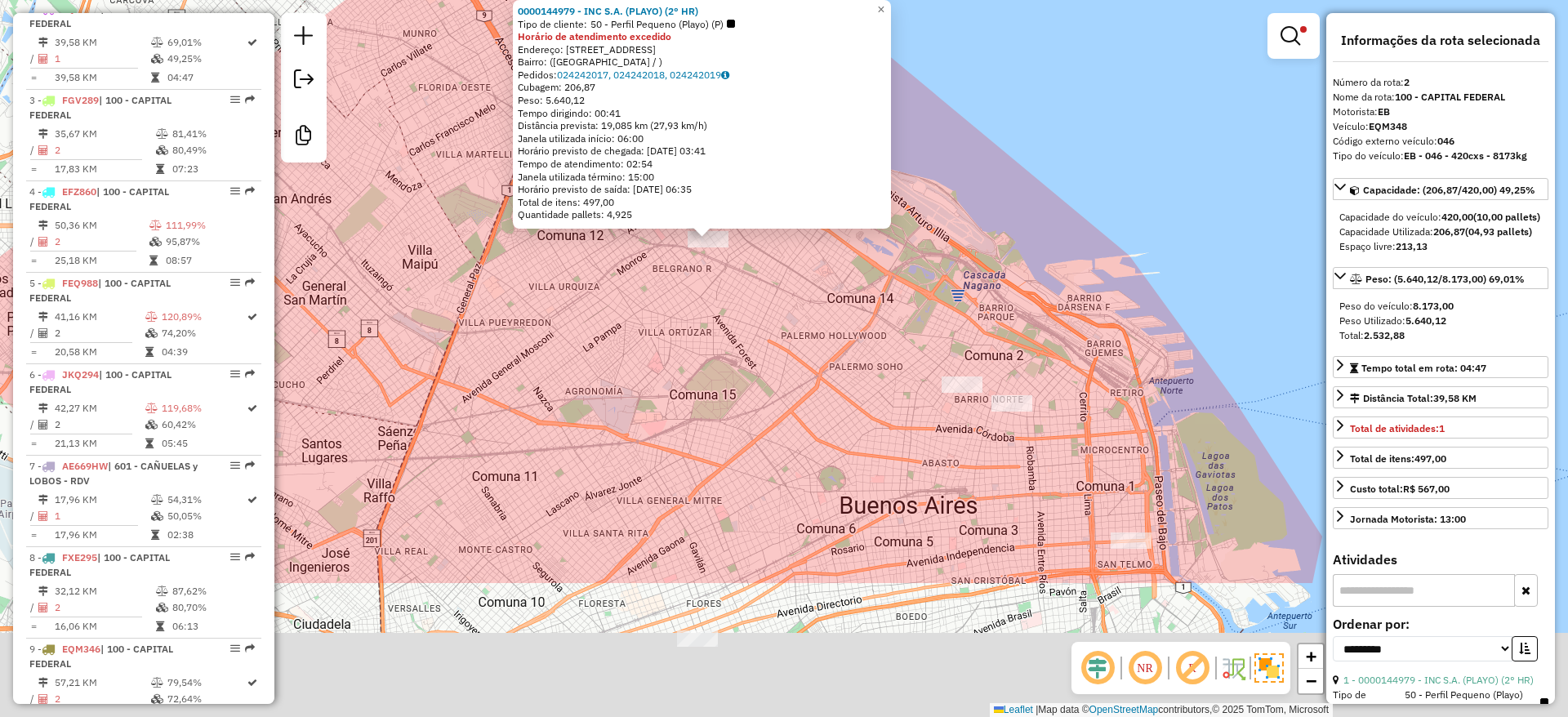
drag, startPoint x: 834, startPoint y: 552, endPoint x: 760, endPoint y: 250, distance: 310.9
click at [762, 256] on div "0000144979 - INC S.A. (PLAYO) (2° HR) Tipo de cliente: 50 - Perfil Pequeno (Pla…" at bounding box center [784, 358] width 1568 height 717
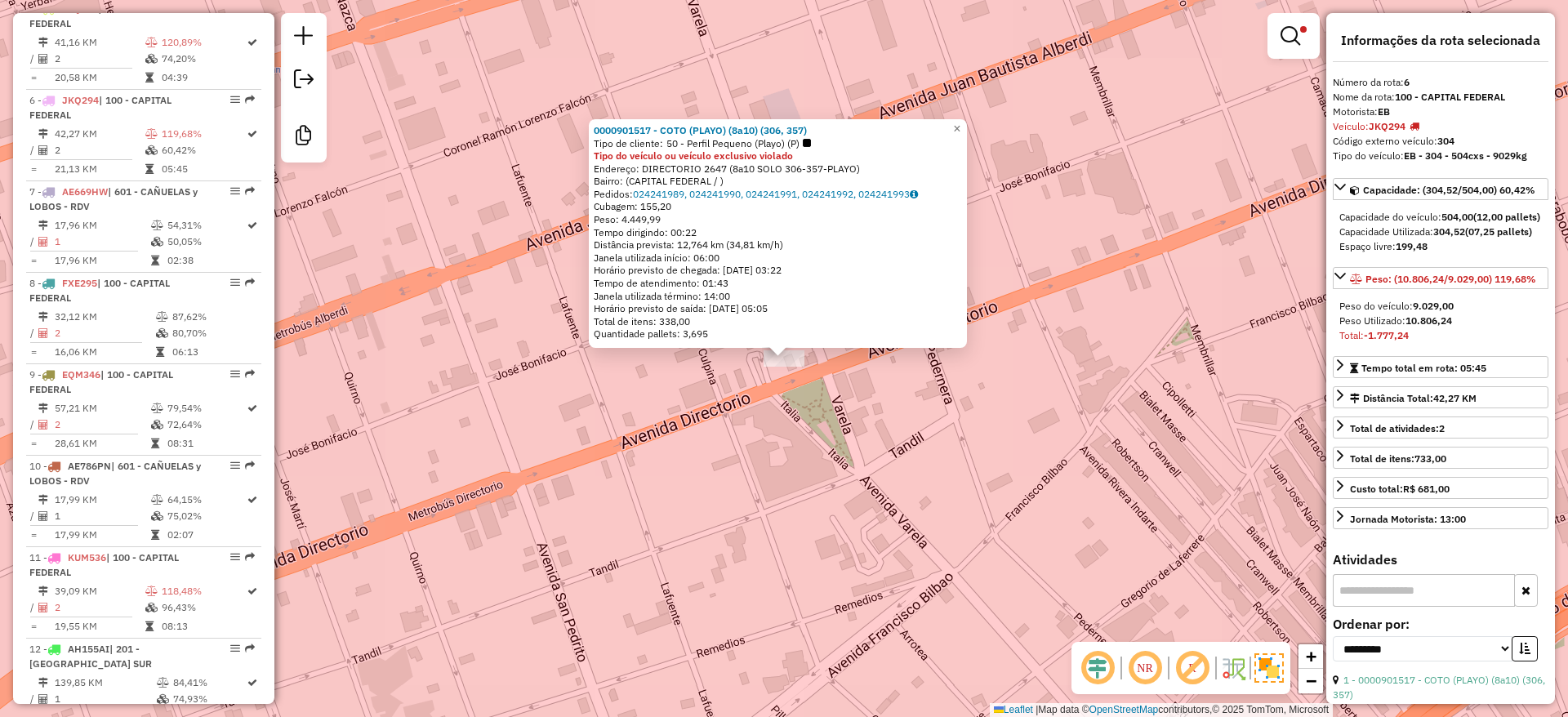
scroll to position [1092, 0]
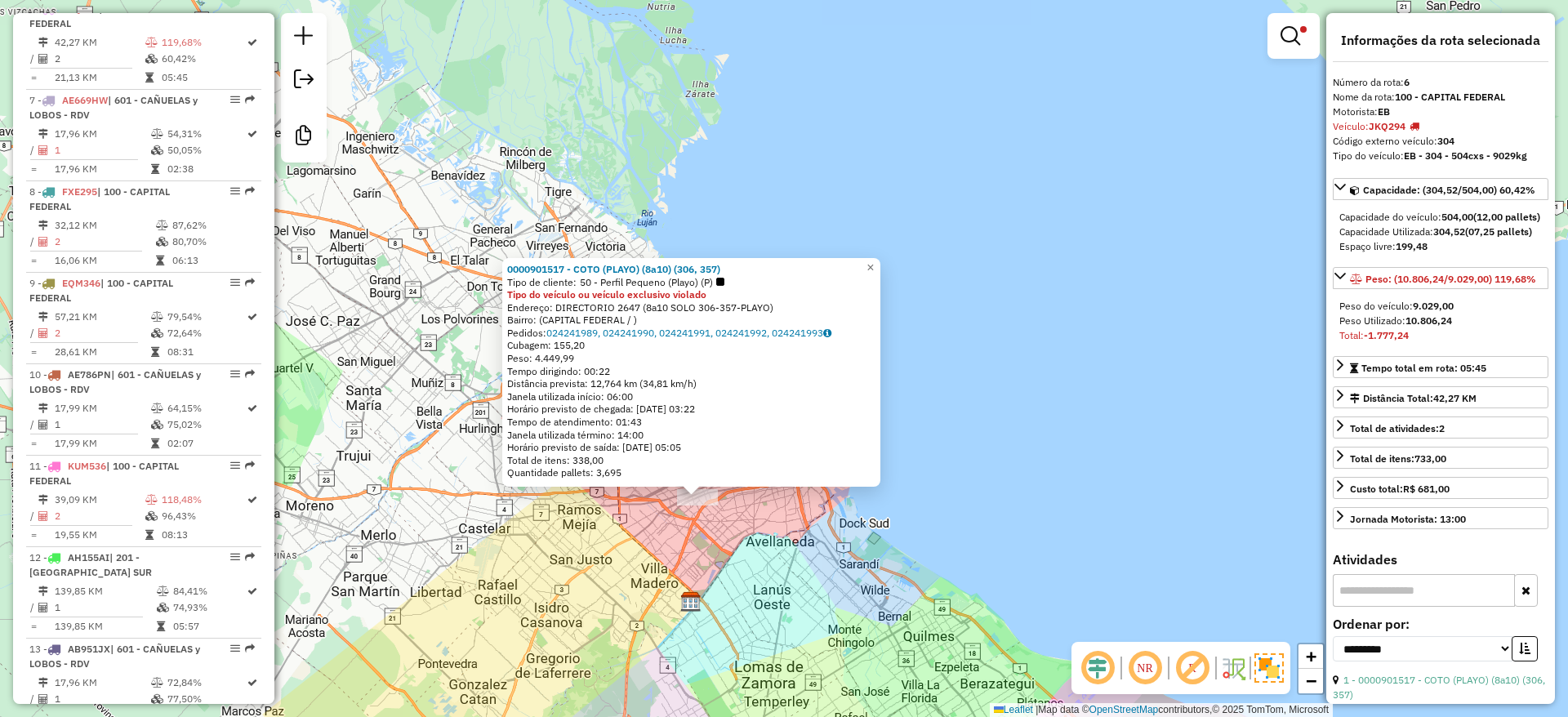
drag, startPoint x: 774, startPoint y: 537, endPoint x: 792, endPoint y: 558, distance: 27.7
click at [792, 558] on div "0000901517 - COTO (PLAYO) (8a10) (306, 357) Tipo de cliente: 50 - Perfil Pequen…" at bounding box center [784, 358] width 1568 height 717
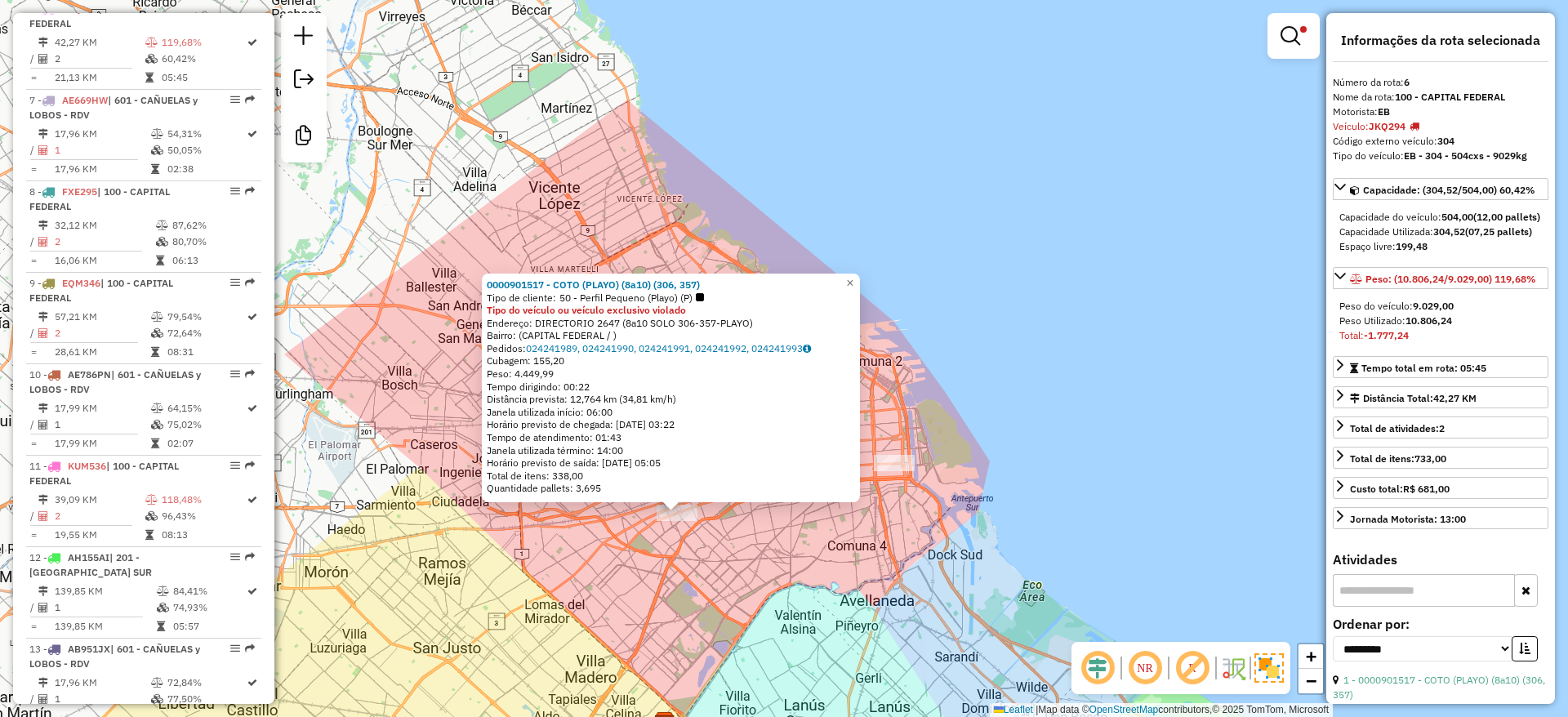
click at [773, 529] on div "0000901517 - COTO (PLAYO) (8a10) (306, 357) Tipo de cliente: 50 - Perfil Pequen…" at bounding box center [784, 358] width 1568 height 717
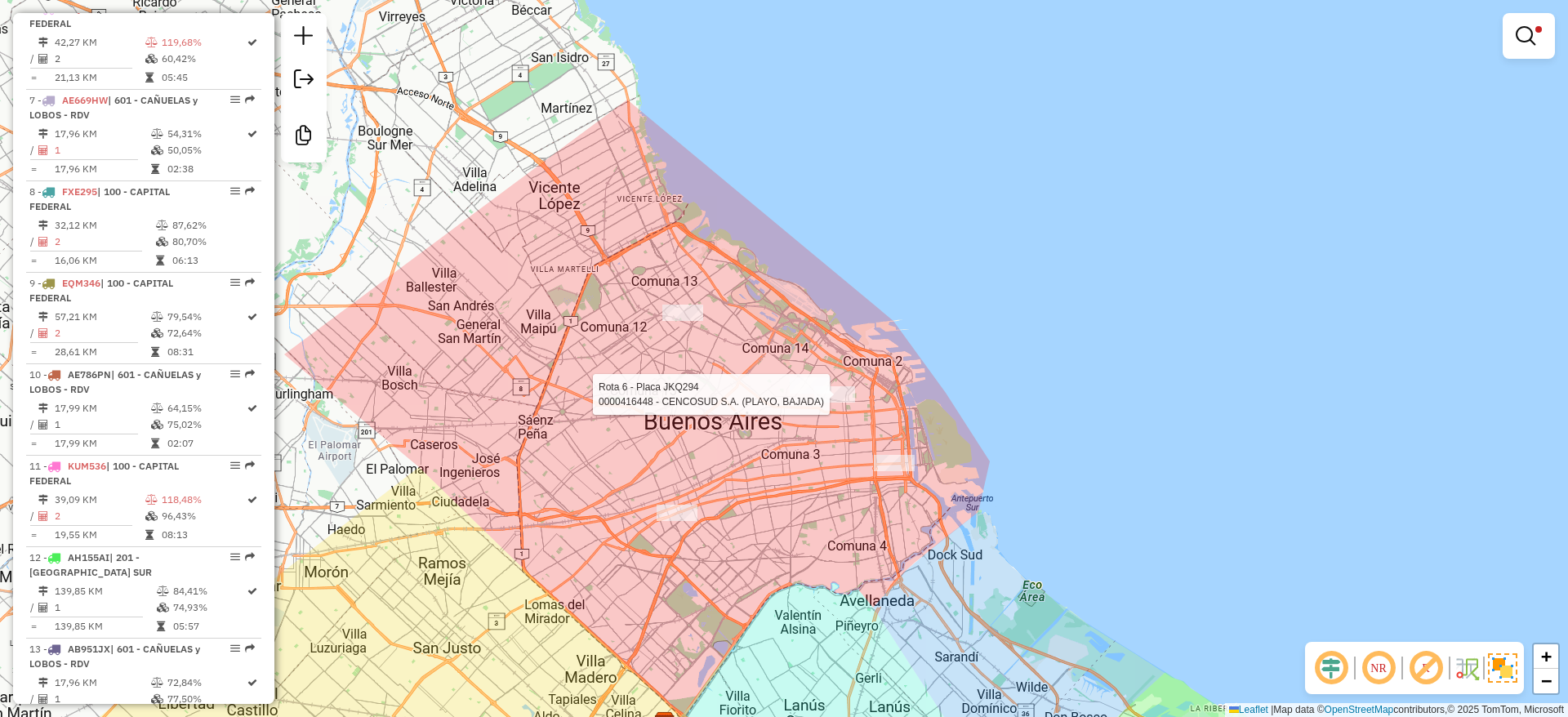
click at [832, 403] on div at bounding box center [834, 394] width 41 height 16
select select "**********"
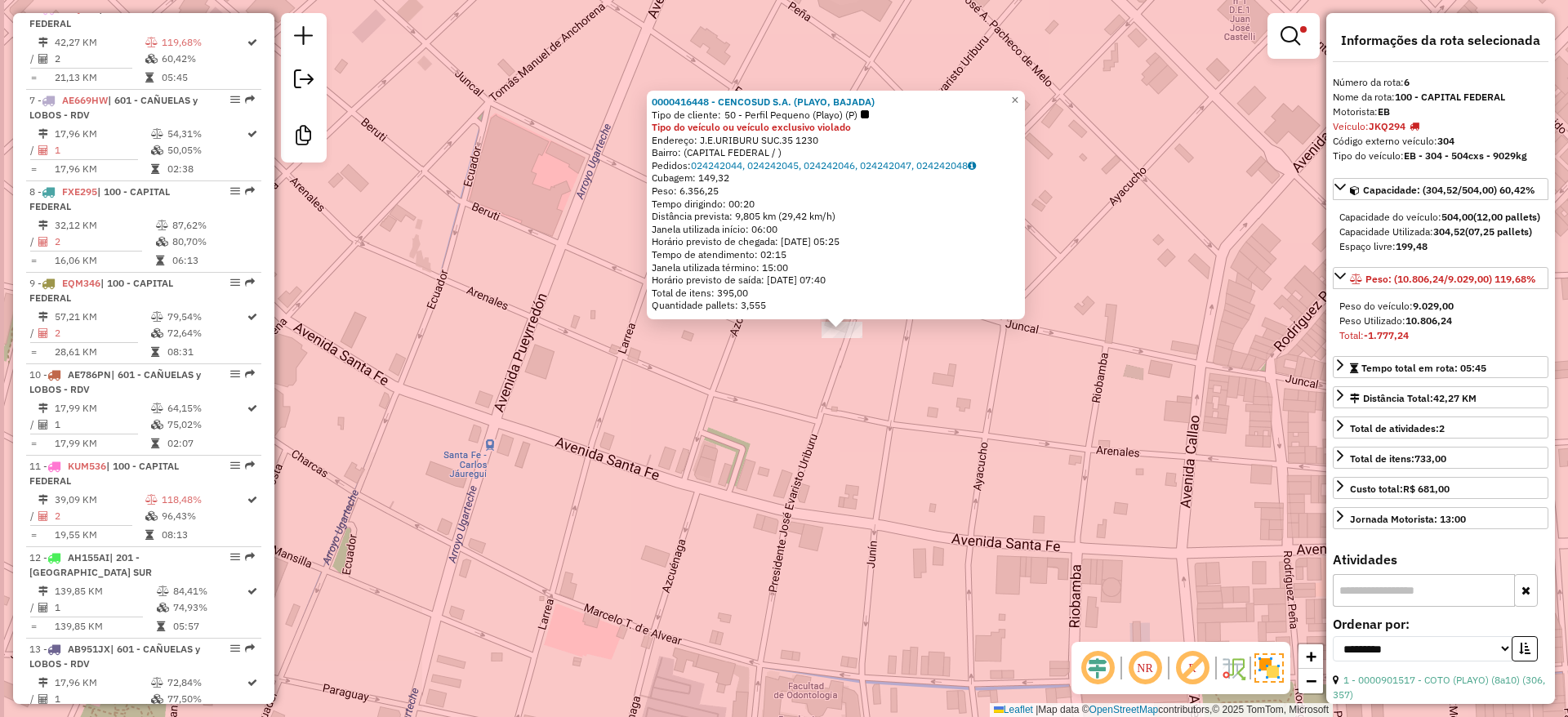
drag, startPoint x: 791, startPoint y: 449, endPoint x: 846, endPoint y: 421, distance: 61.7
click at [833, 429] on div "0000416448 - CENCOSUD S.A. (PLAYO, BAJADA) Tipo de cliente: 50 - Perfil Pequeno…" at bounding box center [784, 358] width 1568 height 717
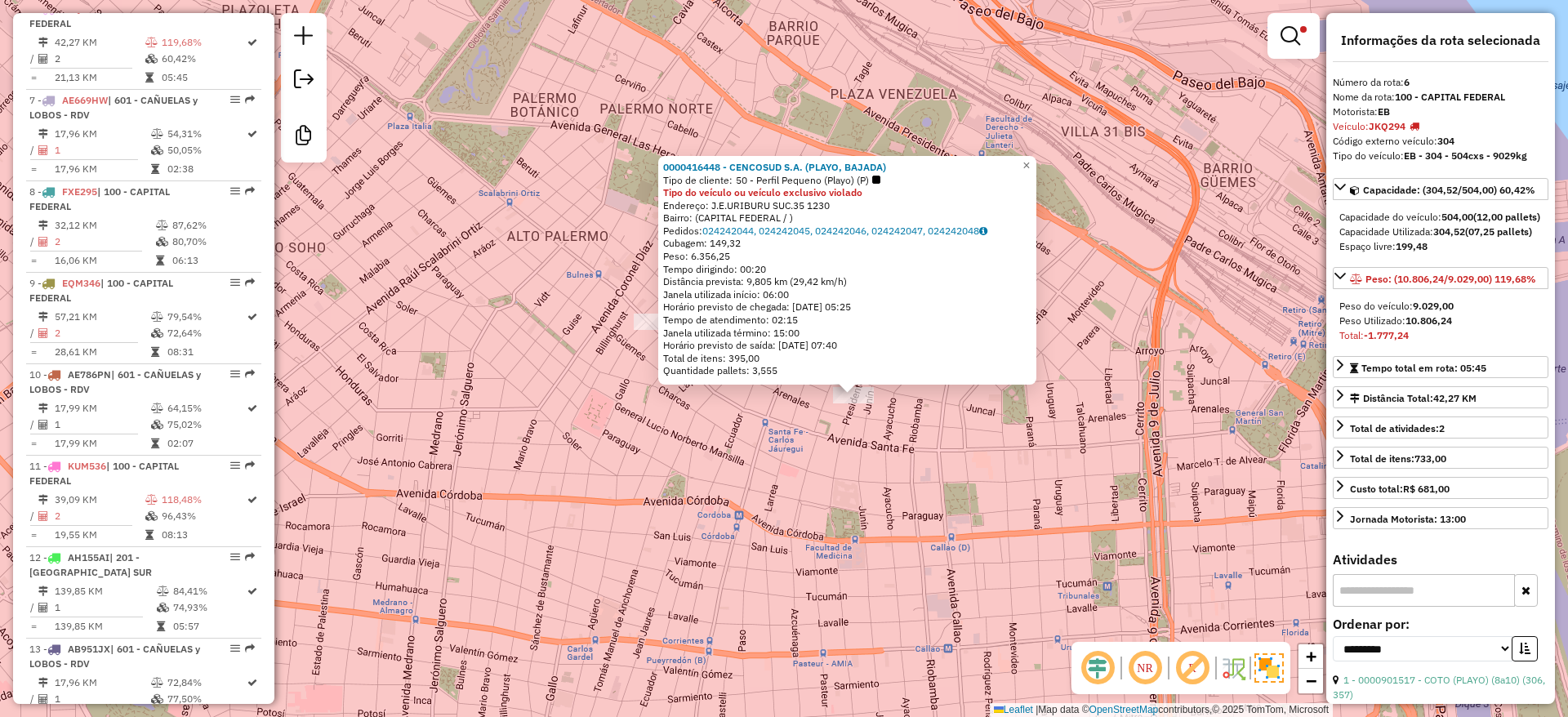
click at [724, 258] on div "Peso: 6.356,25" at bounding box center [846, 257] width 368 height 13
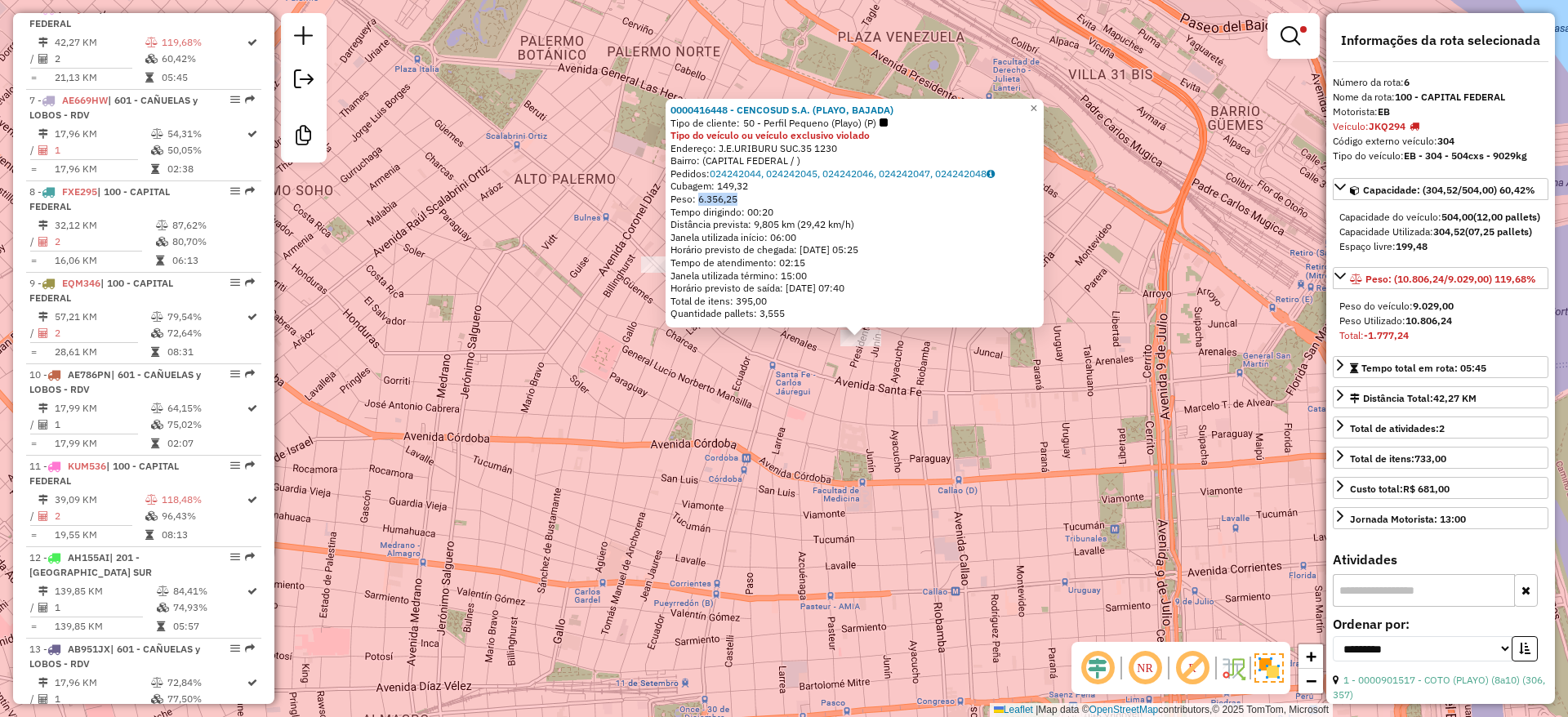
drag, startPoint x: 904, startPoint y: 534, endPoint x: 912, endPoint y: 466, distance: 68.5
click at [912, 473] on div "0000416448 - CENCOSUD S.A. (PLAYO, BAJADA) Tipo de cliente: 50 - Perfil Pequeno…" at bounding box center [784, 358] width 1568 height 717
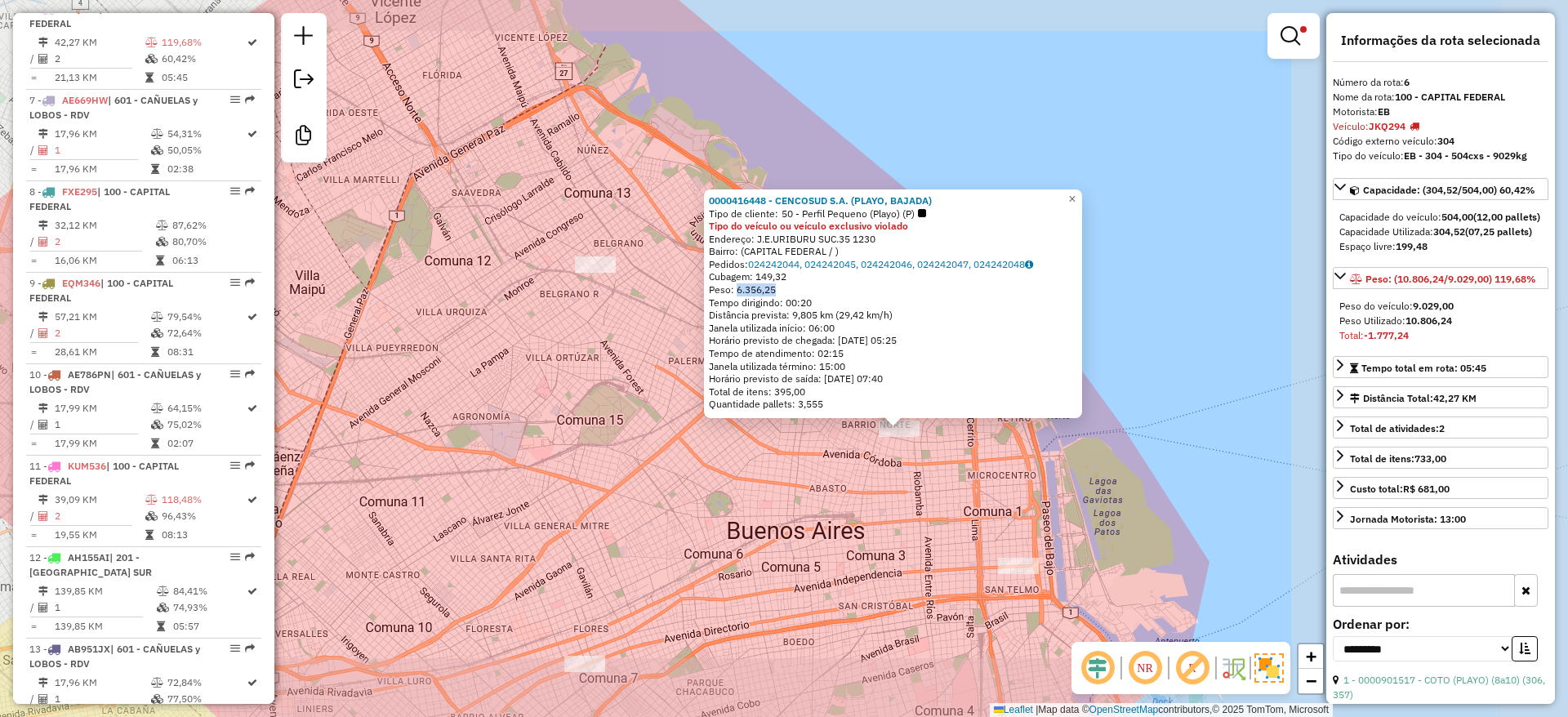
drag, startPoint x: 901, startPoint y: 489, endPoint x: 904, endPoint y: 429, distance: 60.1
click at [904, 429] on div "0000416448 - CENCOSUD S.A. (PLAYO, BAJADA) Tipo de cliente: 50 - Perfil Pequeno…" at bounding box center [784, 358] width 1568 height 717
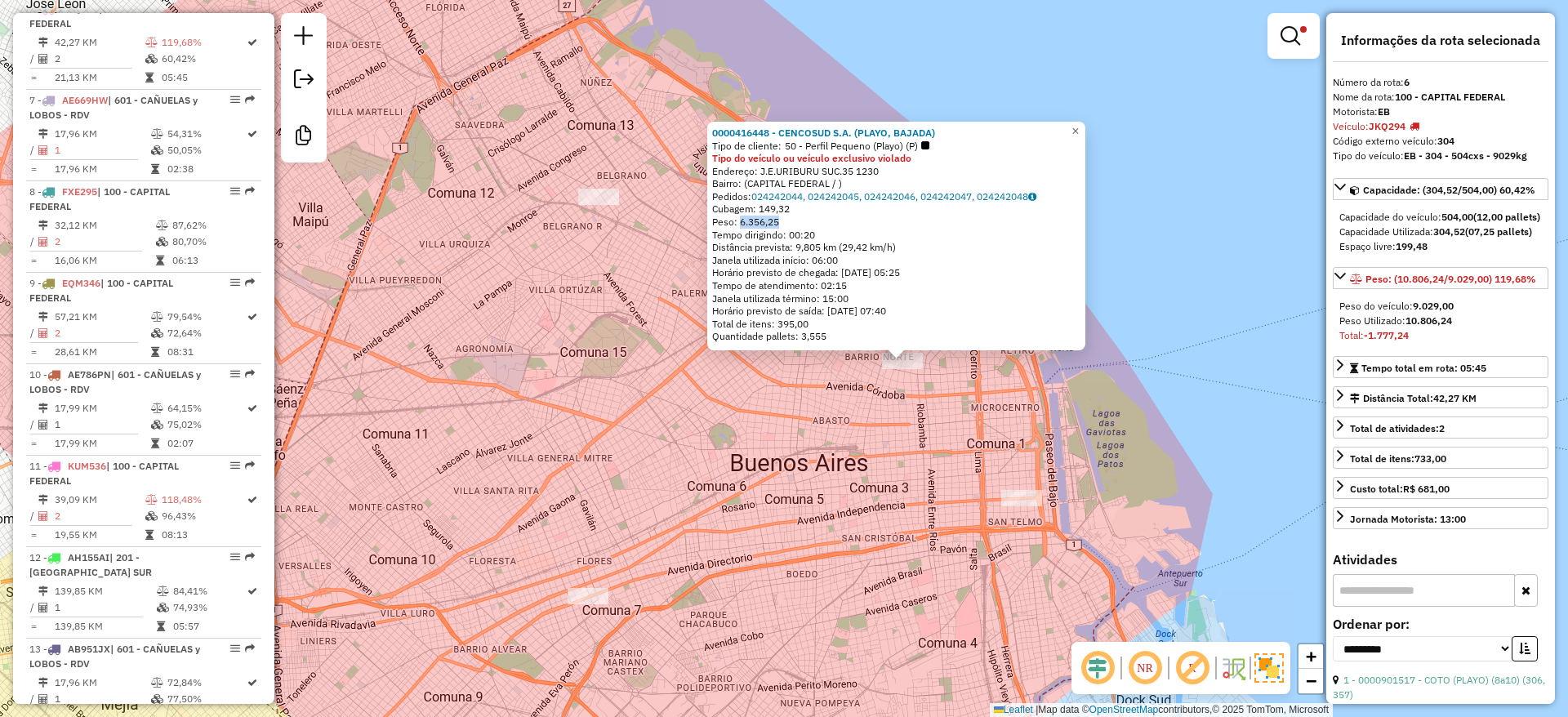
click at [827, 504] on div "0000416448 - CENCOSUD S.A. (PLAYO, BAJADA) Tipo de cliente: 50 - Perfil Pequeno…" at bounding box center [784, 358] width 1568 height 717
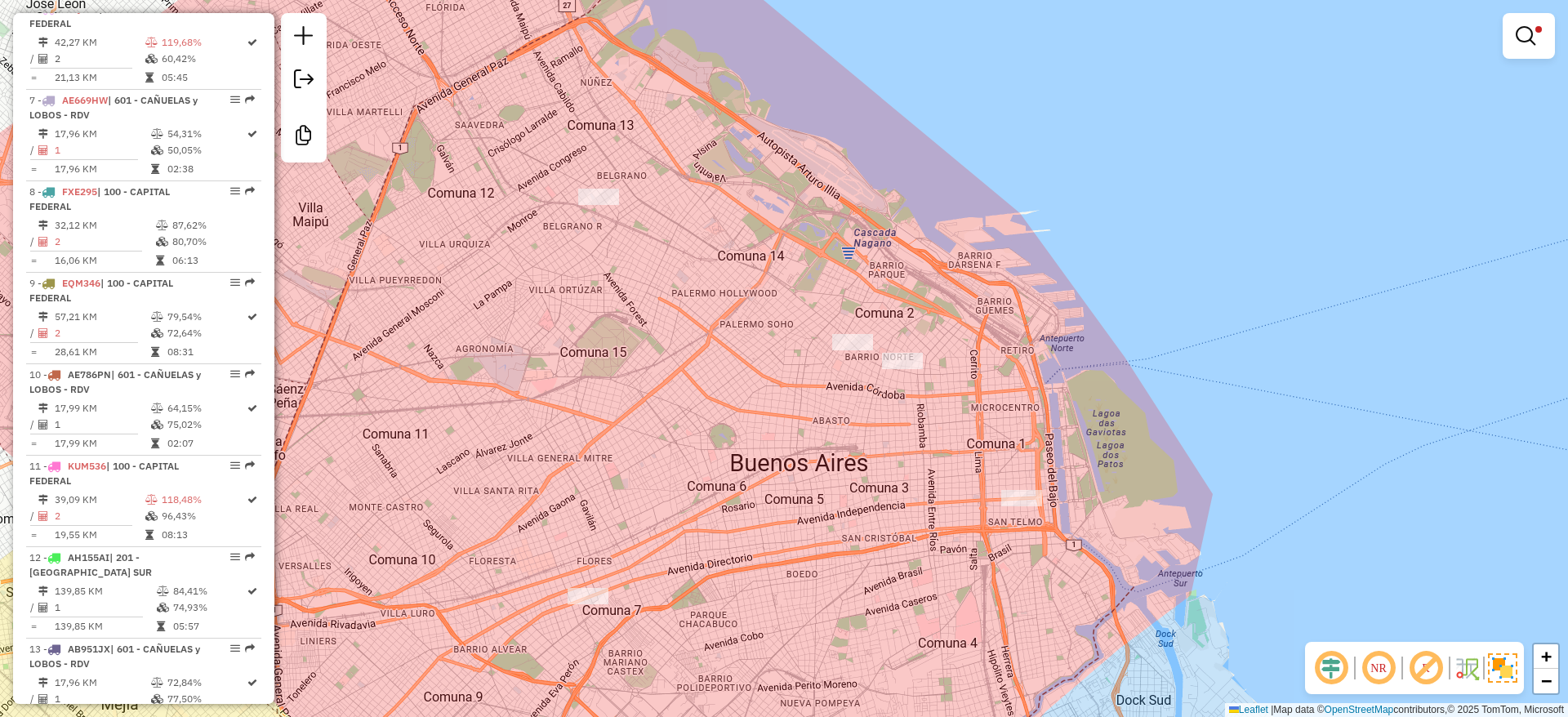
drag, startPoint x: 935, startPoint y: 425, endPoint x: 951, endPoint y: 459, distance: 37.6
click at [935, 426] on div "Limpar filtros Janela de atendimento Grade de atendimento Capacidade Transporta…" at bounding box center [784, 358] width 1568 height 717
select select "**********"
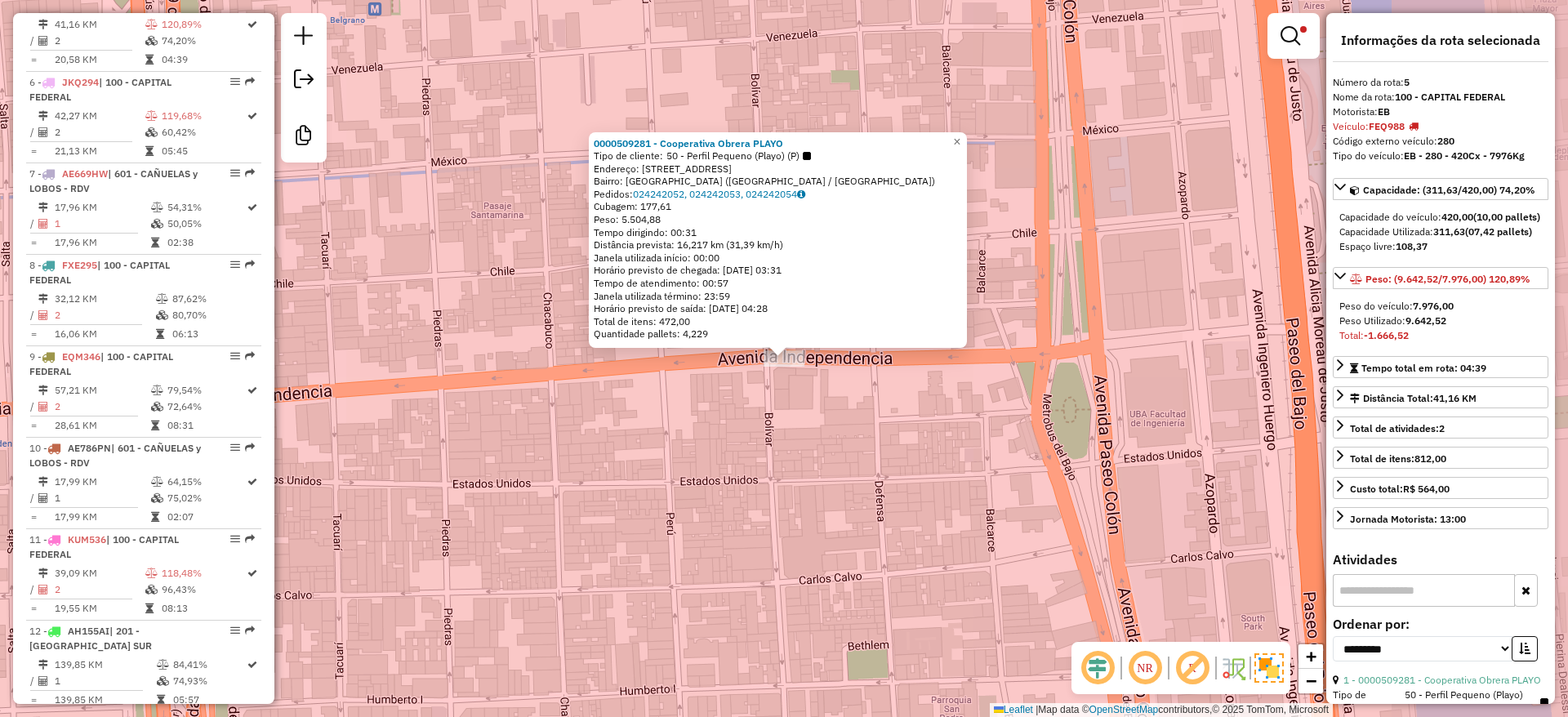
scroll to position [1000, 0]
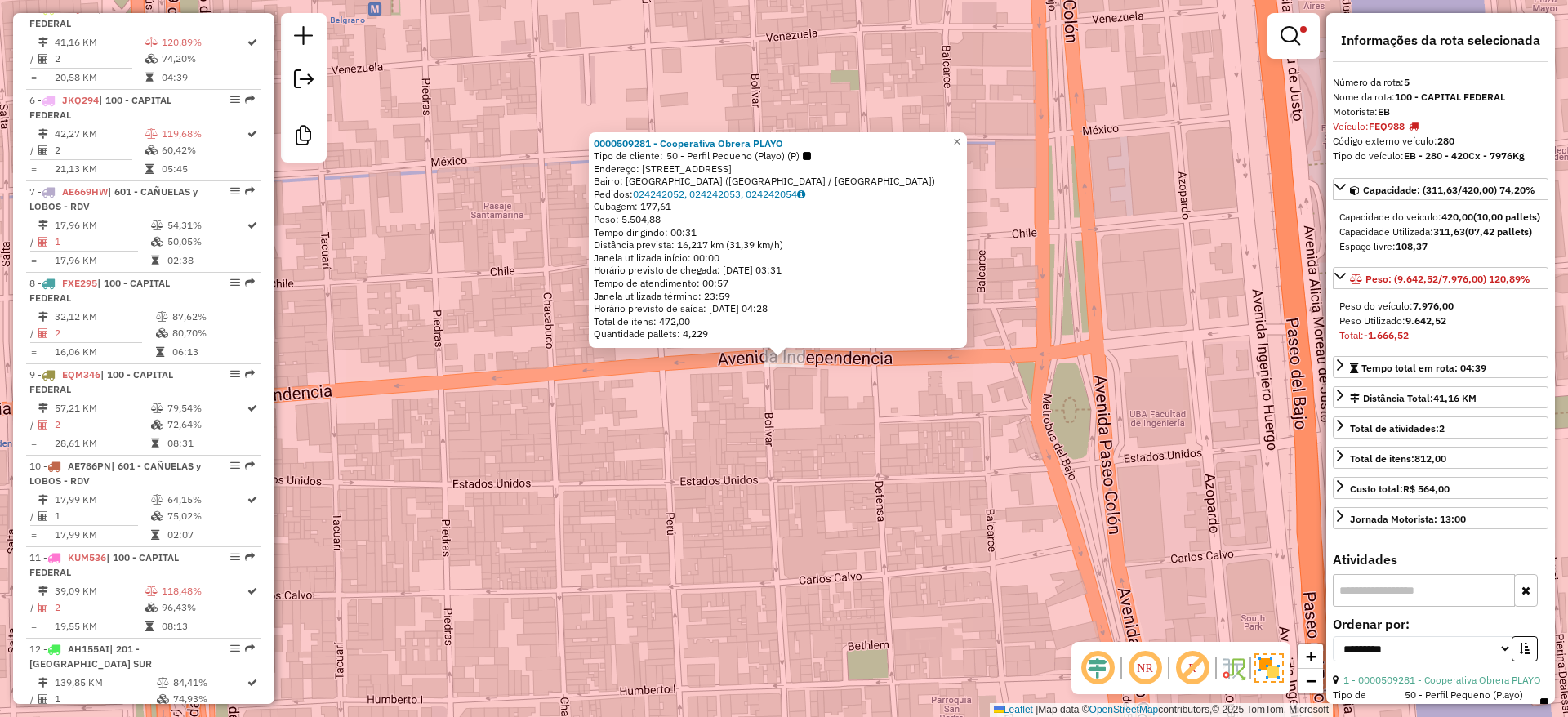
drag, startPoint x: 623, startPoint y: 425, endPoint x: 857, endPoint y: 524, distance: 254.1
click at [729, 498] on div "0000509281 - Cooperativa Obrera PLAYO Tipo de cliente: 50 - Perfil Pequeno (Pla…" at bounding box center [784, 358] width 1568 height 717
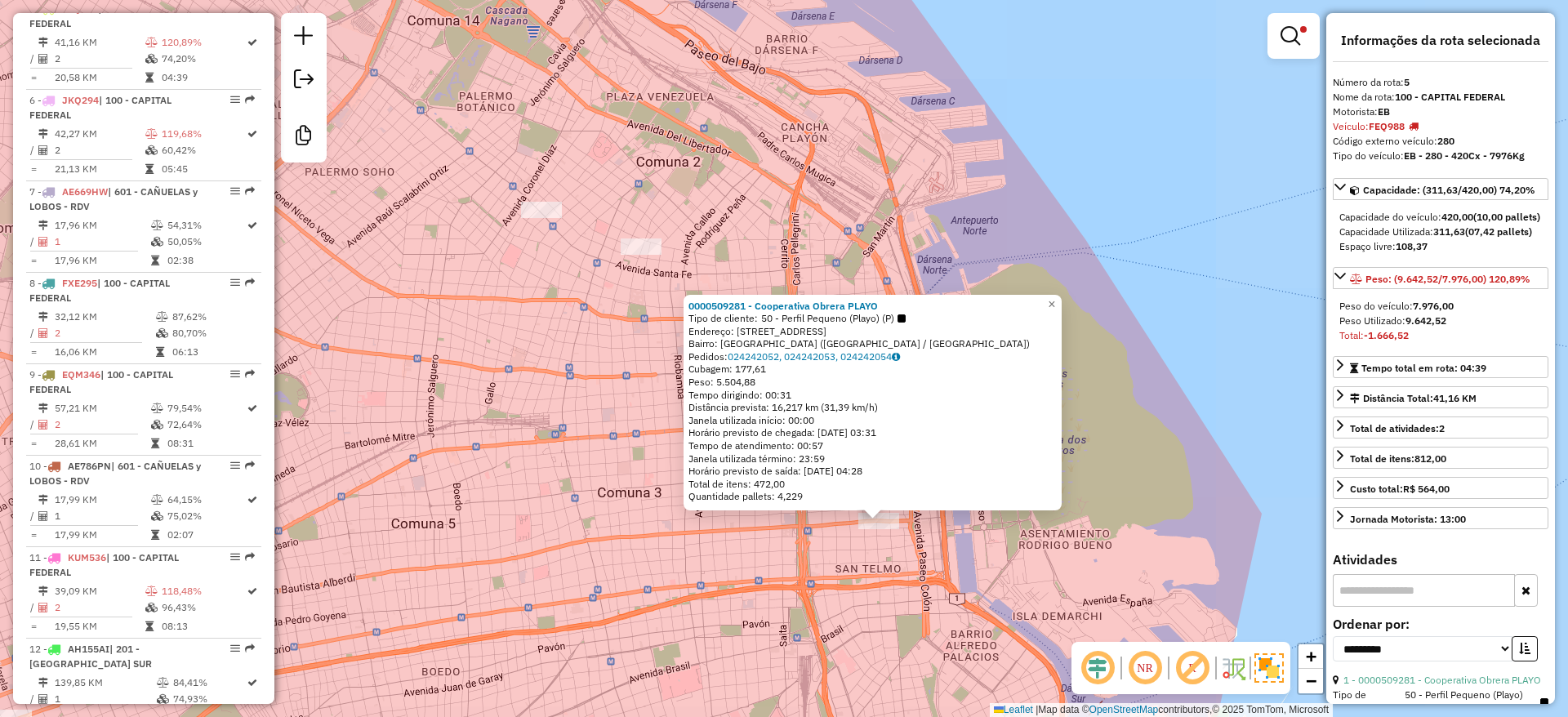
click at [774, 593] on div "0000509281 - Cooperativa Obrera PLAYO Tipo de cliente: 50 - Perfil Pequeno (Pla…" at bounding box center [784, 358] width 1568 height 717
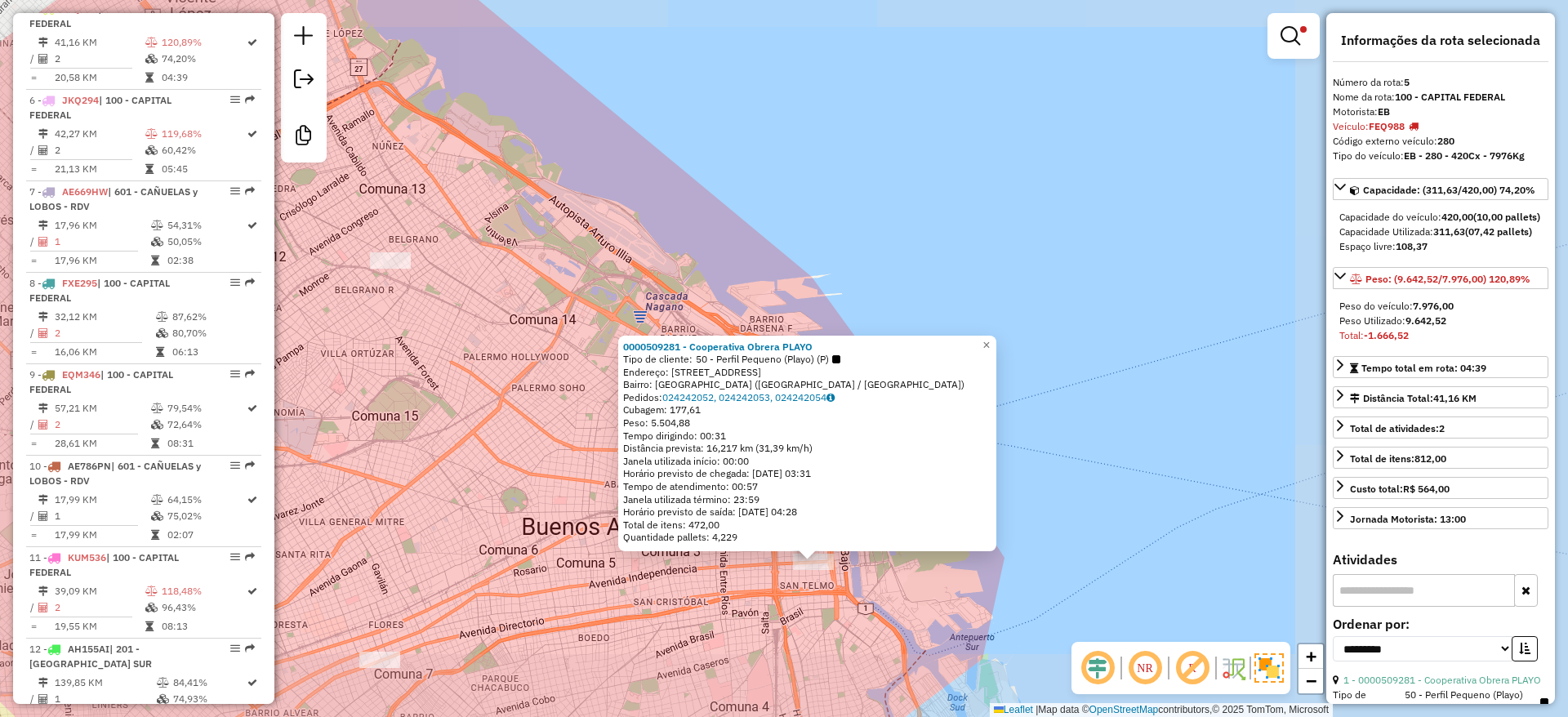
click at [730, 617] on div "0000509281 - Cooperativa Obrera PLAYO Tipo de cliente: 50 - Perfil Pequeno (Pla…" at bounding box center [784, 358] width 1568 height 717
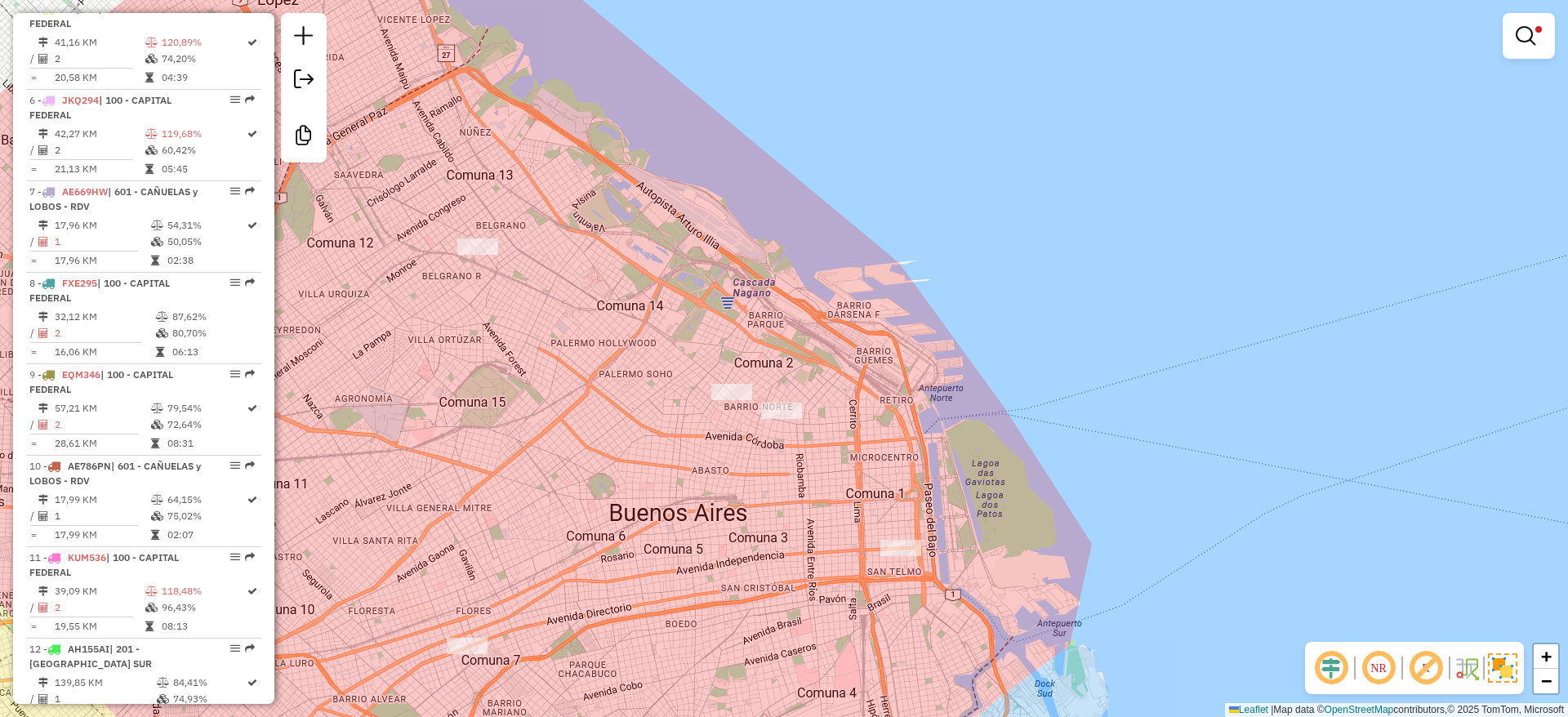
drag, startPoint x: 646, startPoint y: 607, endPoint x: 733, endPoint y: 593, distance: 88.1
click at [733, 593] on div "Limpar filtros Janela de atendimento Grade de atendimento Capacidade Transporta…" at bounding box center [784, 358] width 1568 height 717
